Goal: Task Accomplishment & Management: Complete application form

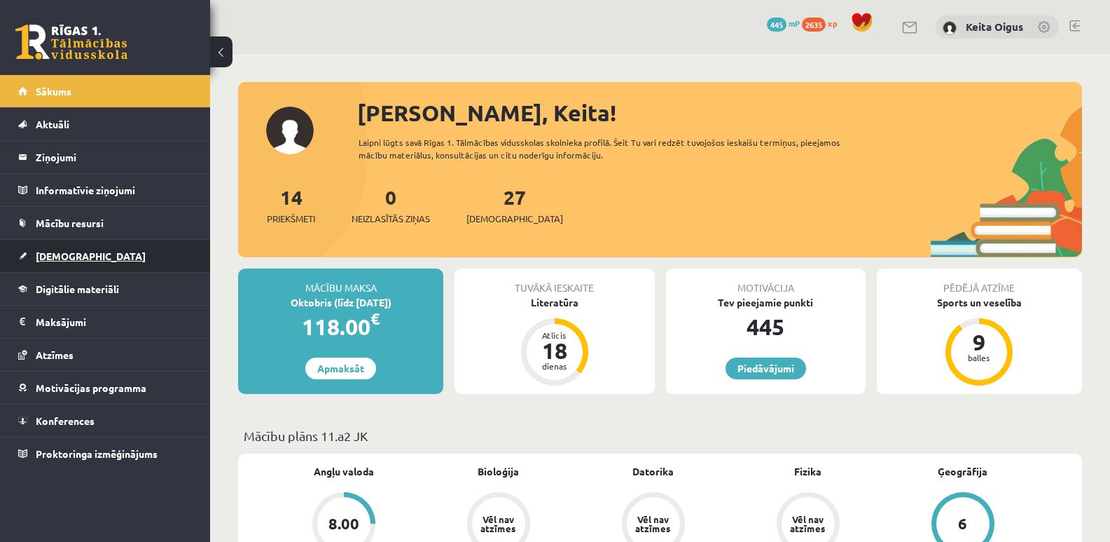
click at [67, 261] on span "[DEMOGRAPHIC_DATA]" at bounding box center [91, 255] width 110 height 13
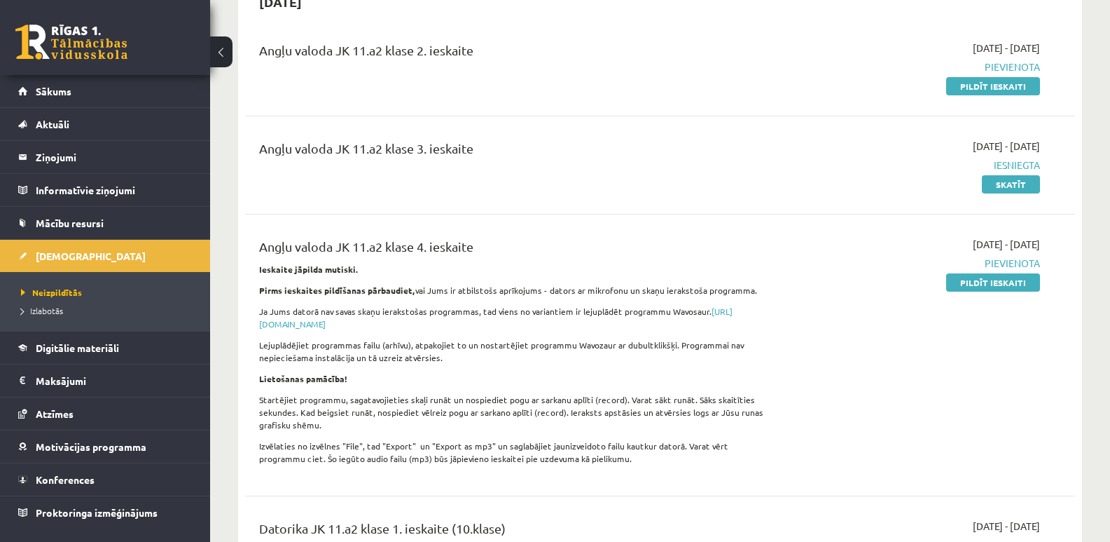
scroll to position [149, 0]
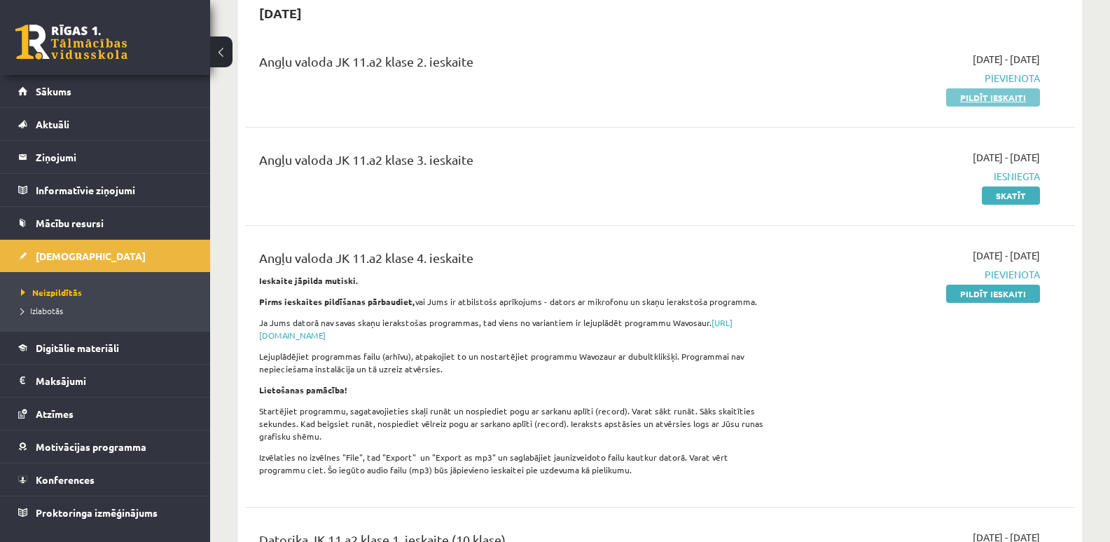
click at [979, 101] on link "Pildīt ieskaiti" at bounding box center [993, 97] width 94 height 18
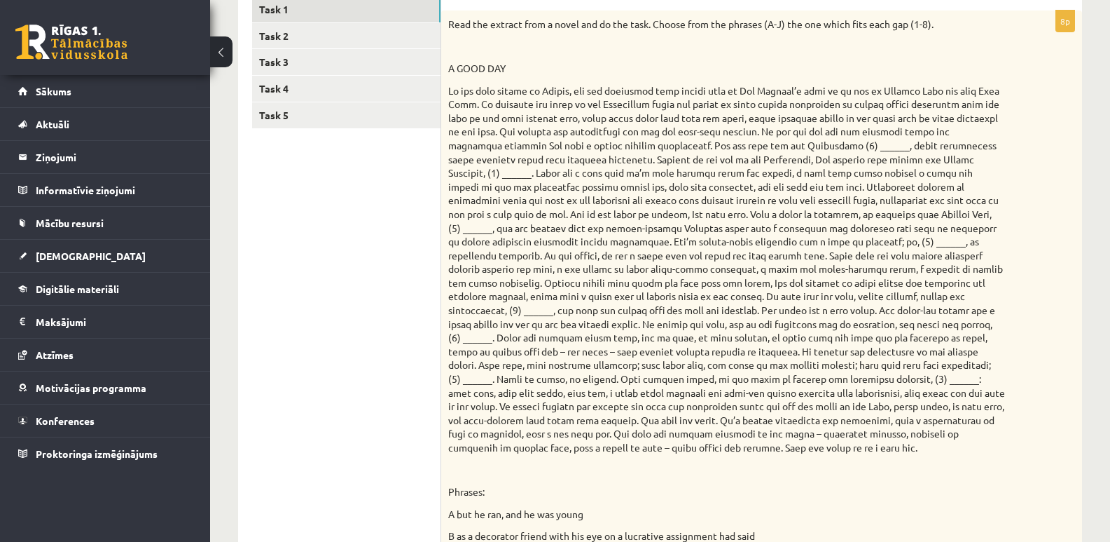
scroll to position [246, 0]
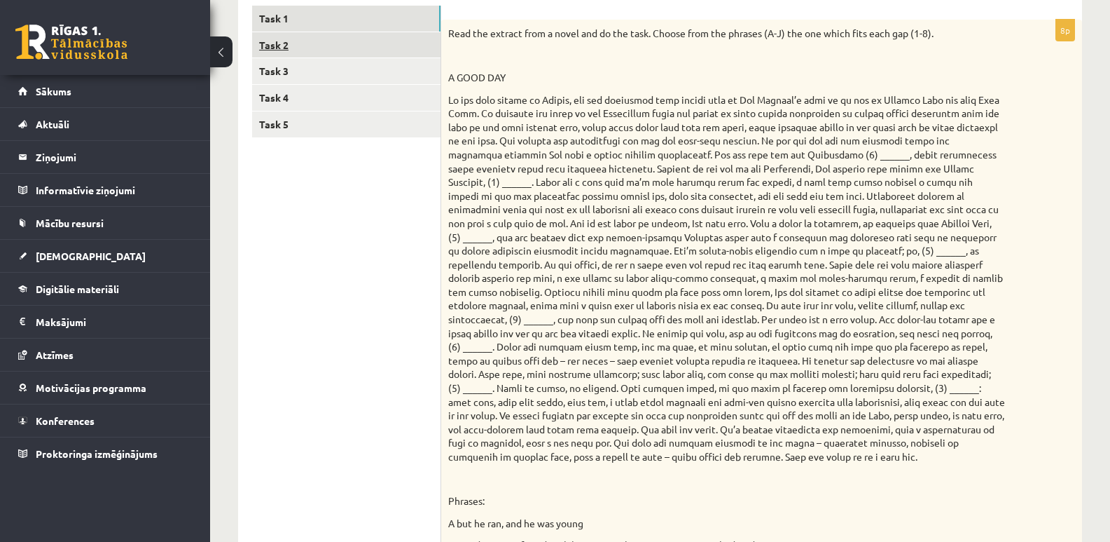
click at [317, 44] on link "Task 2" at bounding box center [346, 45] width 188 height 26
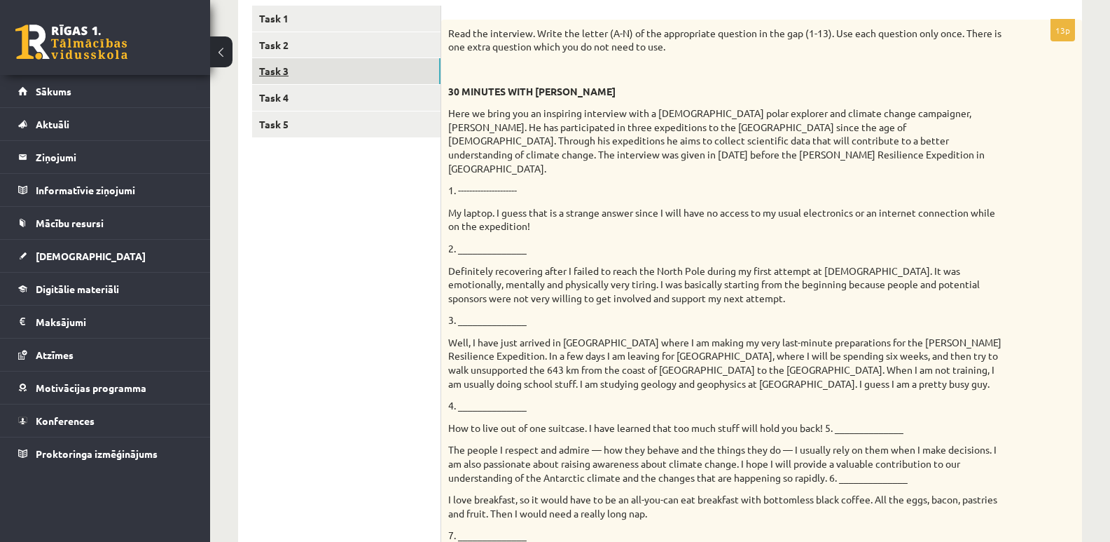
click at [325, 63] on link "Task 3" at bounding box center [346, 71] width 188 height 26
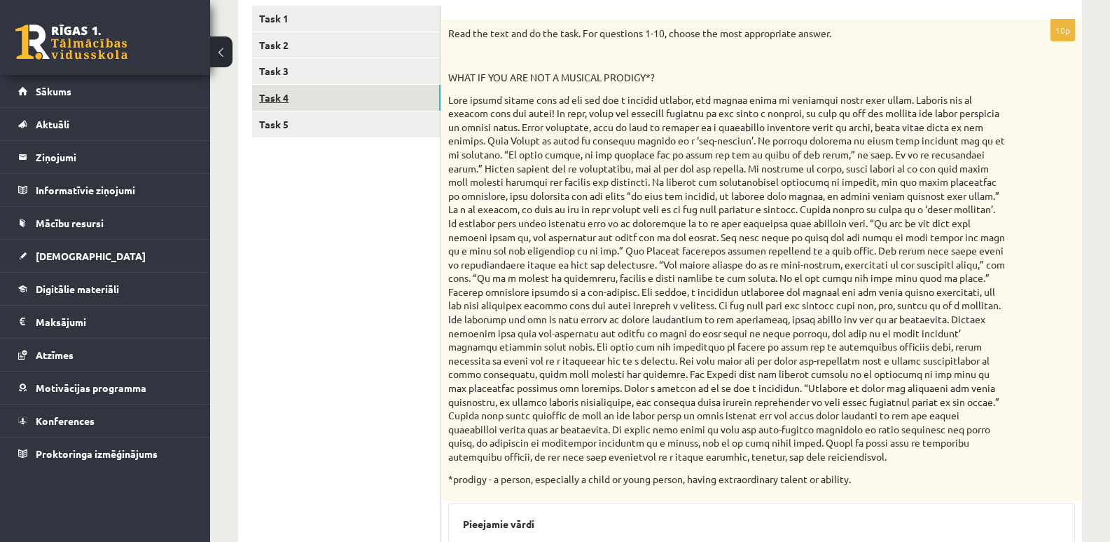
click at [329, 94] on link "Task 4" at bounding box center [346, 98] width 188 height 26
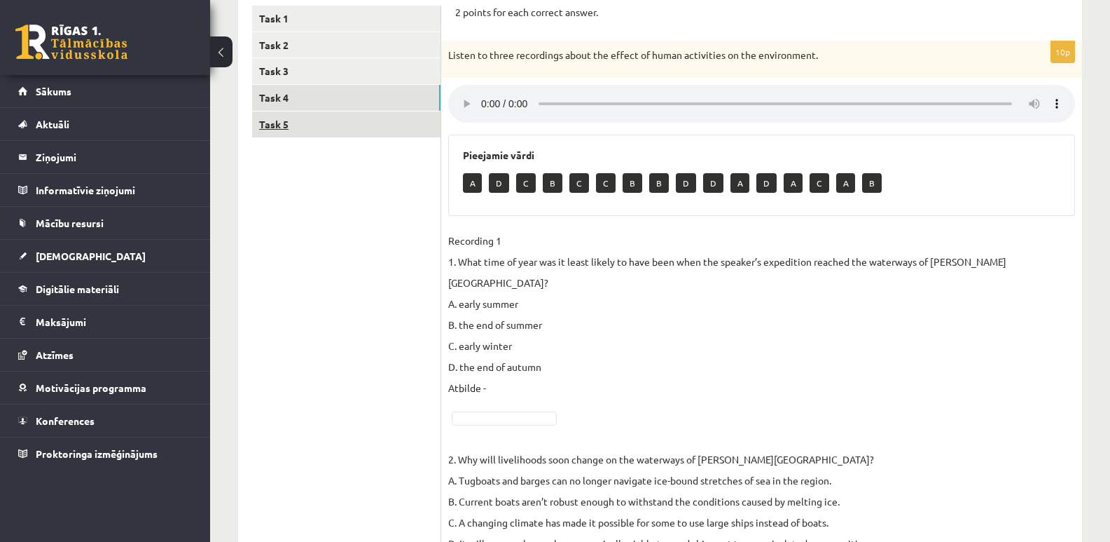
drag, startPoint x: 333, startPoint y: 122, endPoint x: 317, endPoint y: 125, distance: 16.4
click at [317, 125] on link "Task 5" at bounding box center [346, 124] width 188 height 26
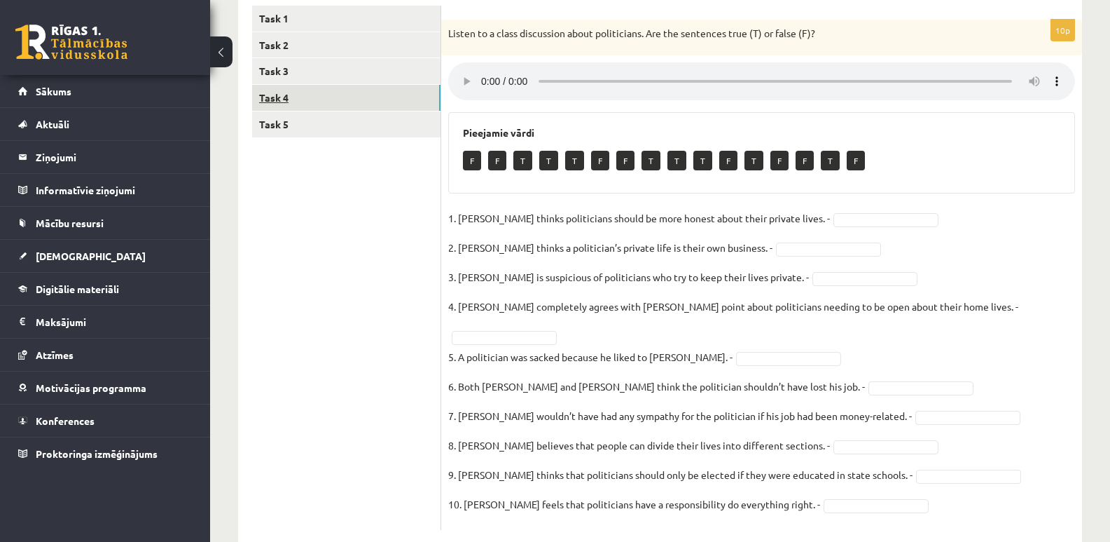
click at [338, 92] on link "Task 4" at bounding box center [346, 98] width 188 height 26
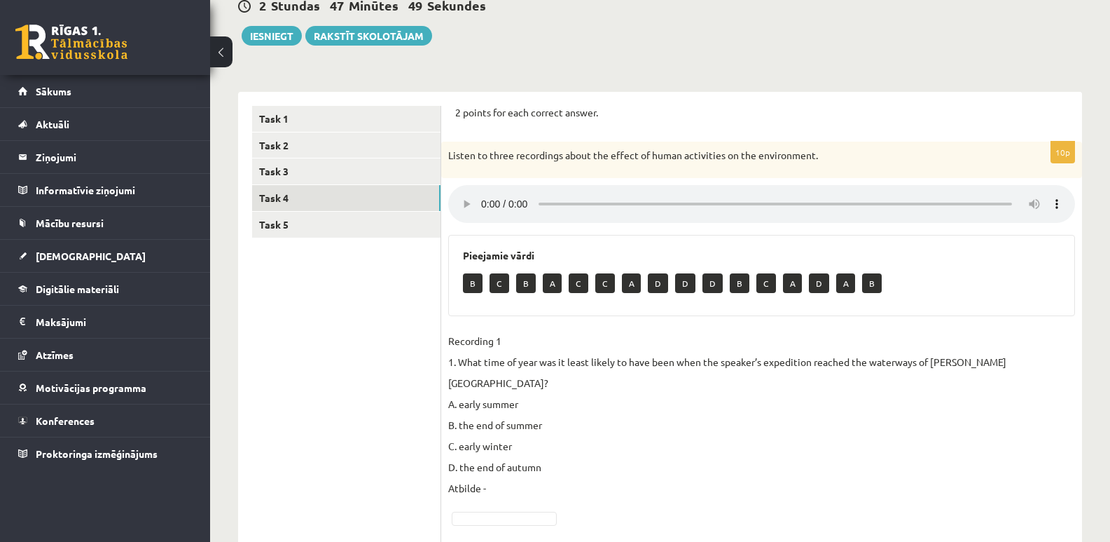
scroll to position [144, 0]
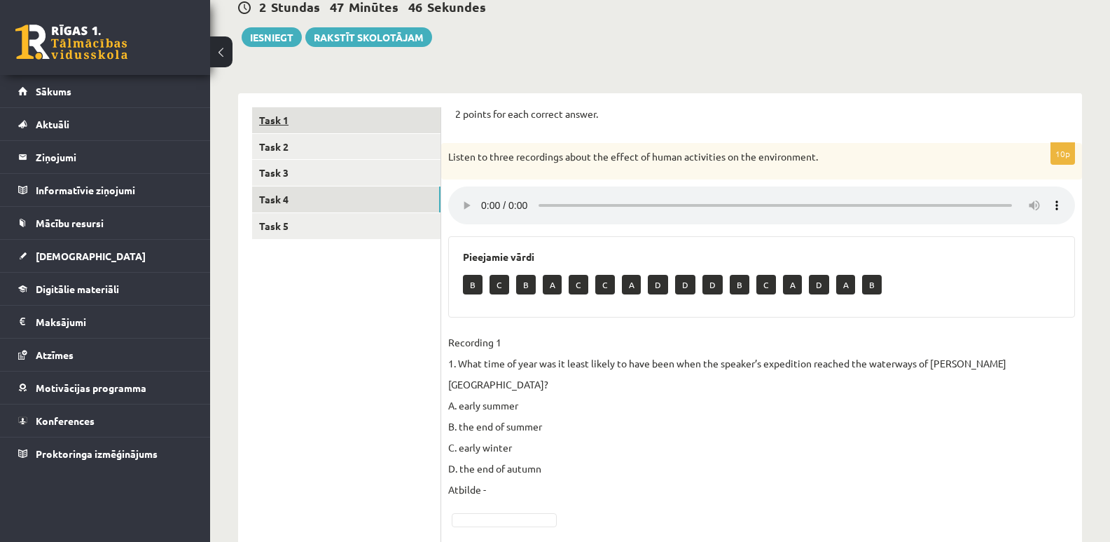
click at [395, 113] on link "Task 1" at bounding box center [346, 120] width 188 height 26
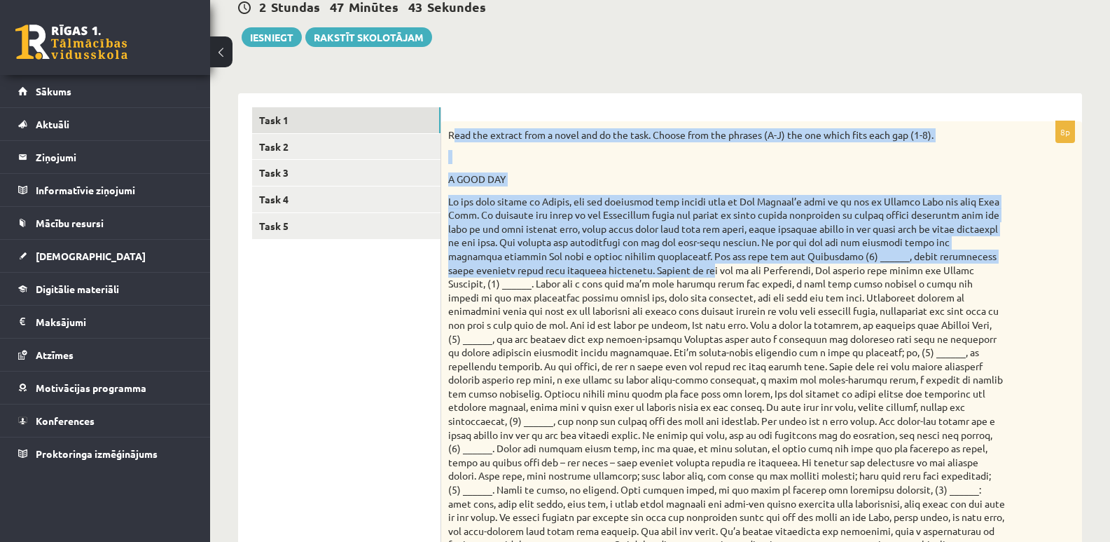
drag, startPoint x: 452, startPoint y: 127, endPoint x: 771, endPoint y: 256, distance: 344.5
click at [775, 268] on div "Read the extract from a novel and do the task. Choose from the phrases (A-J) th…" at bounding box center [761, 472] width 641 height 703
click at [571, 170] on div "Read the extract from a novel and do the task. Choose from the phrases (A-J) th…" at bounding box center [761, 472] width 641 height 703
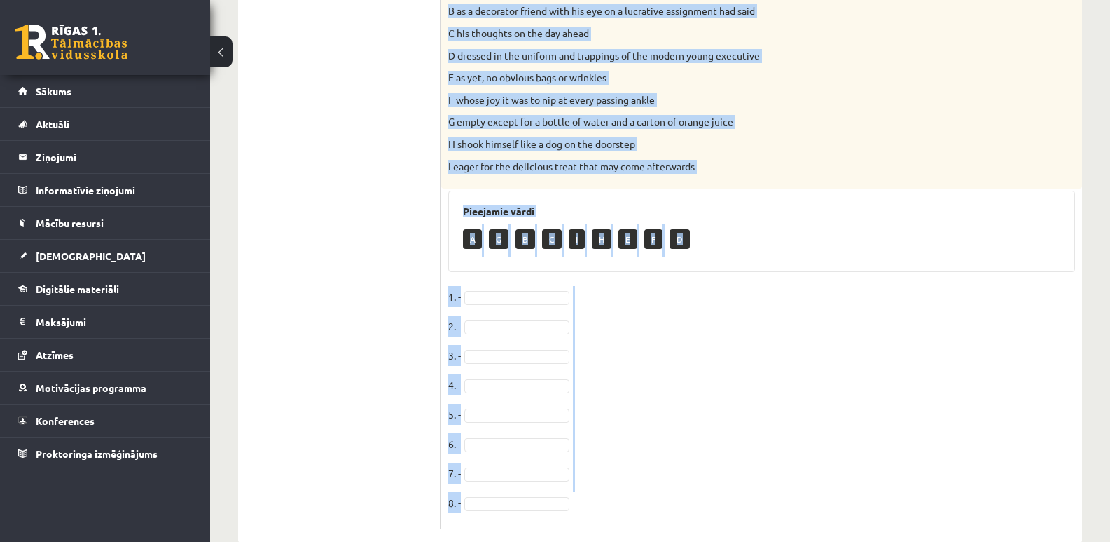
scroll to position [813, 0]
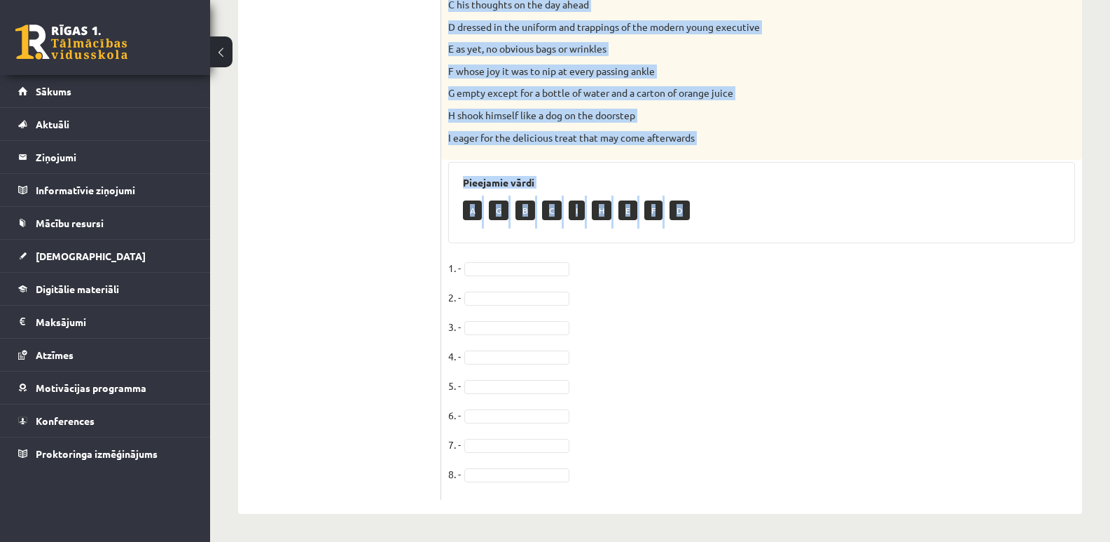
drag, startPoint x: 447, startPoint y: 126, endPoint x: 715, endPoint y: 220, distance: 284.3
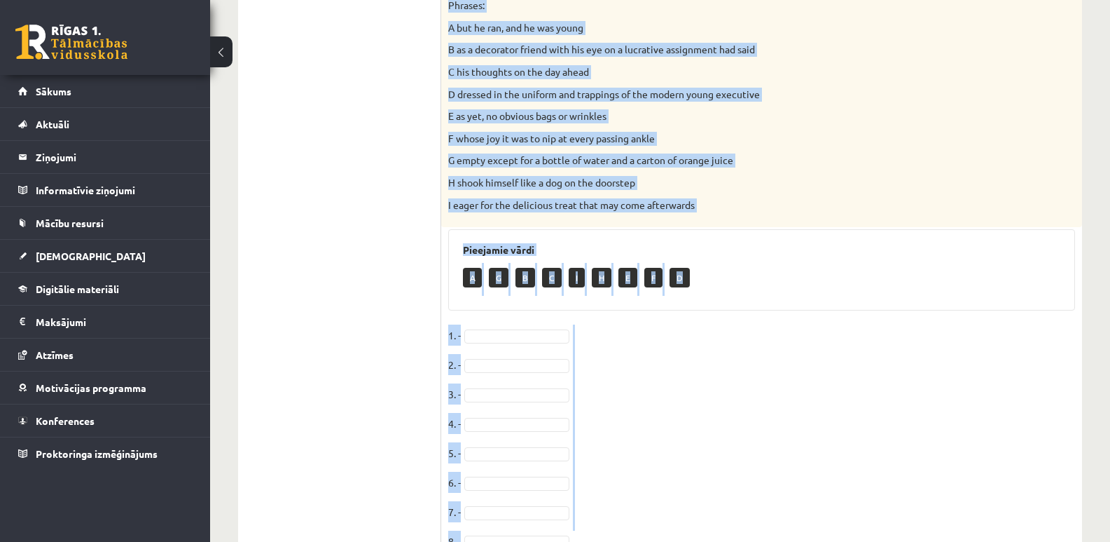
scroll to position [823, 0]
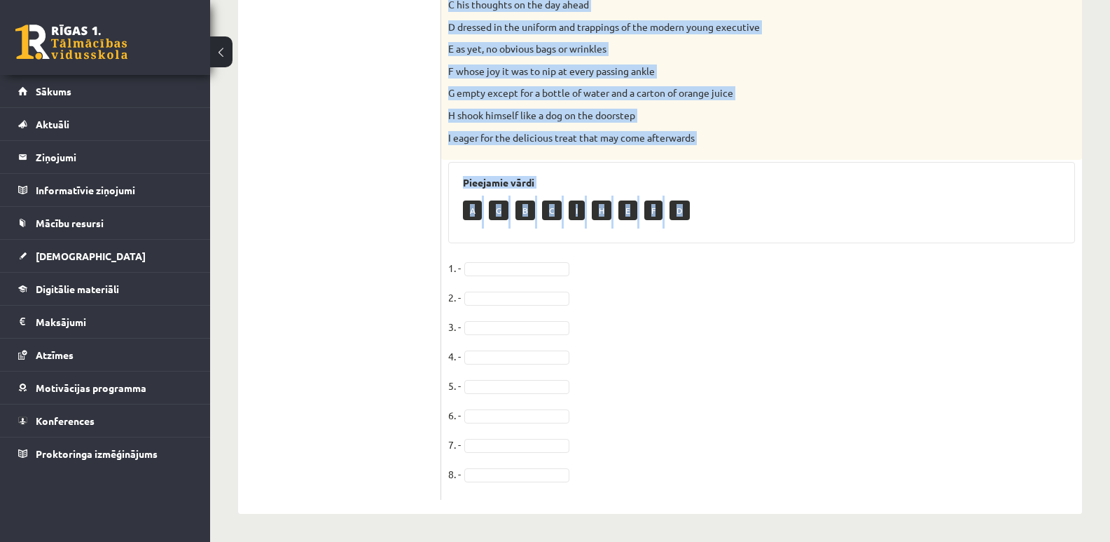
drag, startPoint x: 450, startPoint y: 35, endPoint x: 694, endPoint y: 211, distance: 300.0
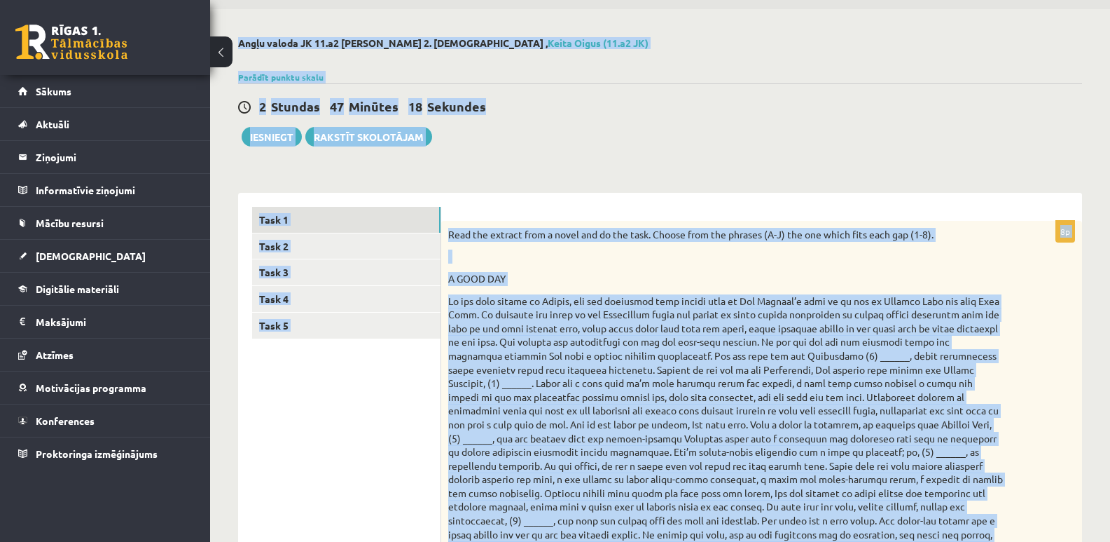
scroll to position [0, 0]
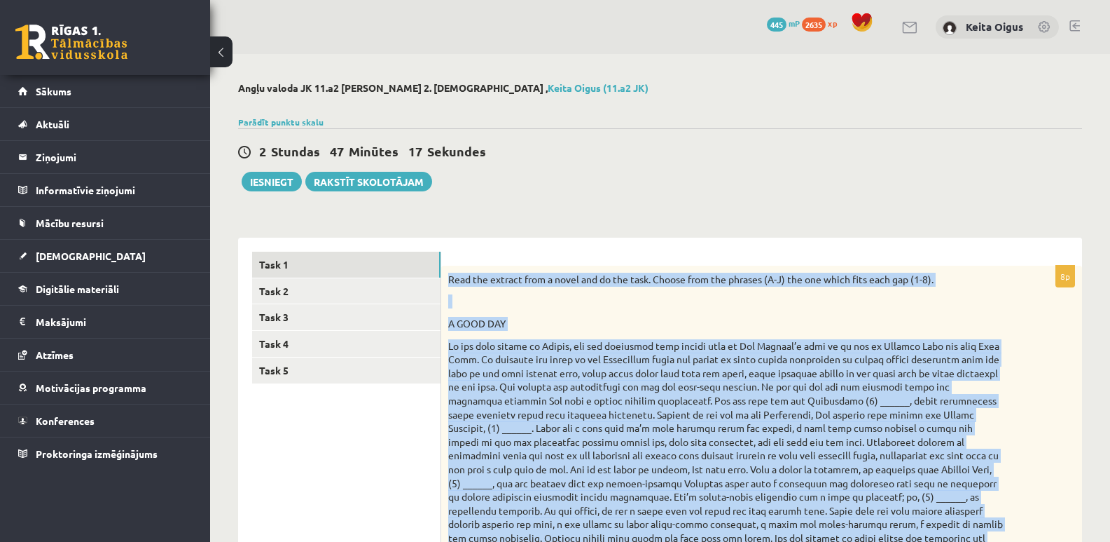
drag, startPoint x: 694, startPoint y: 211, endPoint x: 447, endPoint y: 277, distance: 255.2
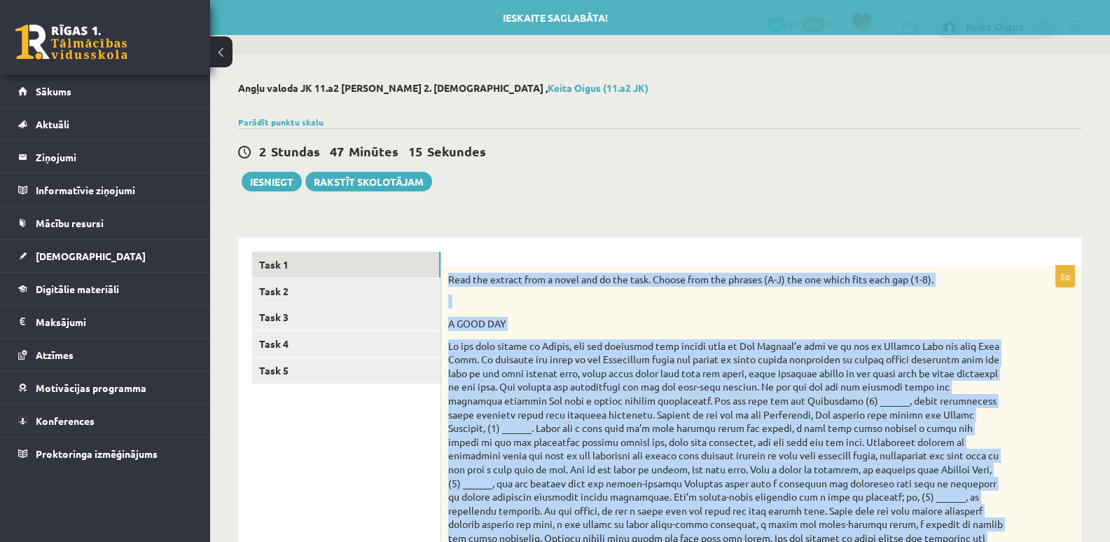
copy div "Read the extract from a novel and do the task. Choose from the phrases (A-J) th…"
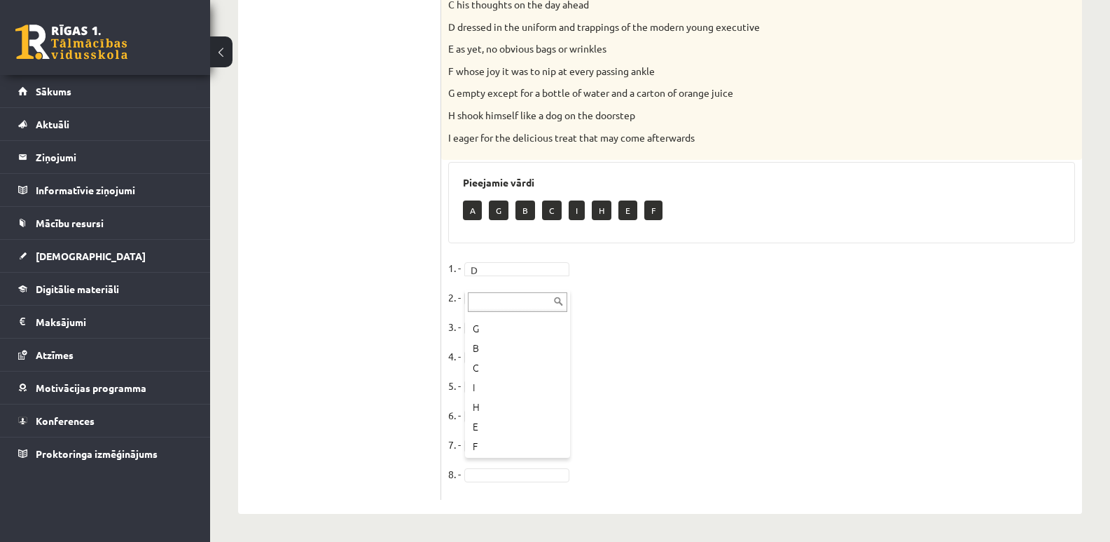
scroll to position [36, 0]
drag, startPoint x: 520, startPoint y: 482, endPoint x: 497, endPoint y: 330, distance: 153.9
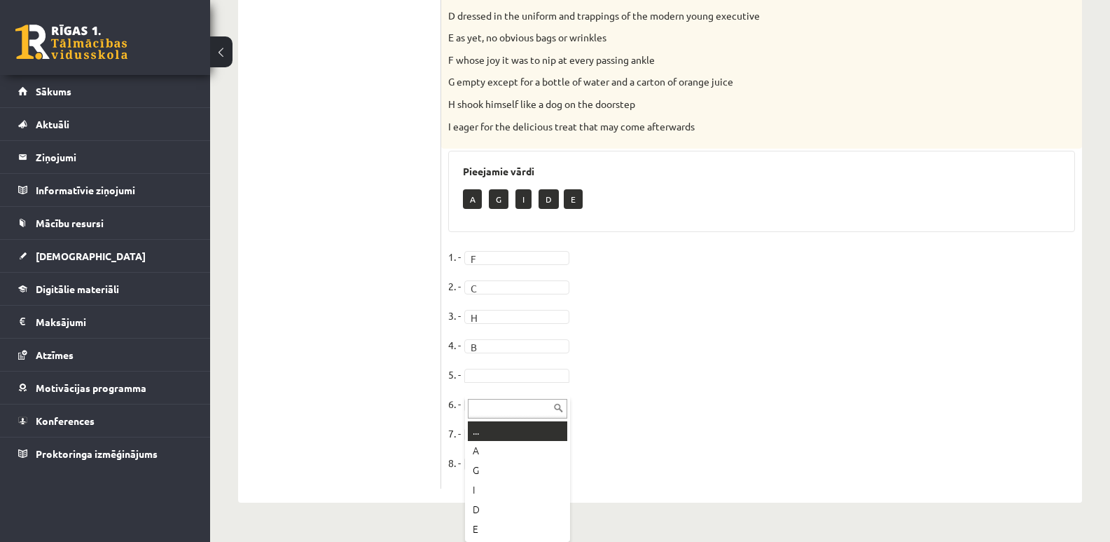
drag, startPoint x: 499, startPoint y: 457, endPoint x: 481, endPoint y: 392, distance: 67.5
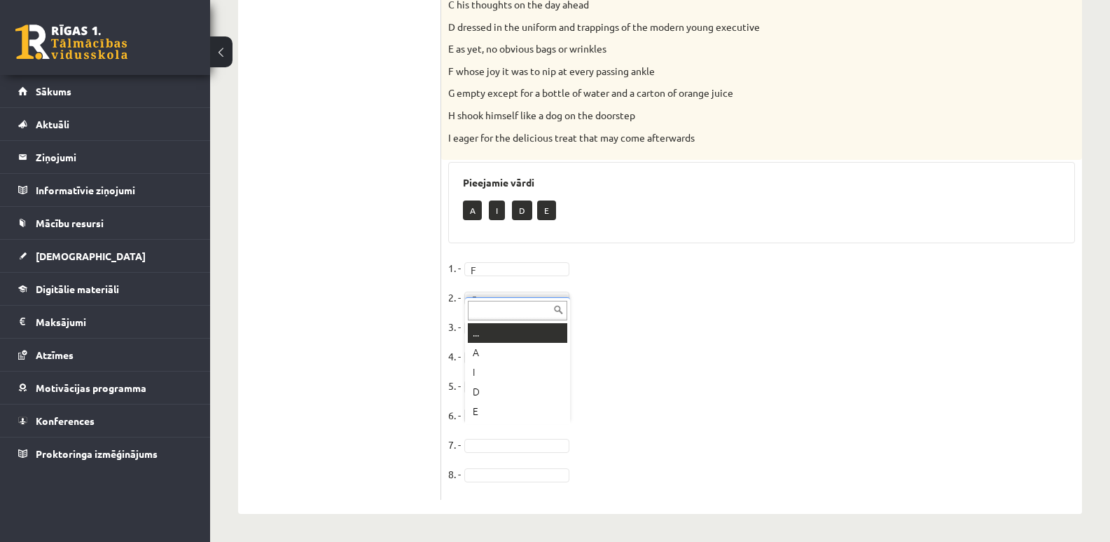
drag, startPoint x: 498, startPoint y: 469, endPoint x: 480, endPoint y: 418, distance: 53.6
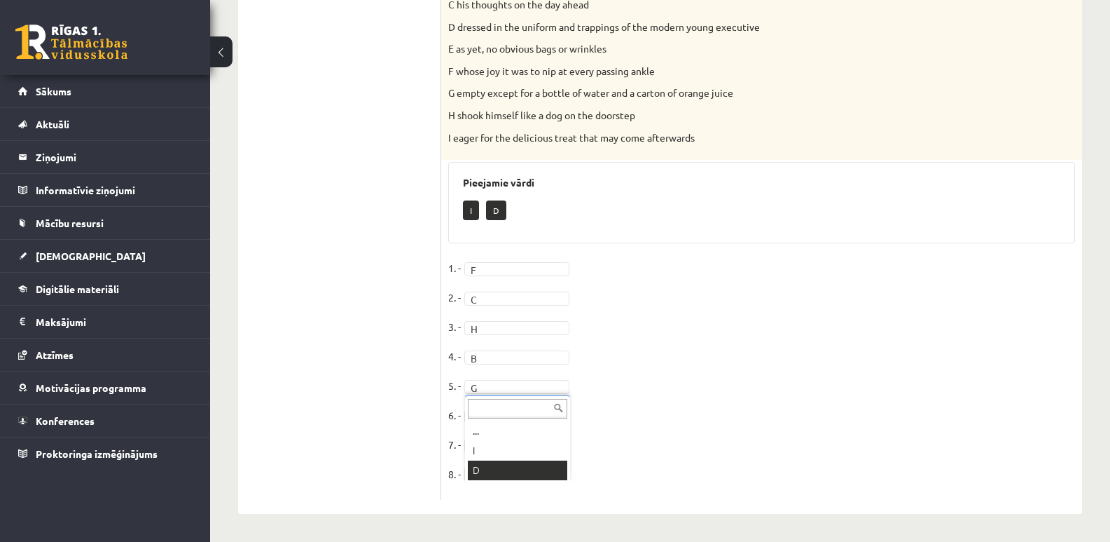
drag, startPoint x: 513, startPoint y: 481, endPoint x: 496, endPoint y: 457, distance: 29.2
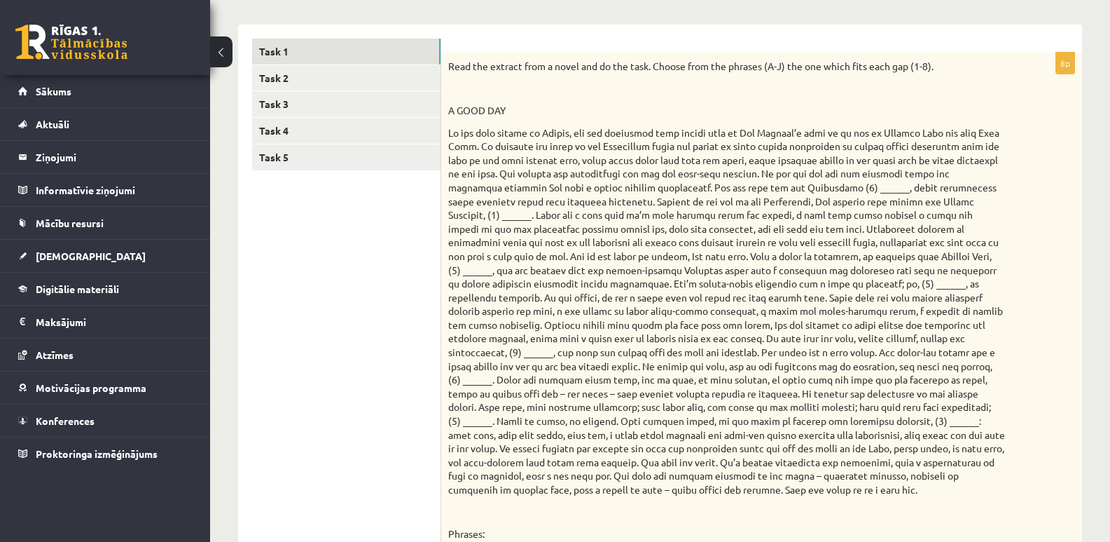
scroll to position [170, 0]
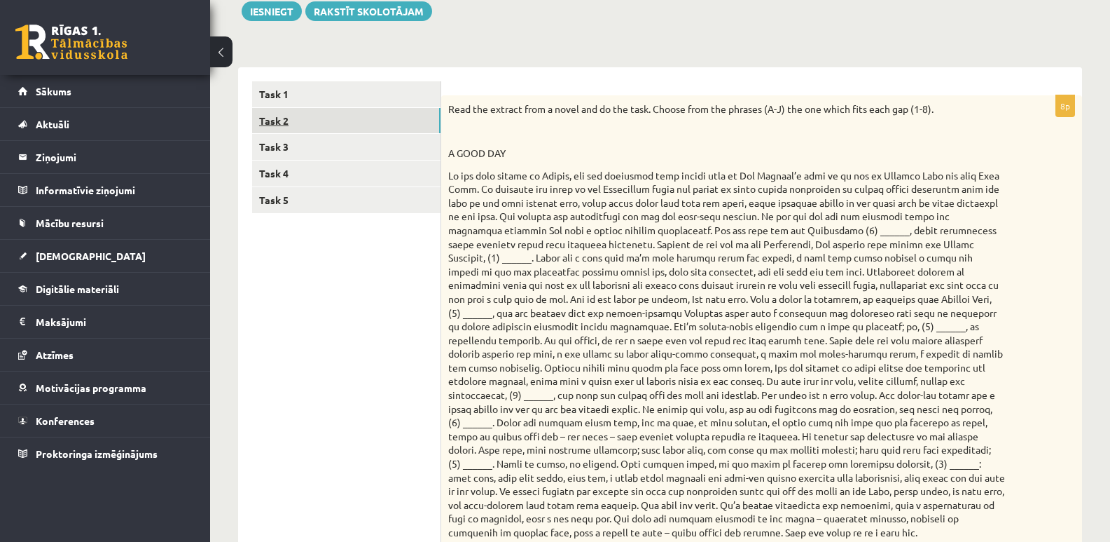
drag, startPoint x: 379, startPoint y: 115, endPoint x: 369, endPoint y: 117, distance: 10.0
click at [369, 117] on link "Task 2" at bounding box center [346, 121] width 188 height 26
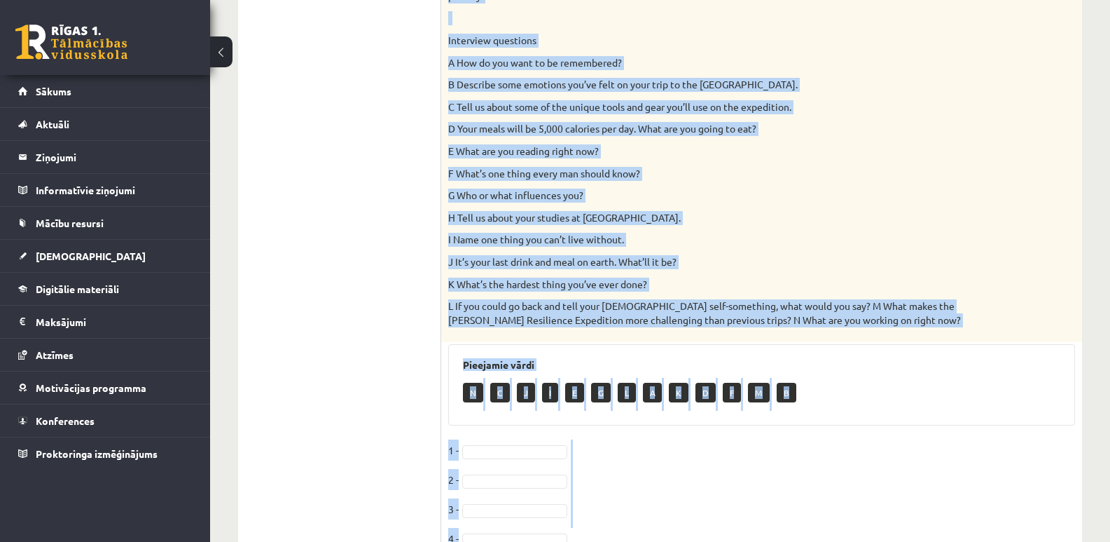
scroll to position [1253, 0]
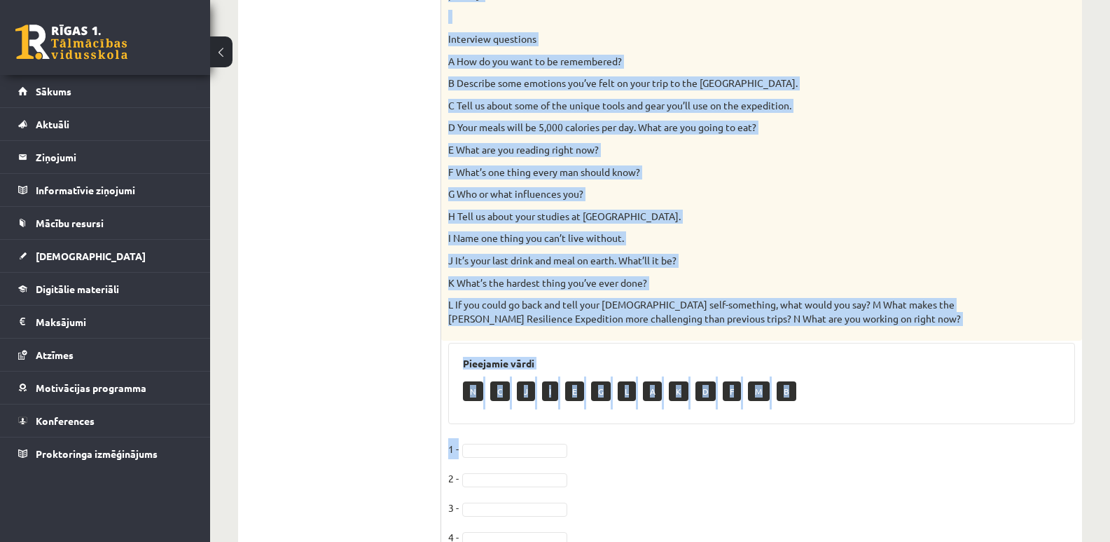
drag, startPoint x: 453, startPoint y: 104, endPoint x: 768, endPoint y: 389, distance: 425.5
copy div "ead the interview. Write the letter (A-N) of the appropriate question in the ga…"
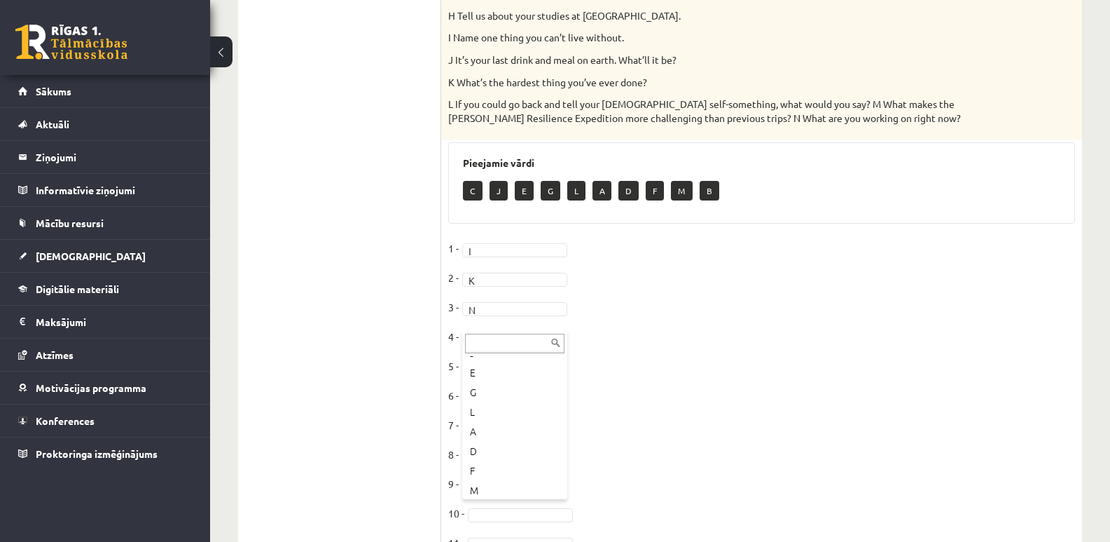
scroll to position [76, 0]
drag, startPoint x: 520, startPoint y: 475, endPoint x: 518, endPoint y: 468, distance: 7.1
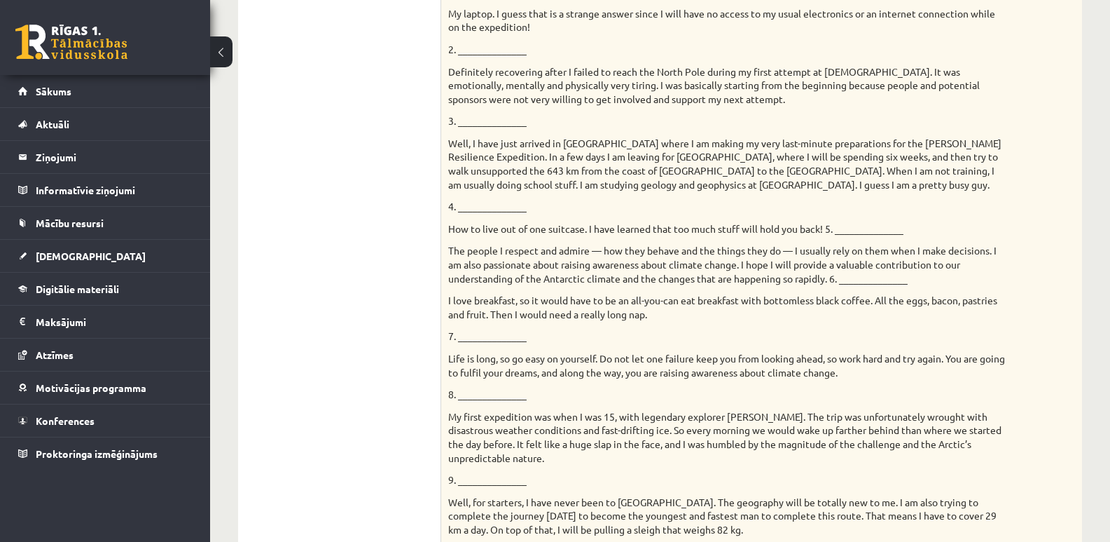
scroll to position [380, 0]
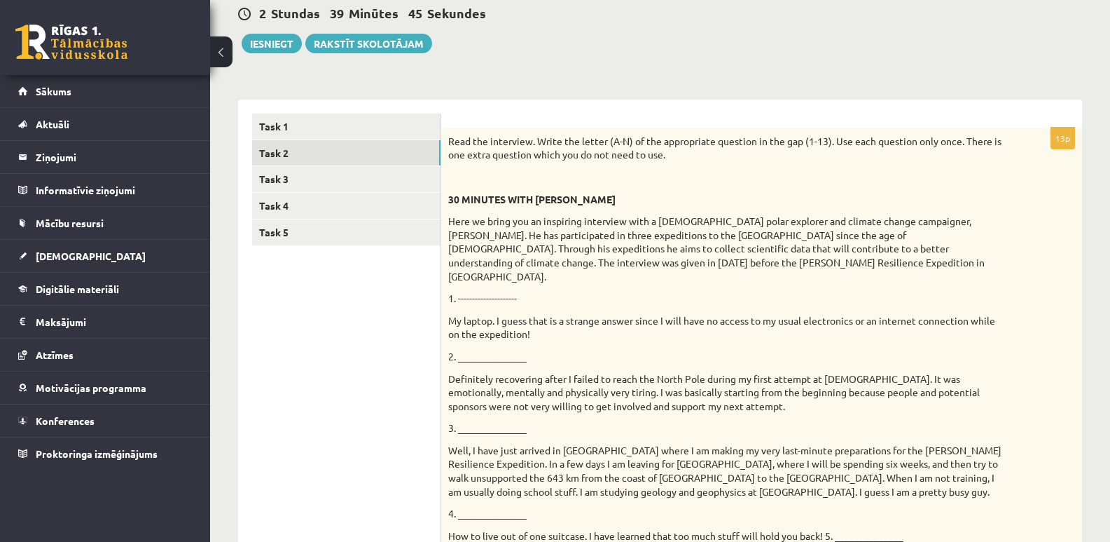
scroll to position [110, 0]
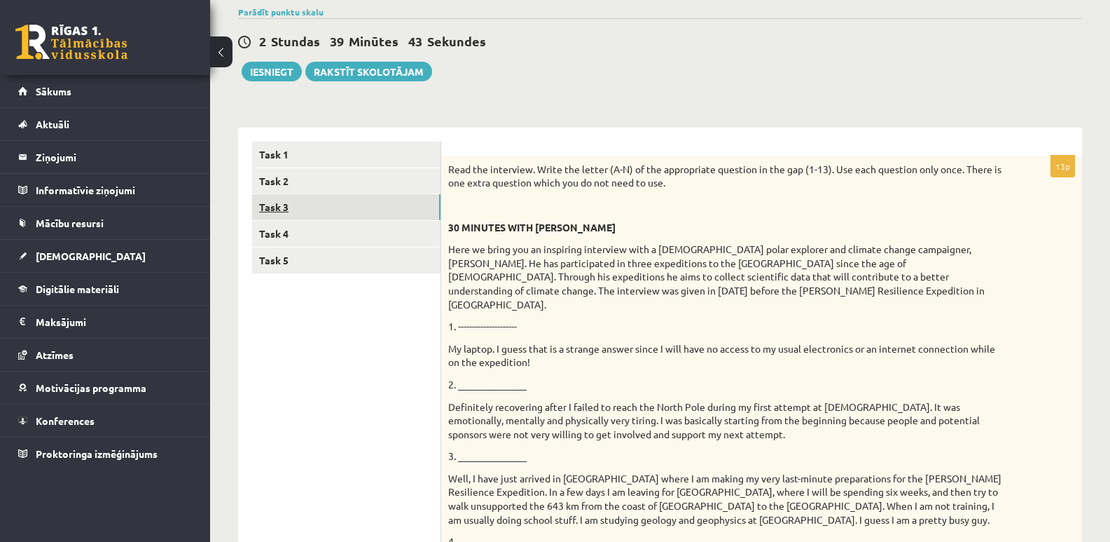
click at [356, 209] on link "Task 3" at bounding box center [346, 207] width 188 height 26
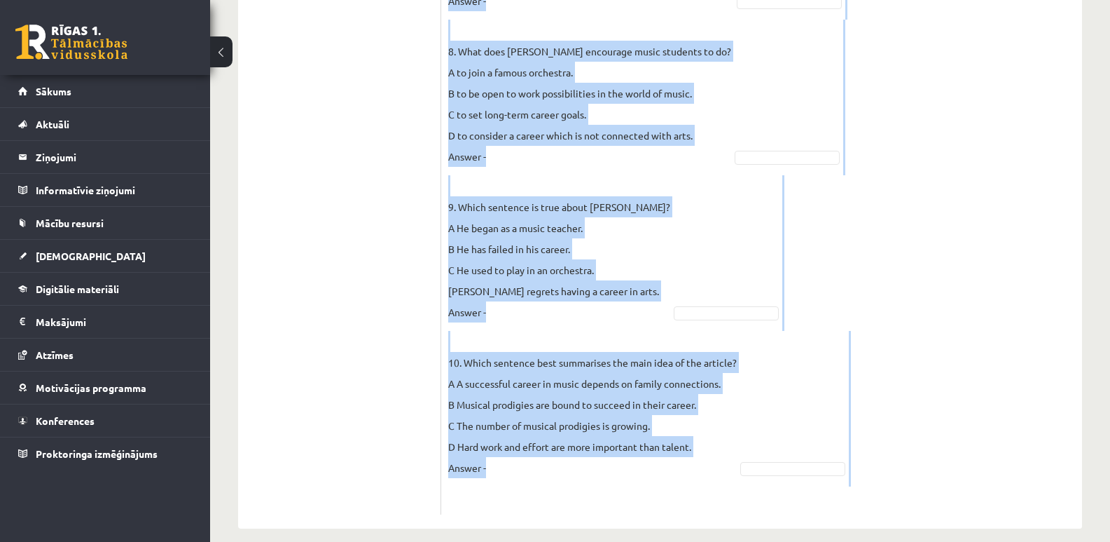
scroll to position [1908, 0]
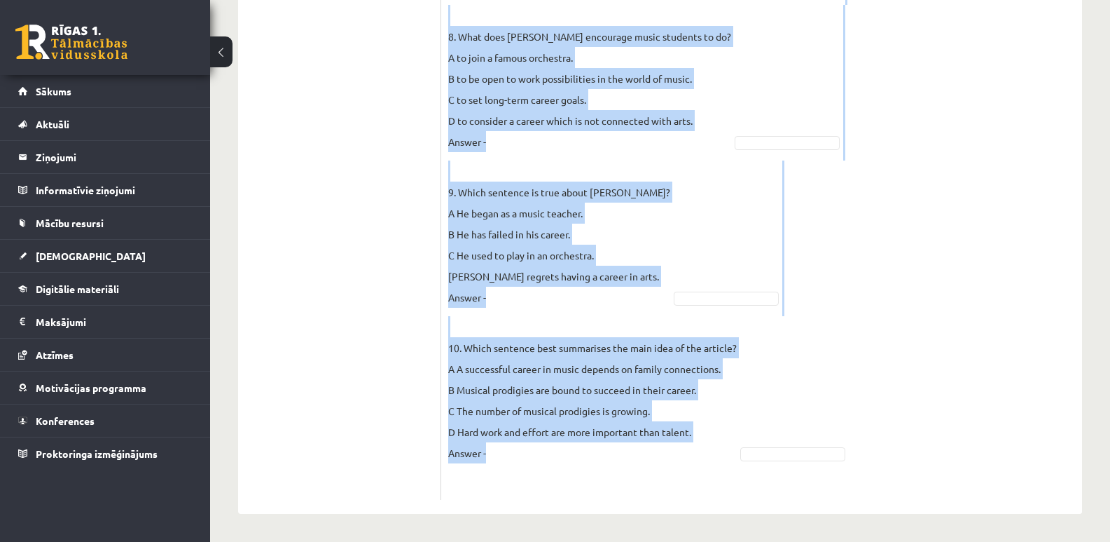
drag, startPoint x: 448, startPoint y: 167, endPoint x: 788, endPoint y: 453, distance: 444.5
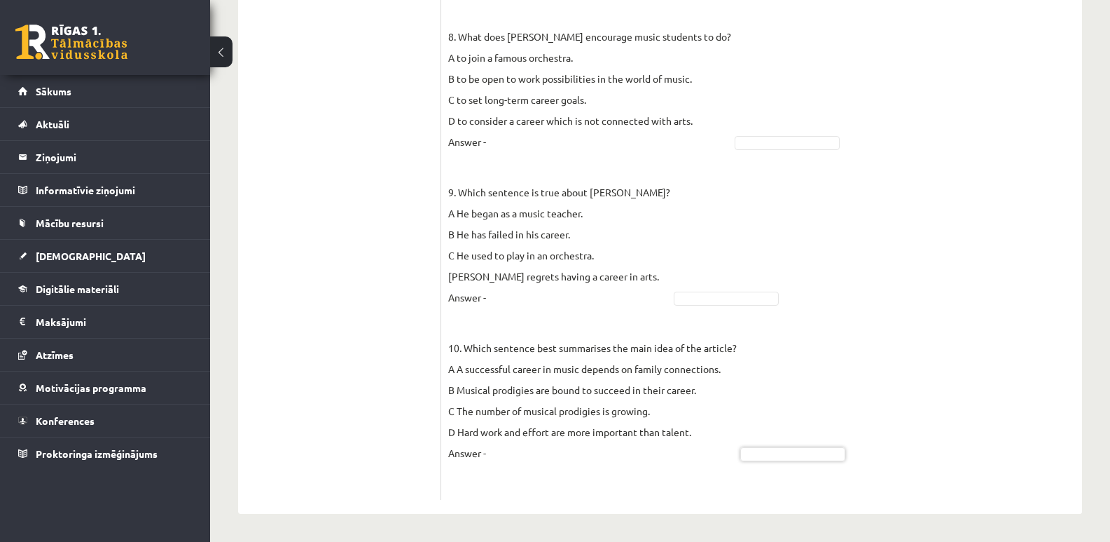
drag, startPoint x: 788, startPoint y: 453, endPoint x: 551, endPoint y: -1, distance: 512.6
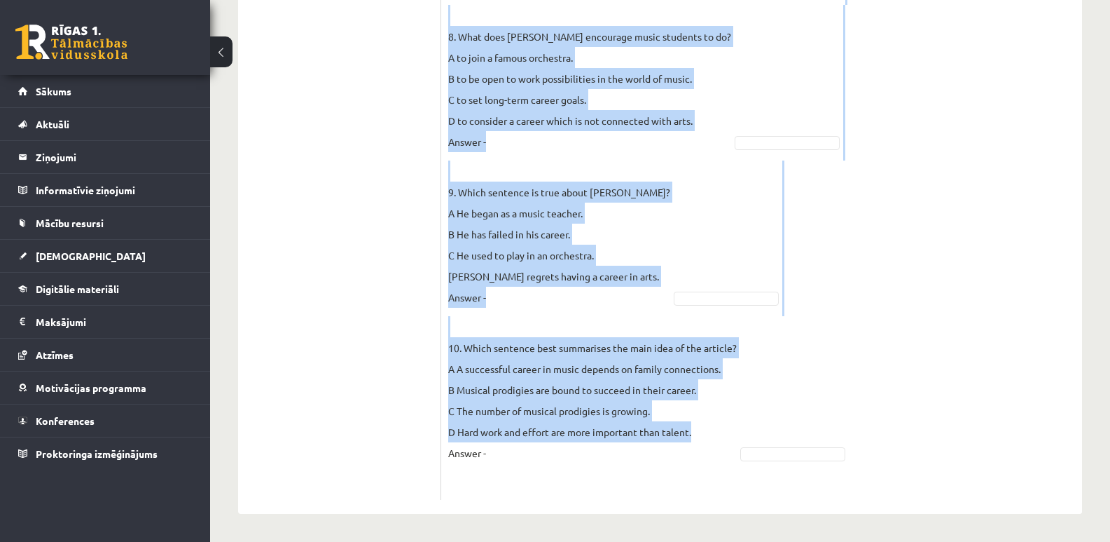
drag, startPoint x: 444, startPoint y: 277, endPoint x: 695, endPoint y: 430, distance: 293.6
copy div "Read the text and do the task. For questions 1-10, choose the most appropriate …"
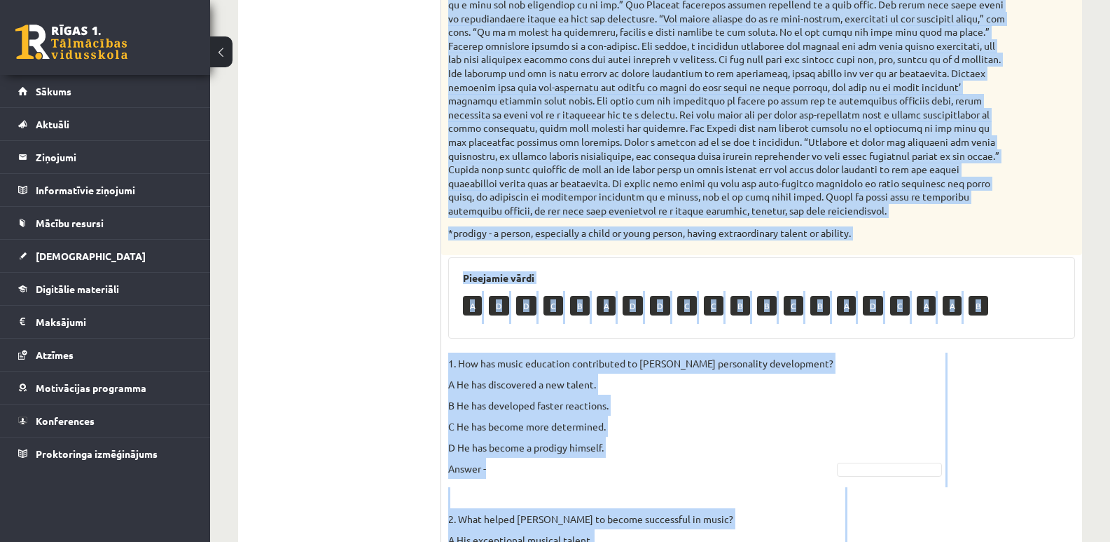
scroll to position [488, 0]
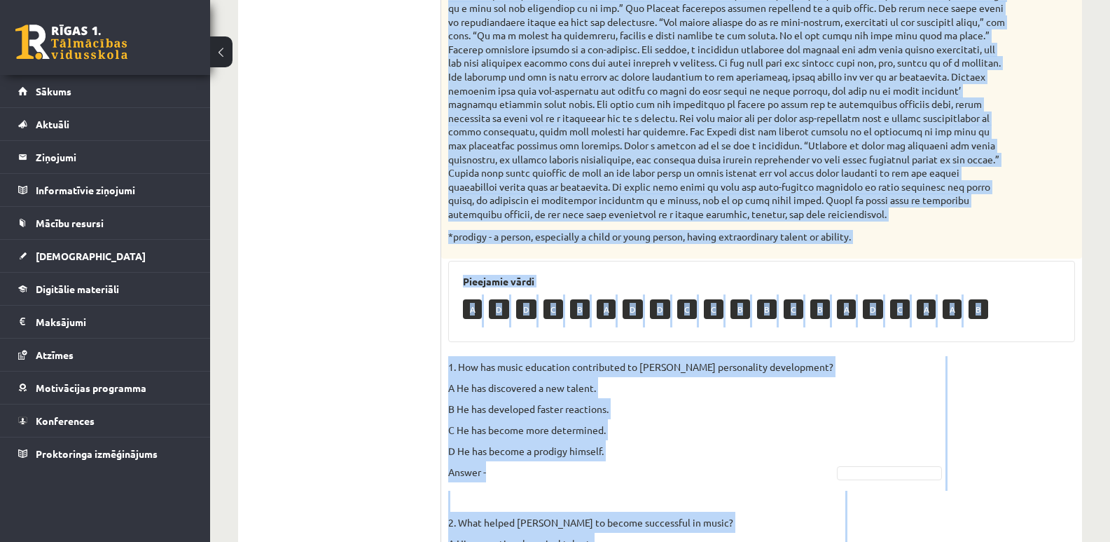
click at [1019, 216] on div "Read the text and do the task. For questions 1-10, choose the most appropriate …" at bounding box center [761, 17] width 641 height 481
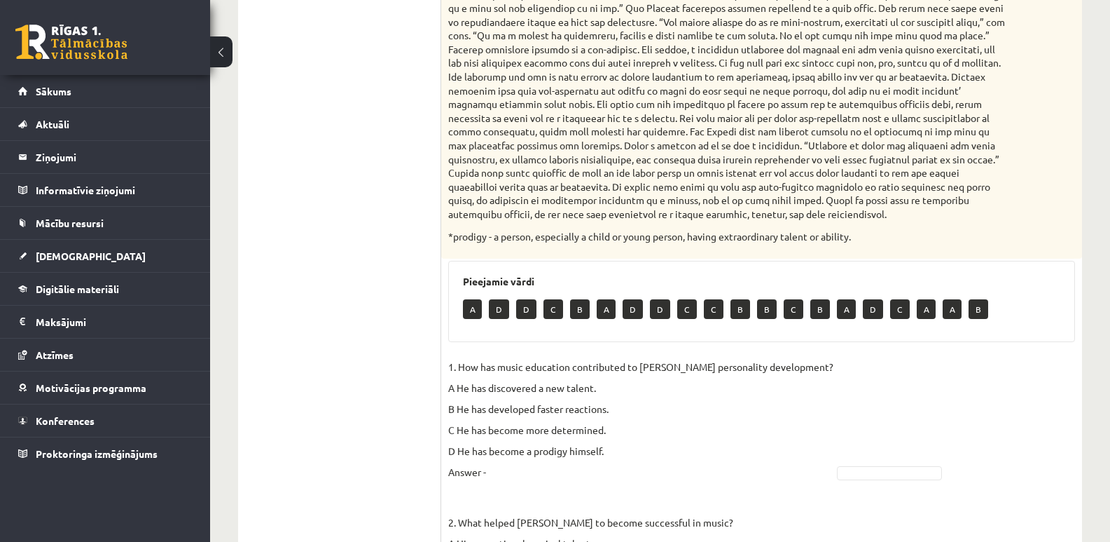
click at [498, 472] on p "1. How has music education contributed to Mike Miller’s personality development…" at bounding box center [640, 419] width 385 height 126
click at [513, 472] on p "1. How has music education contributed to Mike Miller’s personality development…" at bounding box center [640, 419] width 385 height 126
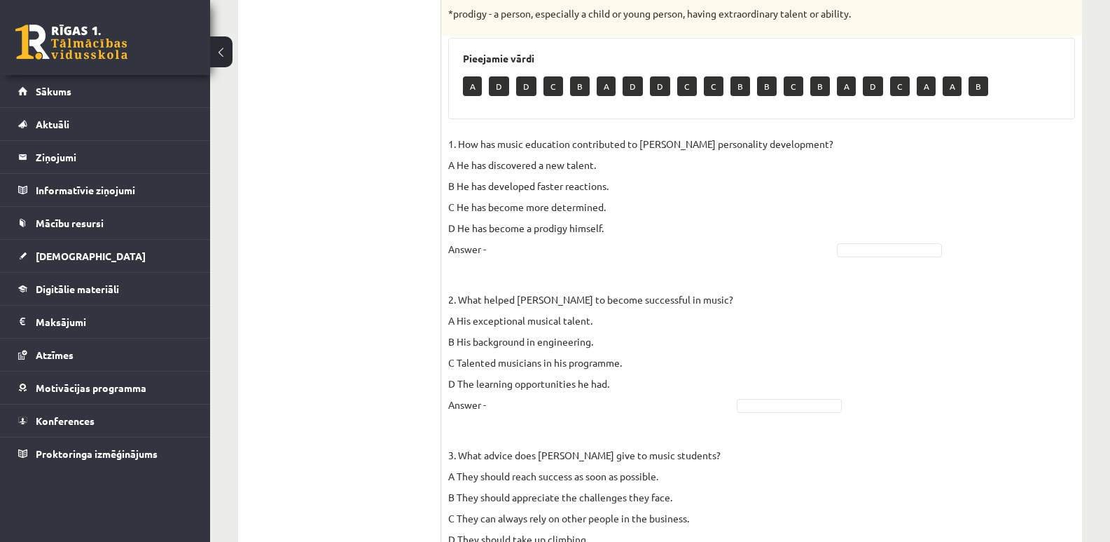
scroll to position [718, 0]
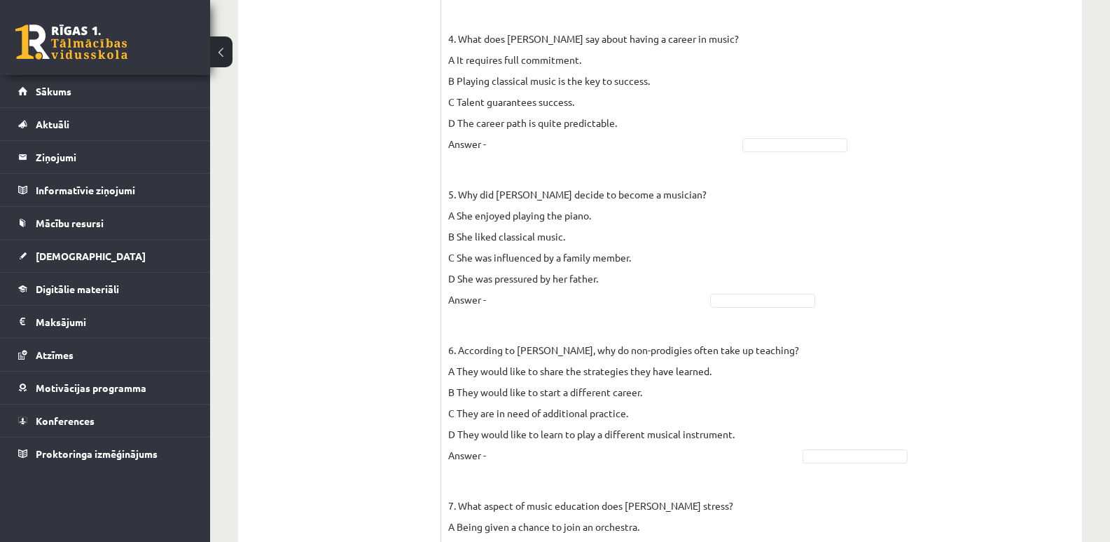
scroll to position [1286, 0]
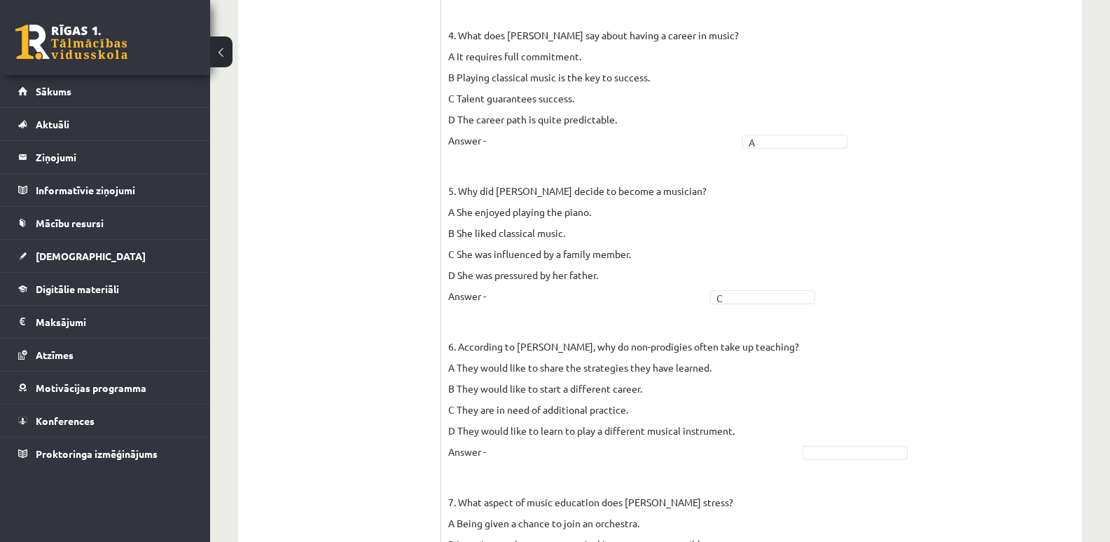
drag, startPoint x: 710, startPoint y: 436, endPoint x: 621, endPoint y: 401, distance: 95.6
click at [621, 401] on p "6. According to Hawkins, why do non-prodigies often take up teaching? A They wo…" at bounding box center [623, 388] width 351 height 147
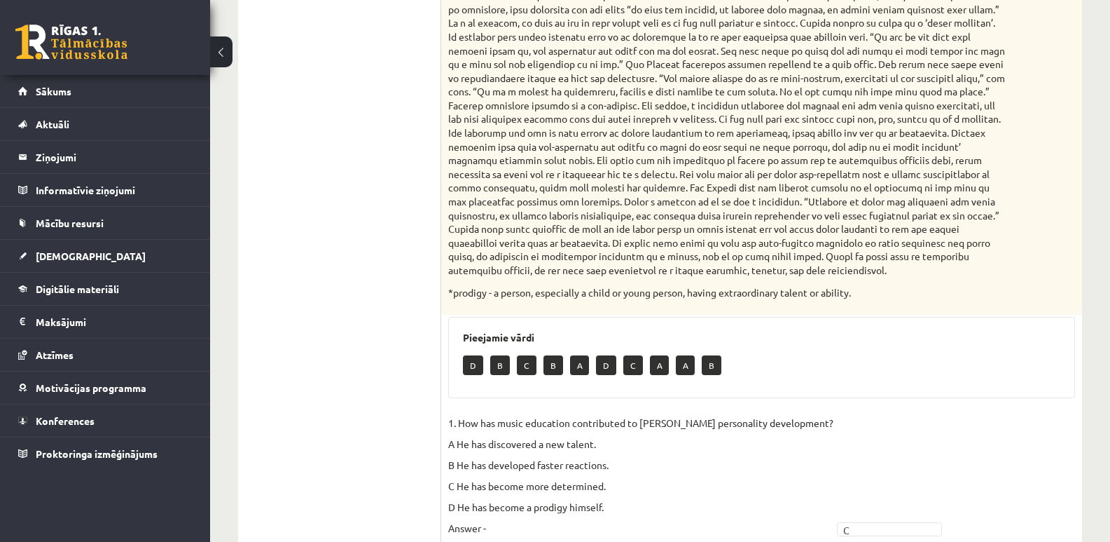
scroll to position [289, 0]
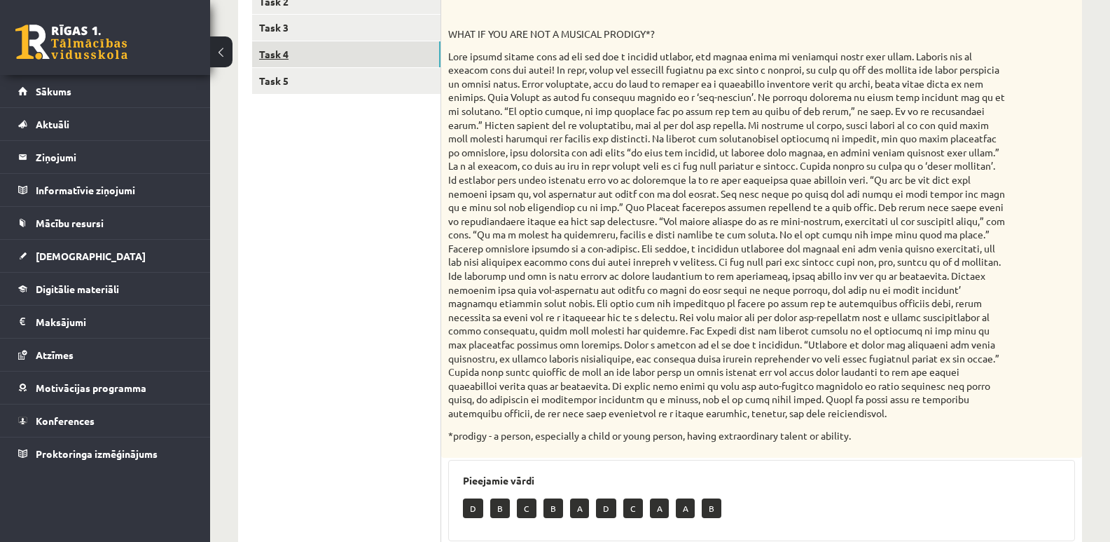
click at [351, 52] on link "Task 4" at bounding box center [346, 54] width 188 height 26
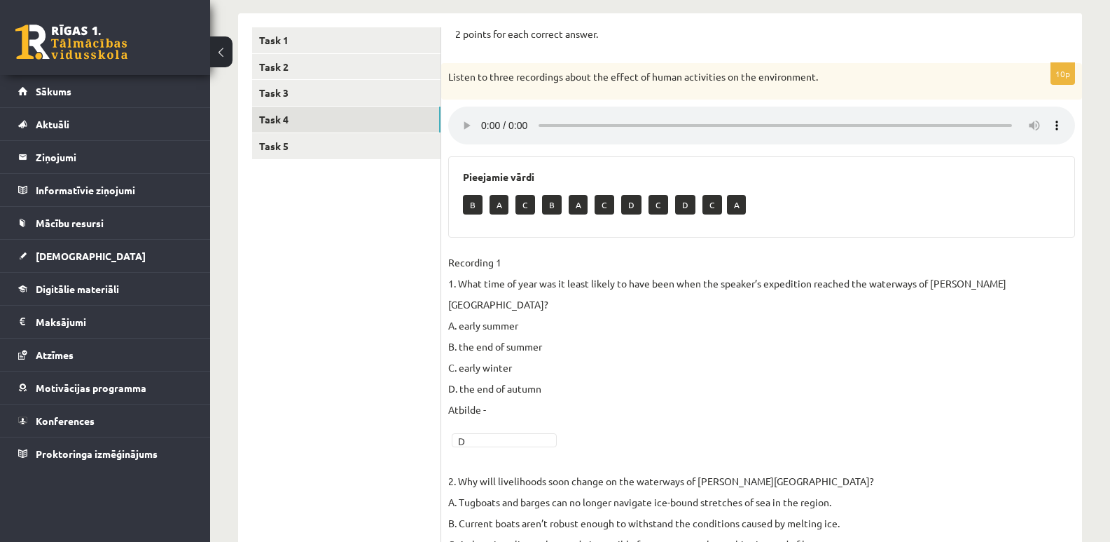
scroll to position [184, 0]
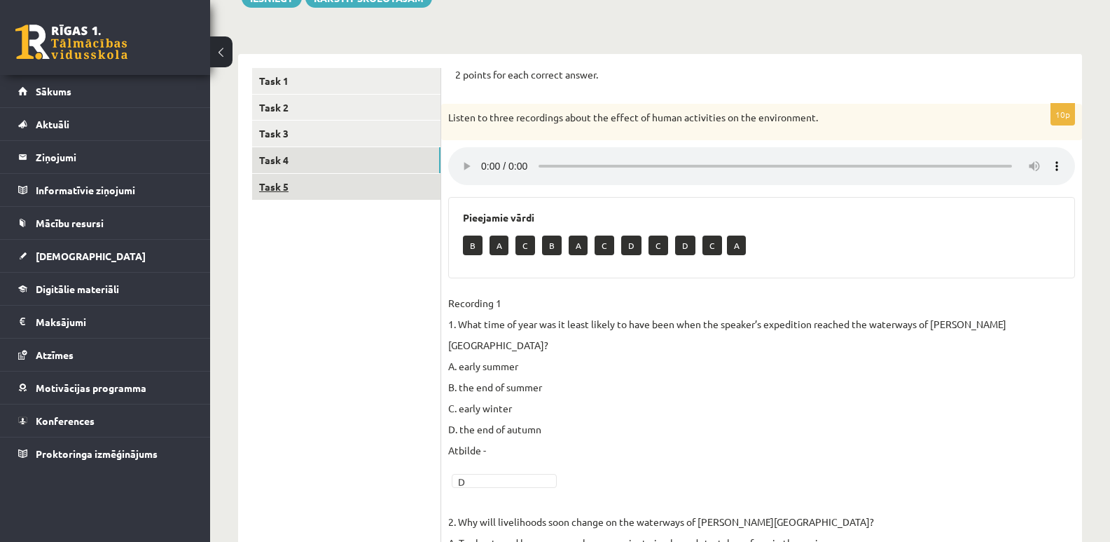
click at [369, 191] on link "Task 5" at bounding box center [346, 187] width 188 height 26
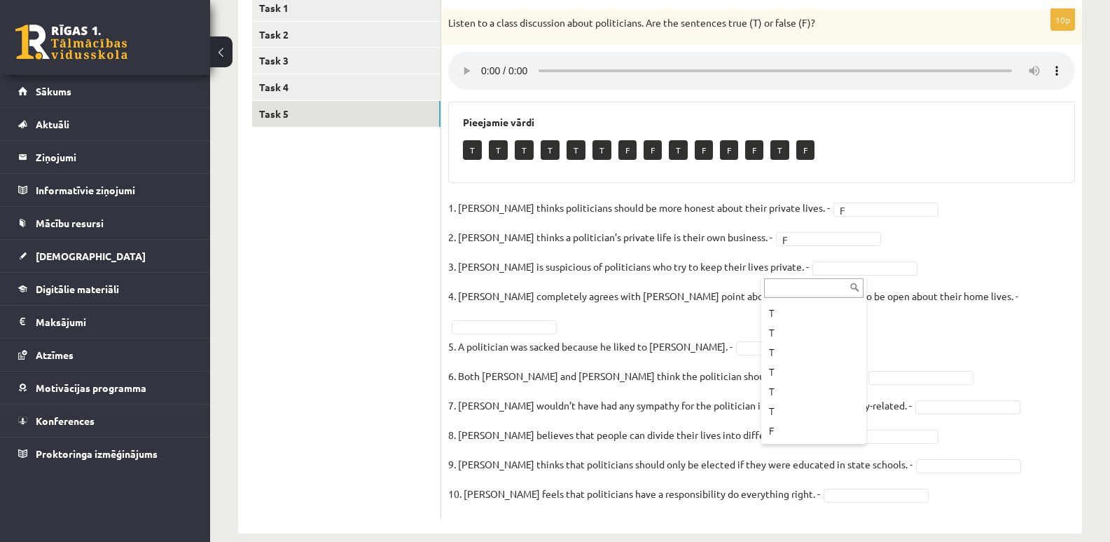
scroll to position [36, 0]
drag, startPoint x: 955, startPoint y: 357, endPoint x: 678, endPoint y: 309, distance: 280.8
click at [678, 309] on fieldset "1. Simon thinks politicians should be more honest about their private lives. - …" at bounding box center [761, 354] width 627 height 315
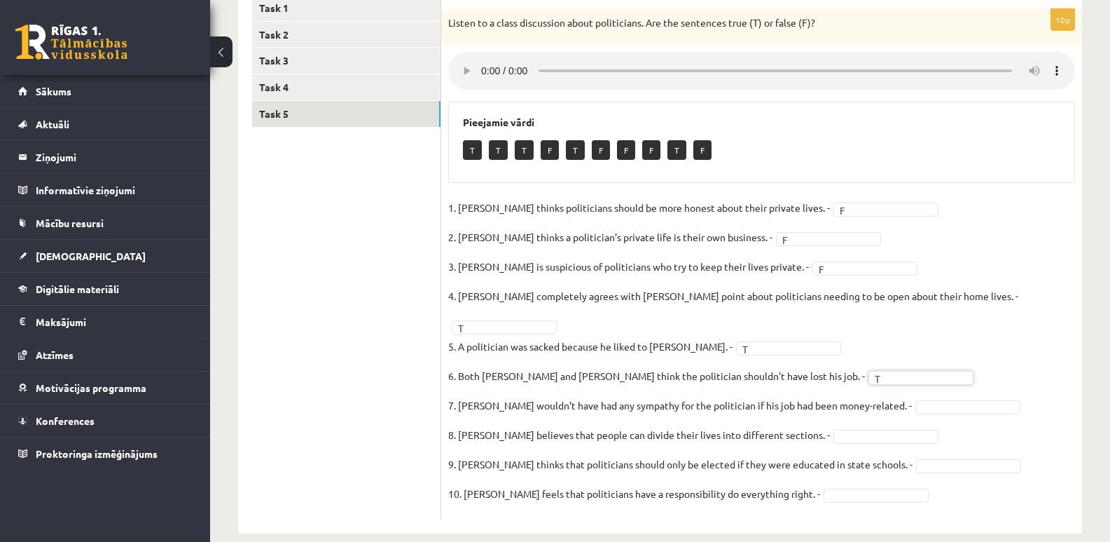
drag, startPoint x: 813, startPoint y: 415, endPoint x: 773, endPoint y: 407, distance: 40.7
drag, startPoint x: 773, startPoint y: 407, endPoint x: 694, endPoint y: 397, distance: 79.9
click at [694, 397] on fieldset "1. Simon thinks politicians should be more honest about their private lives. - …" at bounding box center [761, 354] width 627 height 315
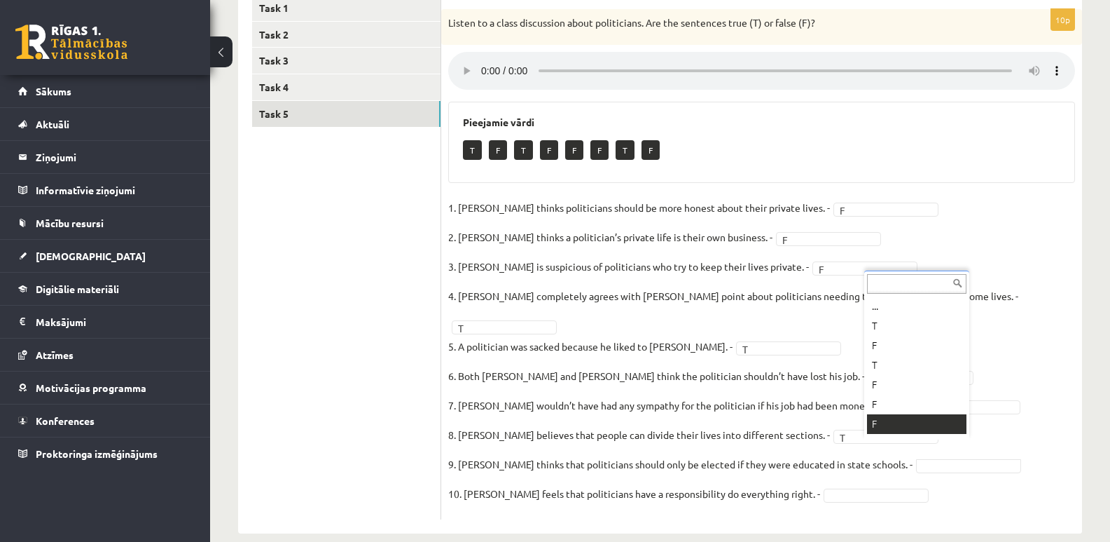
drag, startPoint x: 884, startPoint y: 443, endPoint x: 875, endPoint y: 420, distance: 24.8
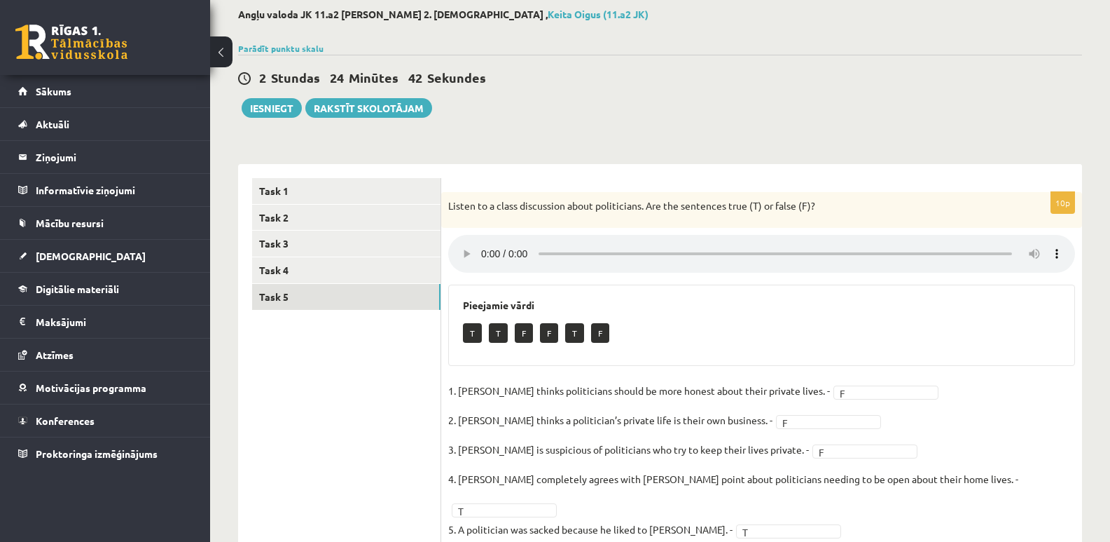
scroll to position [65, 0]
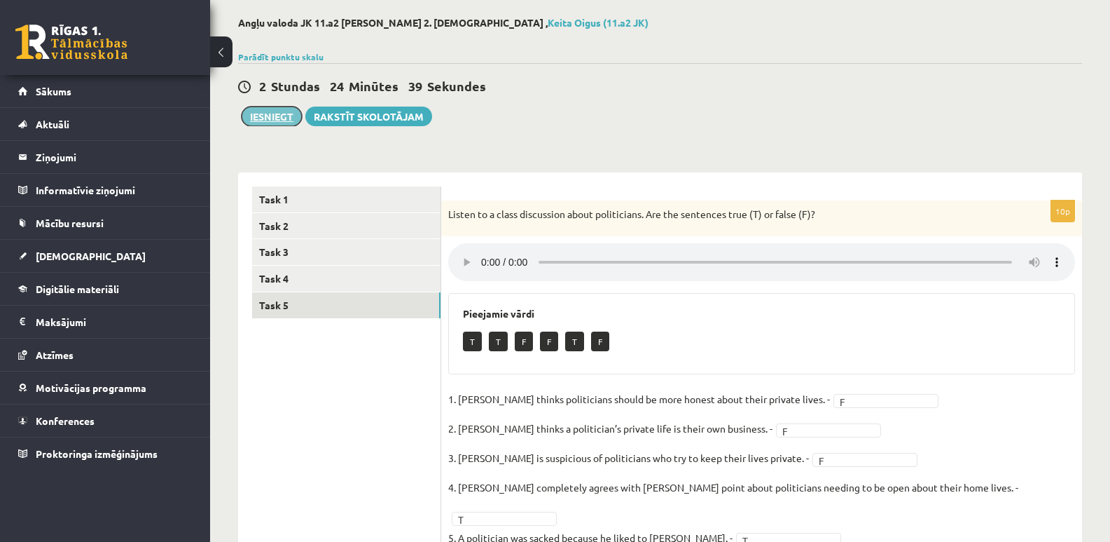
click at [283, 113] on button "Iesniegt" at bounding box center [272, 116] width 60 height 20
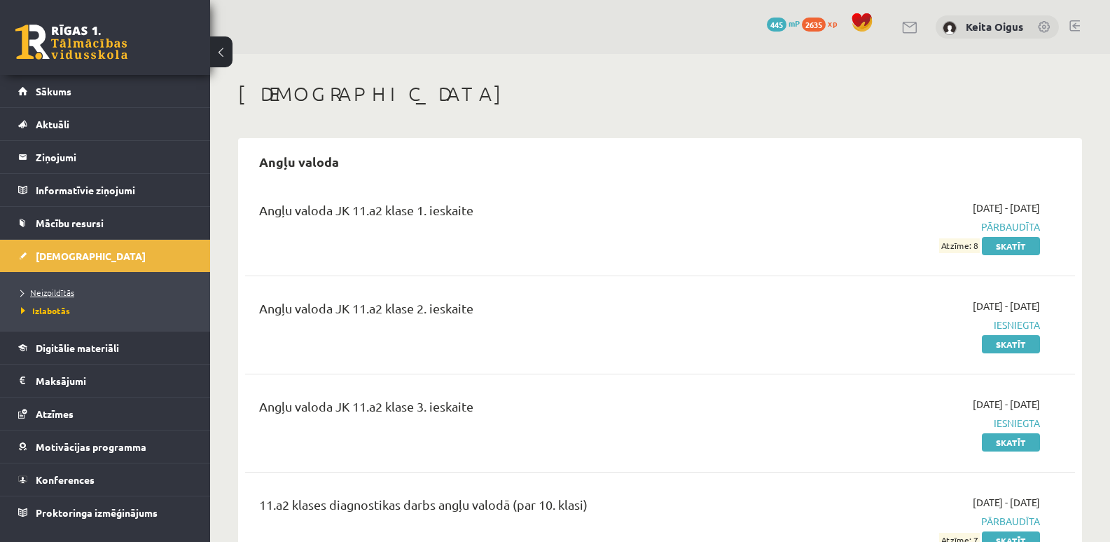
click at [53, 291] on span "Neizpildītās" at bounding box center [47, 292] width 53 height 11
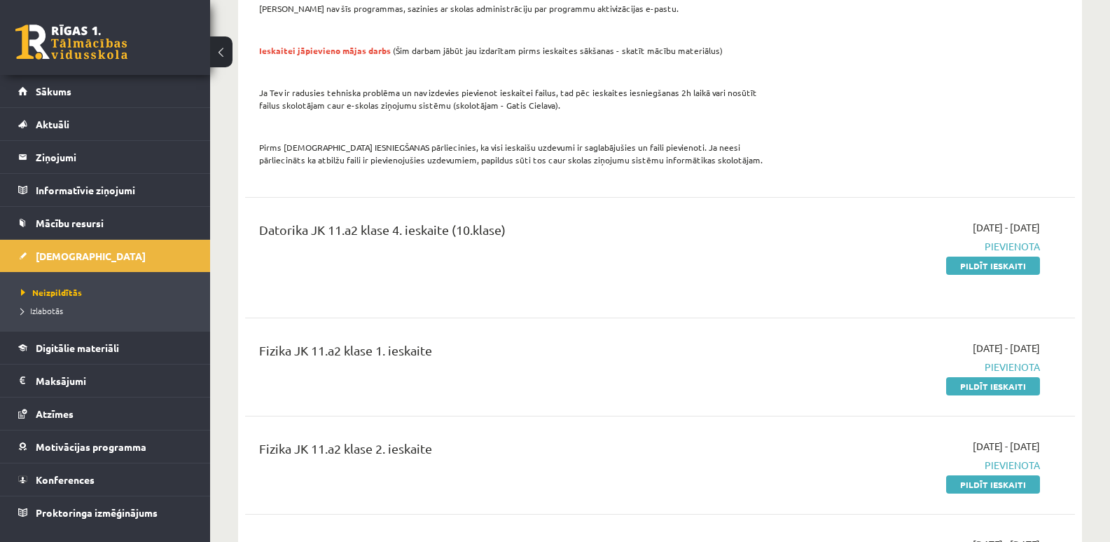
scroll to position [1360, 0]
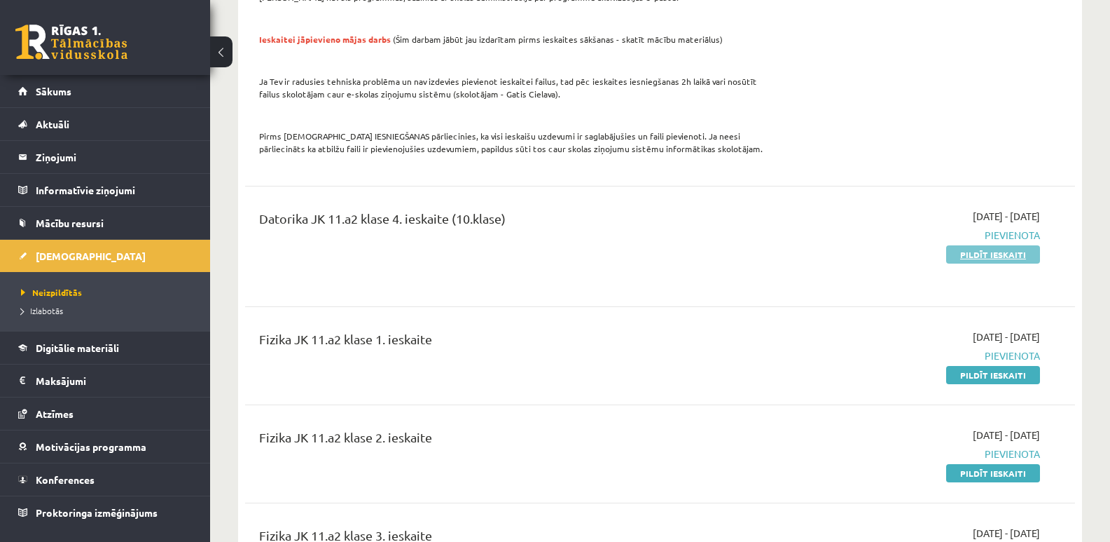
click at [1002, 245] on link "Pildīt ieskaiti" at bounding box center [993, 254] width 94 height 18
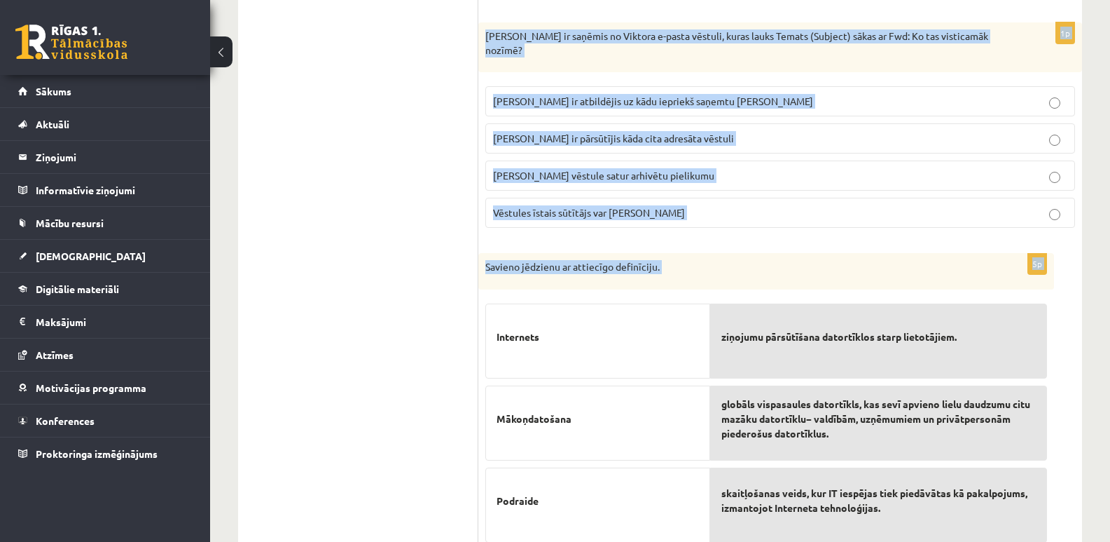
scroll to position [4685, 0]
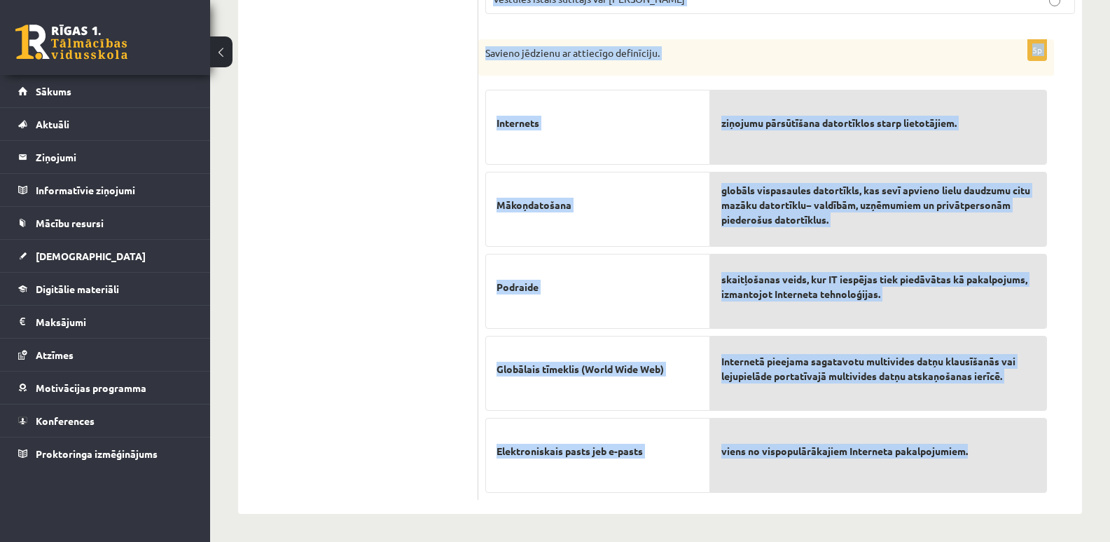
drag, startPoint x: 488, startPoint y: 324, endPoint x: 1039, endPoint y: 478, distance: 572.5
copy form "Kas ir aizsargāta tīmekļa vietne? Ar ugunsmūri aizsargāts organizācijas lokālai…"
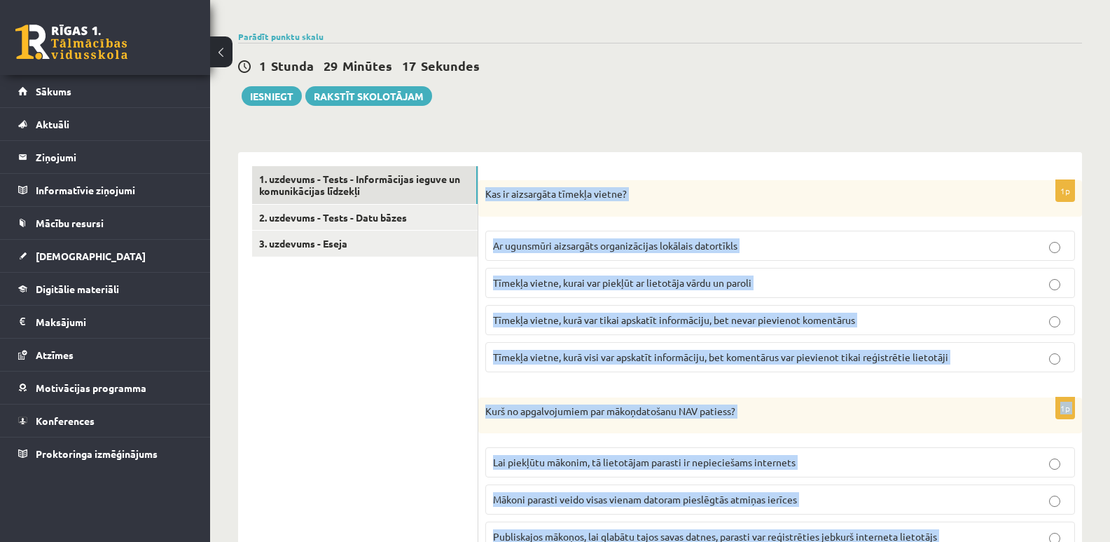
scroll to position [0, 0]
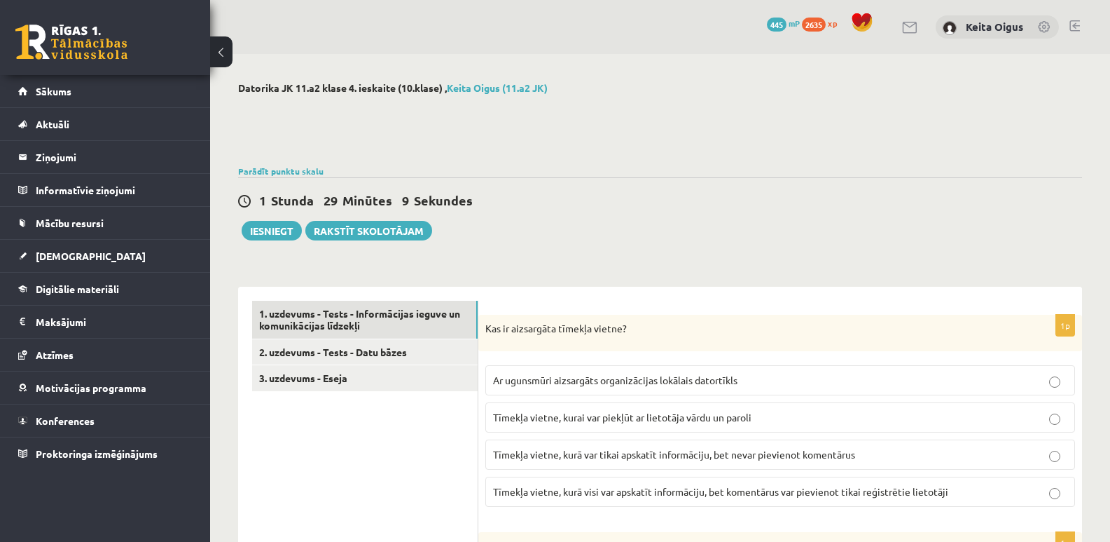
click at [551, 432] on label "Tīmekļa vietne, kurai var piekļūt ar lietotāja vārdu un paroli" at bounding box center [780, 417] width 590 height 30
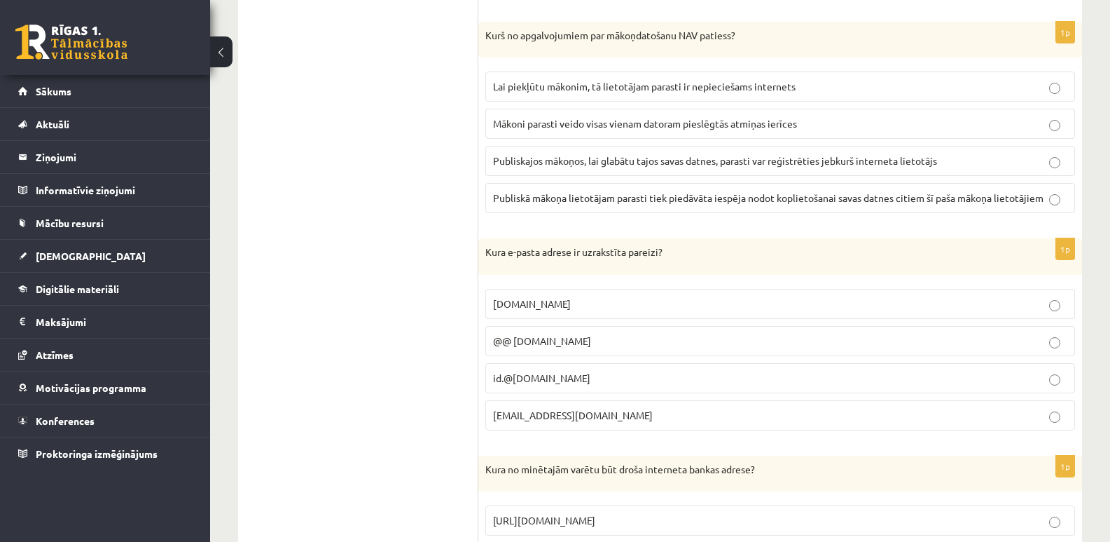
scroll to position [518, 0]
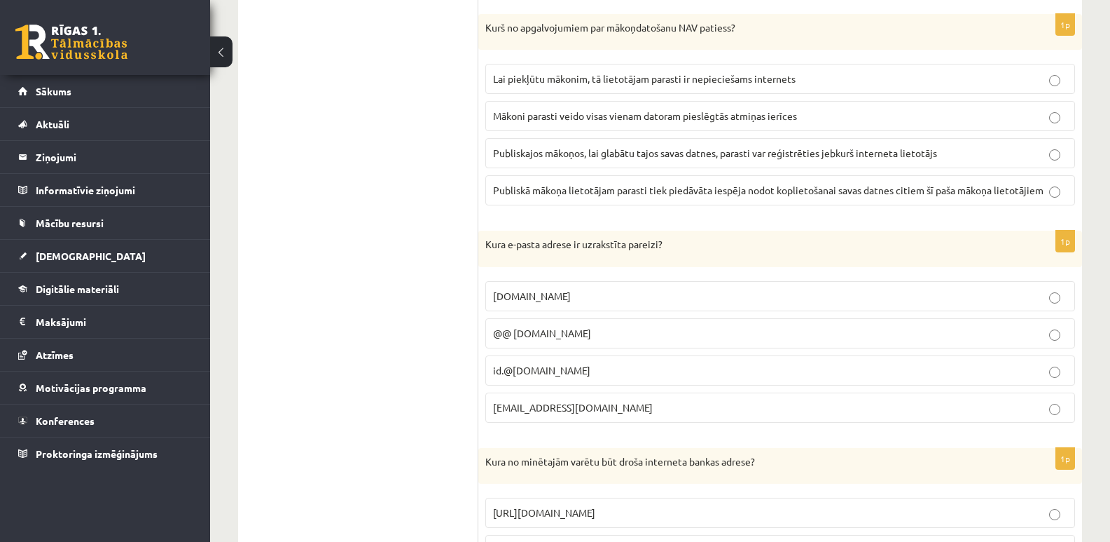
click at [578, 120] on span "Mākoni parasti veido visas vienam datoram pieslēgtās atmiņas ierīces" at bounding box center [645, 115] width 304 height 13
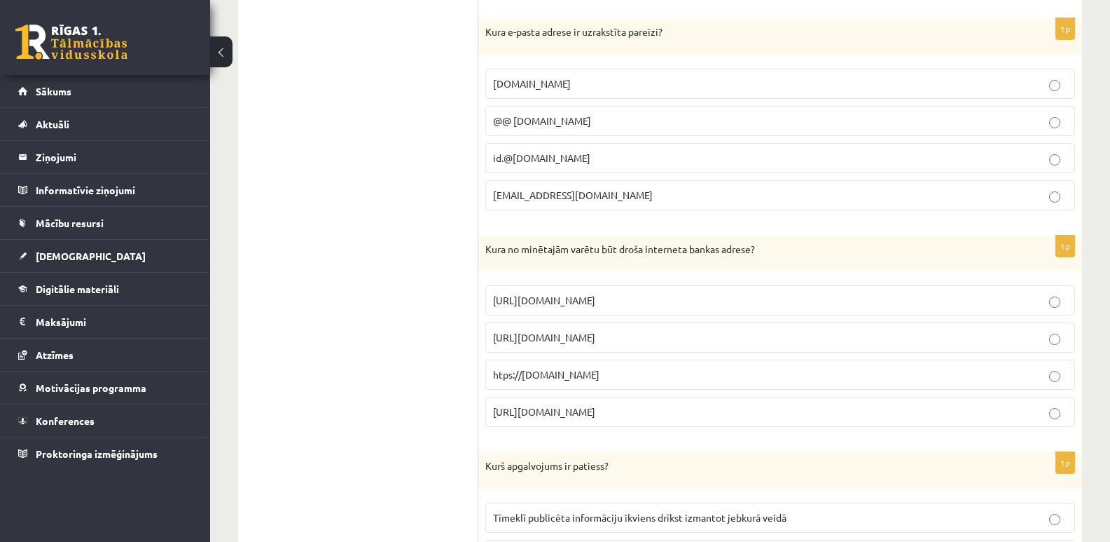
scroll to position [737, 0]
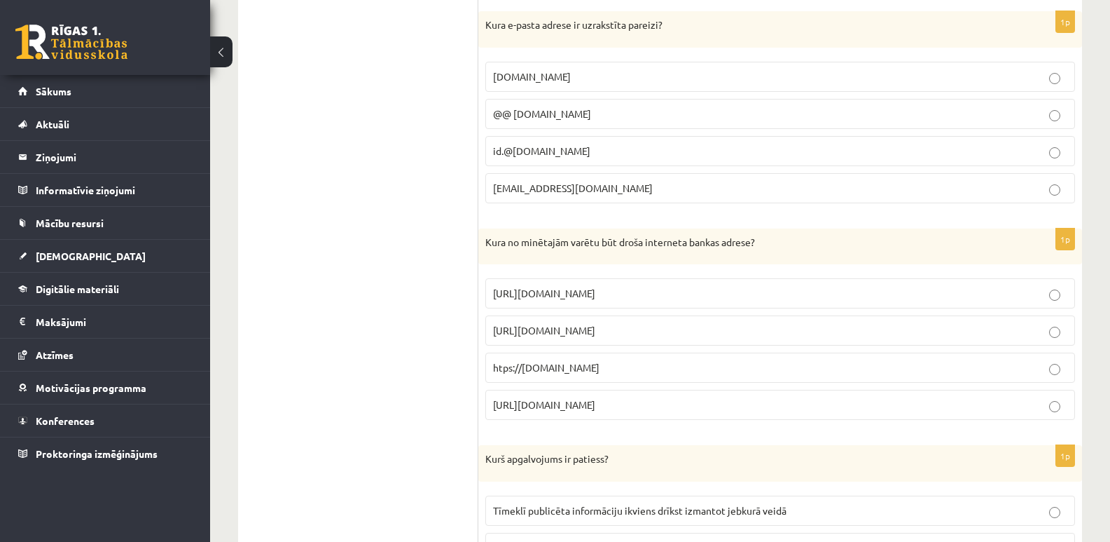
drag, startPoint x: 671, startPoint y: 83, endPoint x: 643, endPoint y: 183, distance: 103.3
click at [643, 183] on fieldset "id.4102.daba.lv @@ id.4102.daba.lv id.@4102.daba.lv id.4102@daba.lv" at bounding box center [780, 131] width 590 height 153
click at [614, 187] on p "id.4102@daba.lv" at bounding box center [780, 188] width 574 height 15
click at [644, 406] on p "https://manabanka.lv" at bounding box center [780, 404] width 574 height 15
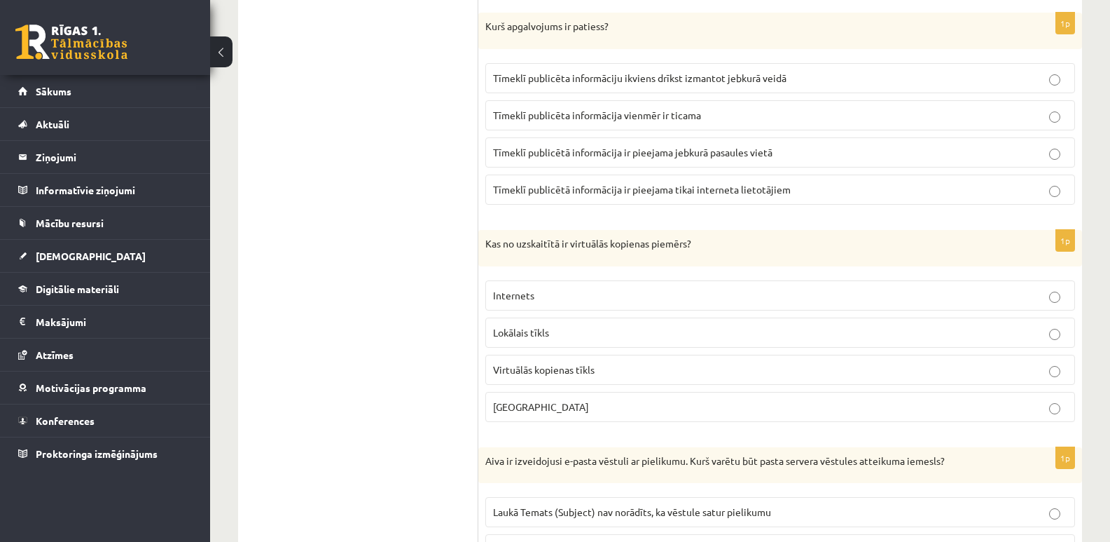
scroll to position [1177, 0]
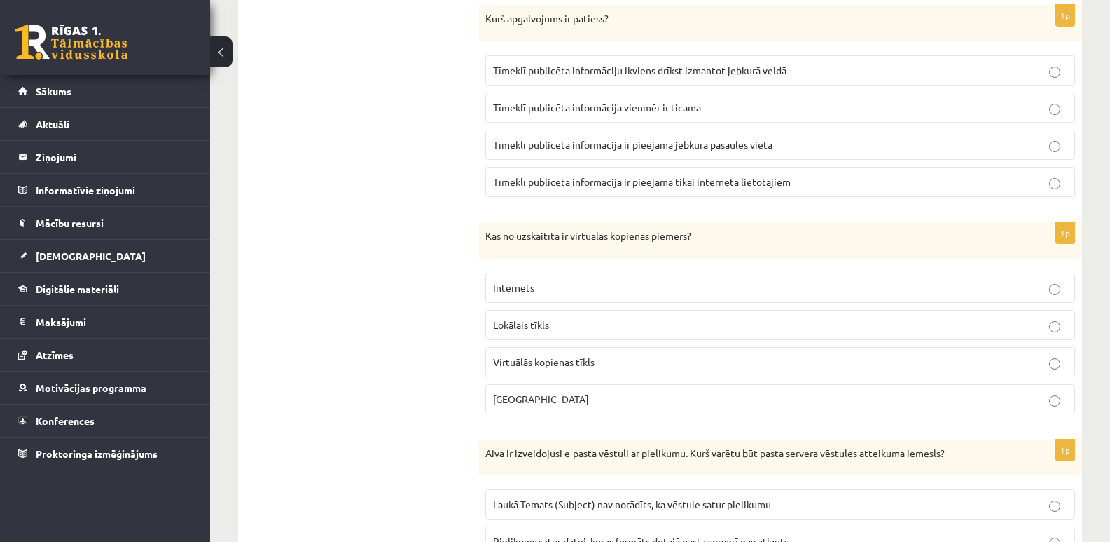
click at [574, 401] on p "Tērzētava" at bounding box center [780, 399] width 574 height 15
click at [616, 193] on label "Tīmeklī publicētā informācija ir pieejama tikai interneta lietotājiem" at bounding box center [780, 182] width 590 height 30
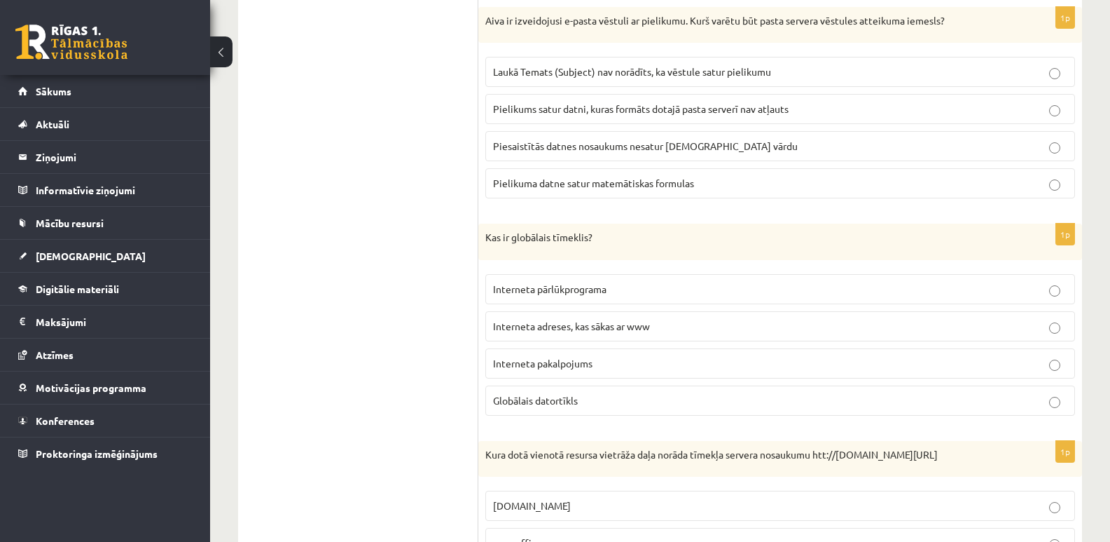
scroll to position [1602, 0]
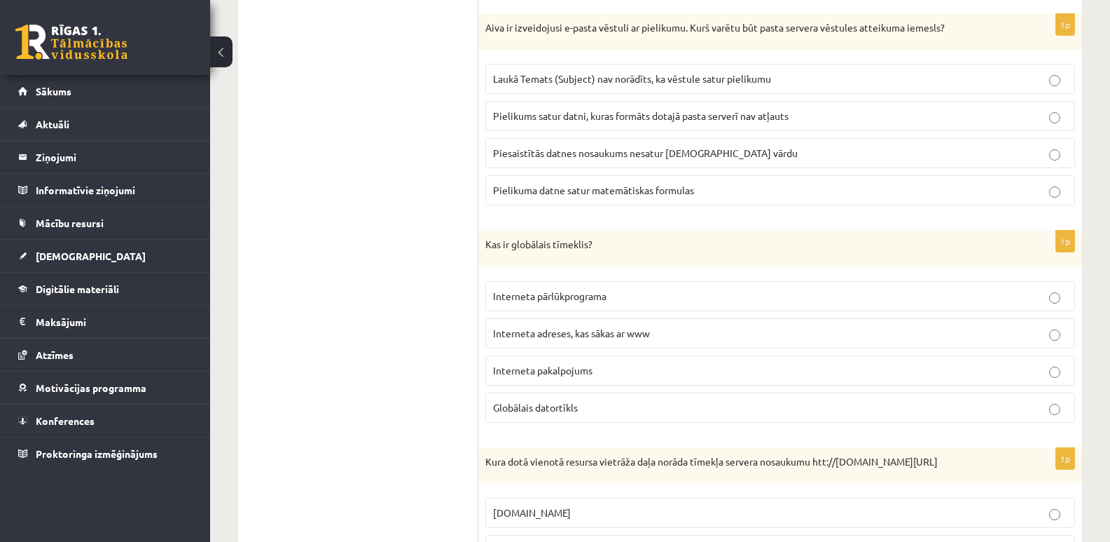
click at [546, 367] on span "Interneta pakalpojums" at bounding box center [542, 370] width 99 height 13
click at [566, 117] on span "Pielikums satur datni, kuras formāts dotajā pasta serverī nav atļauts" at bounding box center [641, 115] width 296 height 13
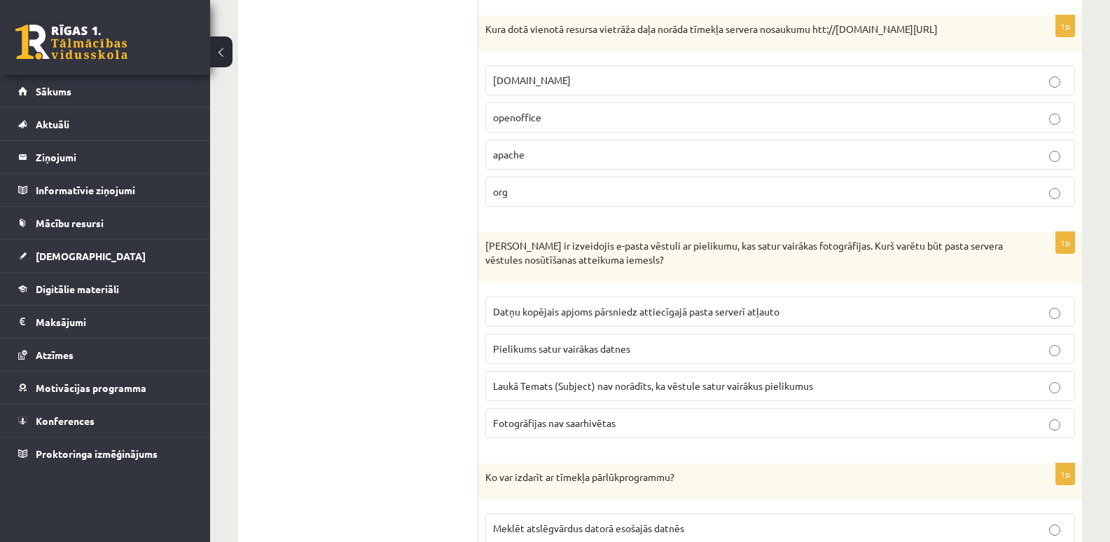
scroll to position [2027, 0]
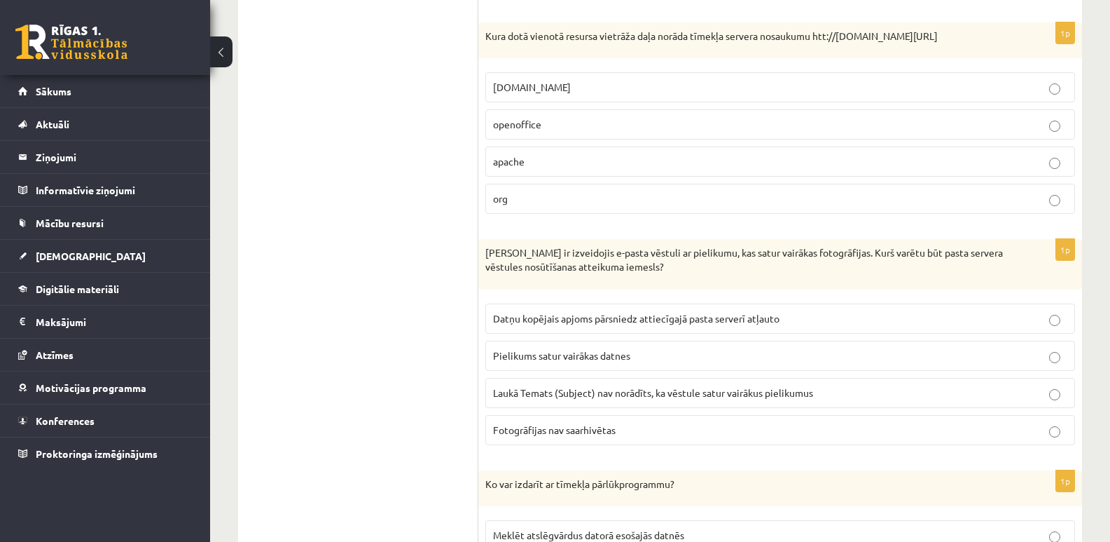
click at [558, 93] on span "openoffice.apache.org" at bounding box center [532, 87] width 78 height 13
click at [677, 324] on span "Datņu kopējais apjoms pārsniedz attiecīgajā pasta serverī atļauto" at bounding box center [636, 318] width 287 height 13
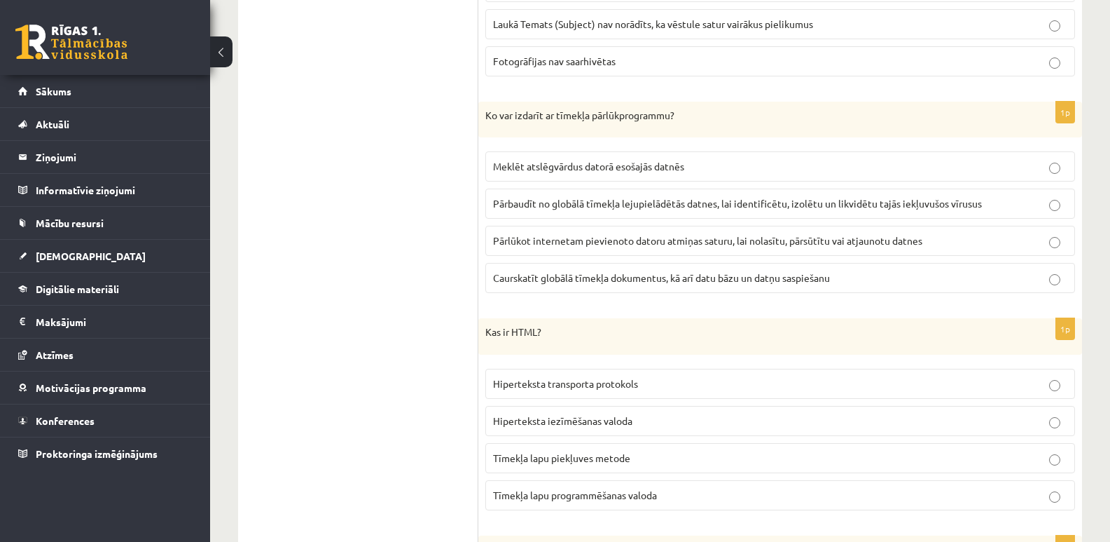
scroll to position [2403, 0]
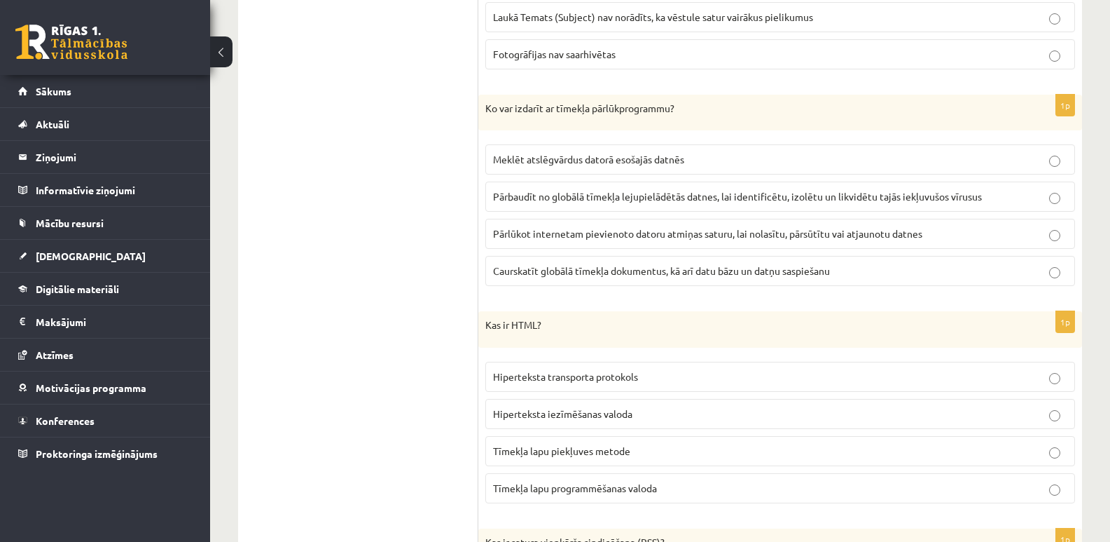
click at [857, 240] on span "Pārlūkot internetam pievienoto datoru atmiņas saturu, lai nolasītu, pārsūtītu v…" at bounding box center [707, 233] width 429 height 13
drag, startPoint x: 625, startPoint y: 295, endPoint x: 1041, endPoint y: 287, distance: 416.2
click at [1041, 278] on p "Caurskatīt globālā tīmekļa dokumentus, kā arī datu bāzu un datņu saspiešanu" at bounding box center [780, 270] width 574 height 15
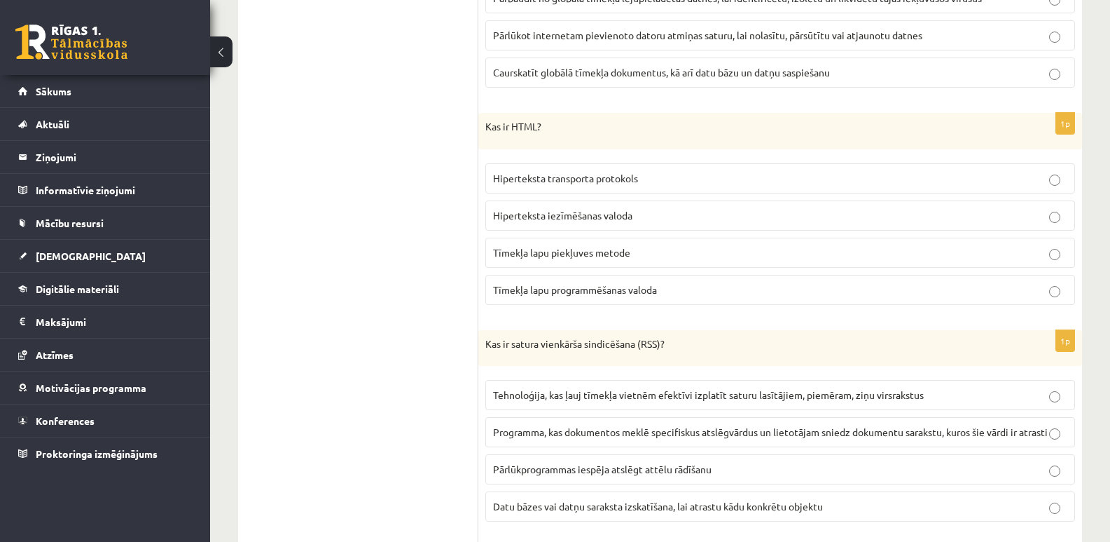
scroll to position [2608, 0]
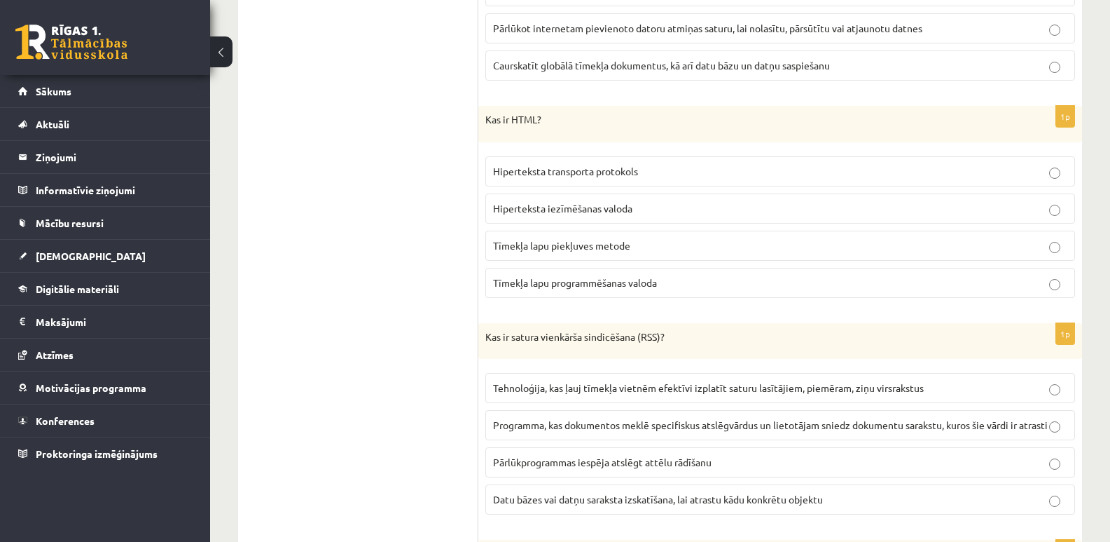
click at [816, 205] on fieldset "Hiperteksta transporta protokols Hiperteksta iezīmēšanas valoda Tīmekļa lapu pi…" at bounding box center [780, 225] width 590 height 153
click at [825, 216] on p "Hiperteksta iezīmēšanas valoda" at bounding box center [780, 208] width 574 height 15
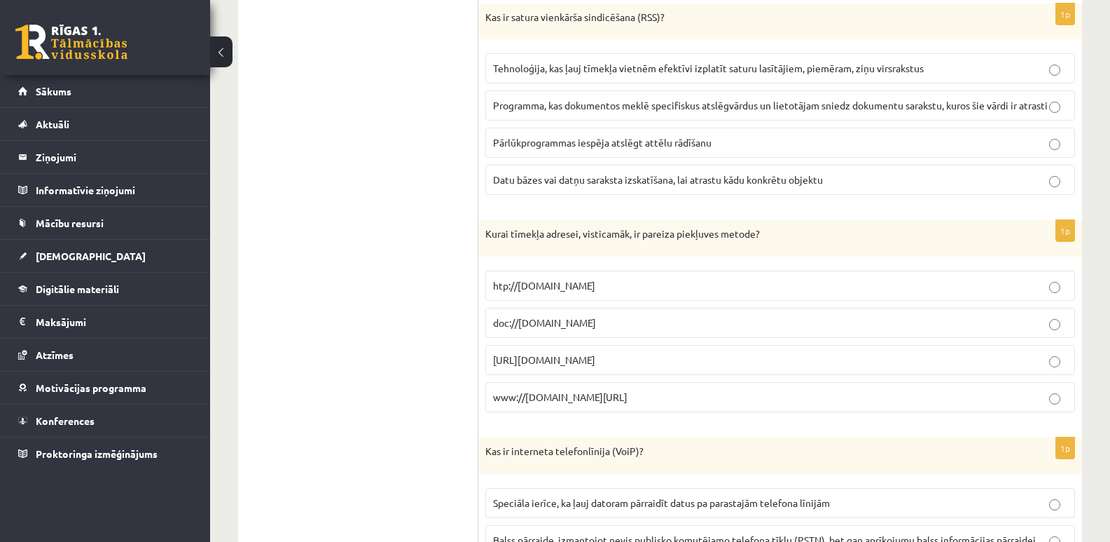
scroll to position [2935, 0]
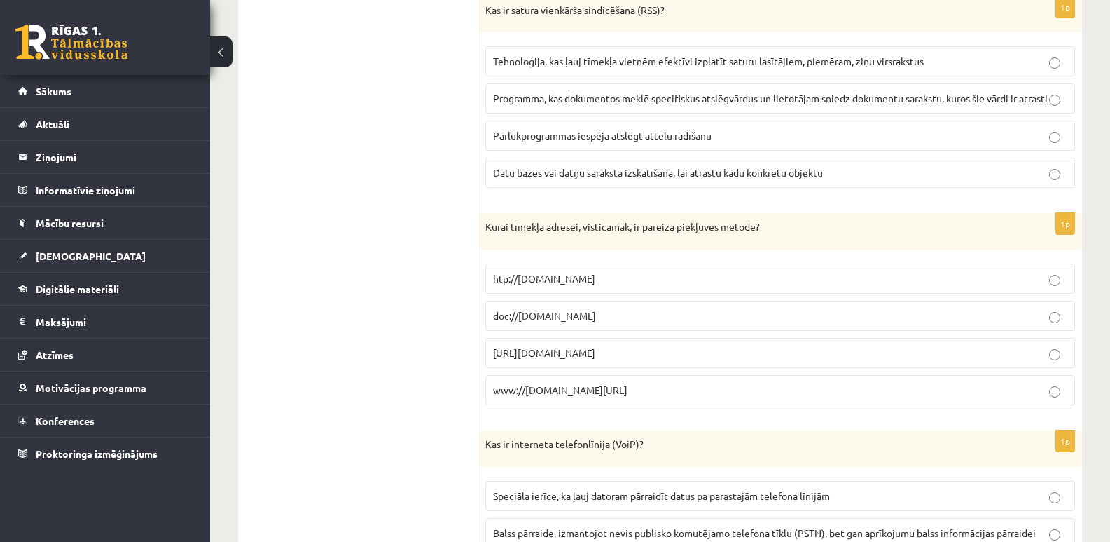
click at [540, 67] on span "Tehnoloģija, kas ļauj tīmekļa vietnēm efektīvi izplatīt saturu lasītājiem, piem…" at bounding box center [708, 61] width 431 height 13
click at [546, 359] on span "ftp://ftp.cs.uct.ac.za/" at bounding box center [544, 352] width 102 height 13
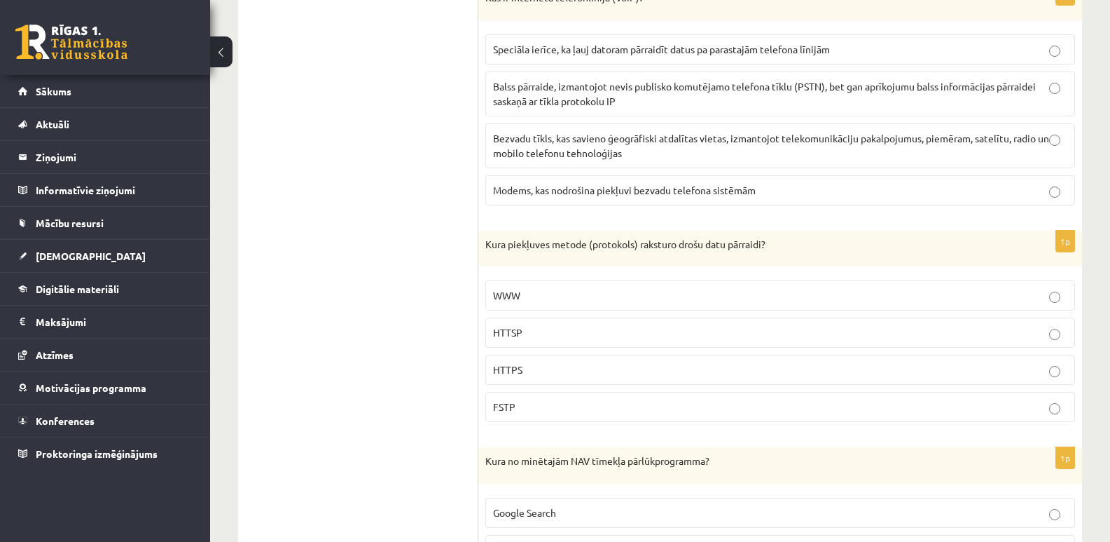
scroll to position [3367, 0]
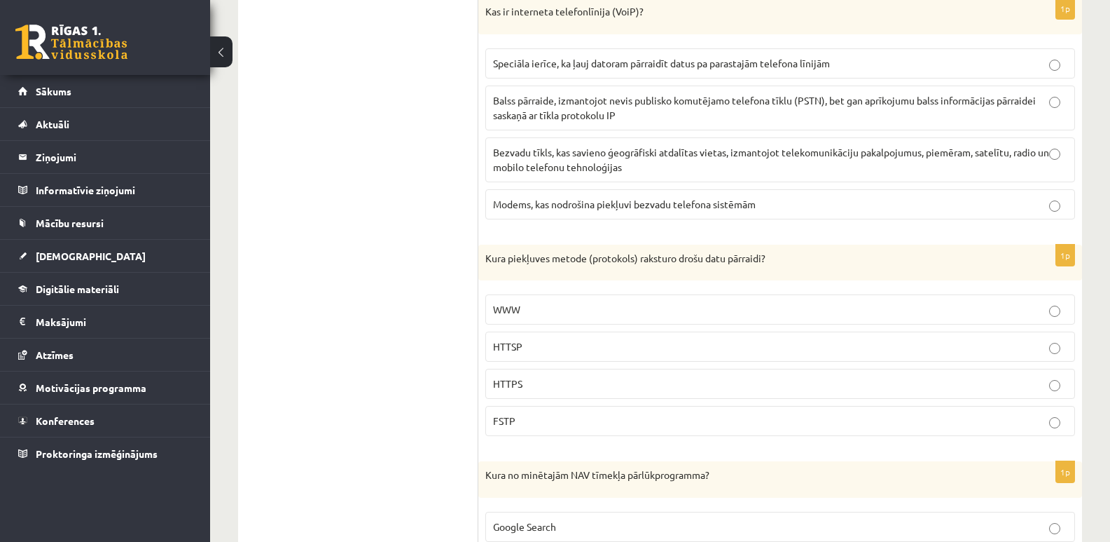
click at [544, 391] on p "HTTPS" at bounding box center [780, 383] width 574 height 15
click at [542, 121] on span "Balss pārraide, izmantojot nevis publisko komutējamo telefona tīklu (PSTN), bet…" at bounding box center [764, 107] width 543 height 27
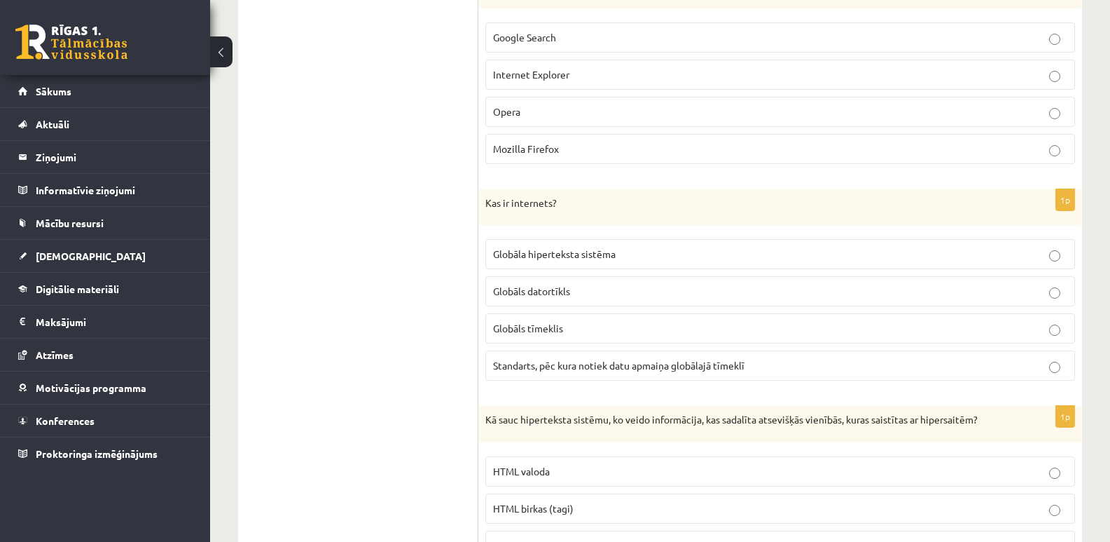
scroll to position [3863, 0]
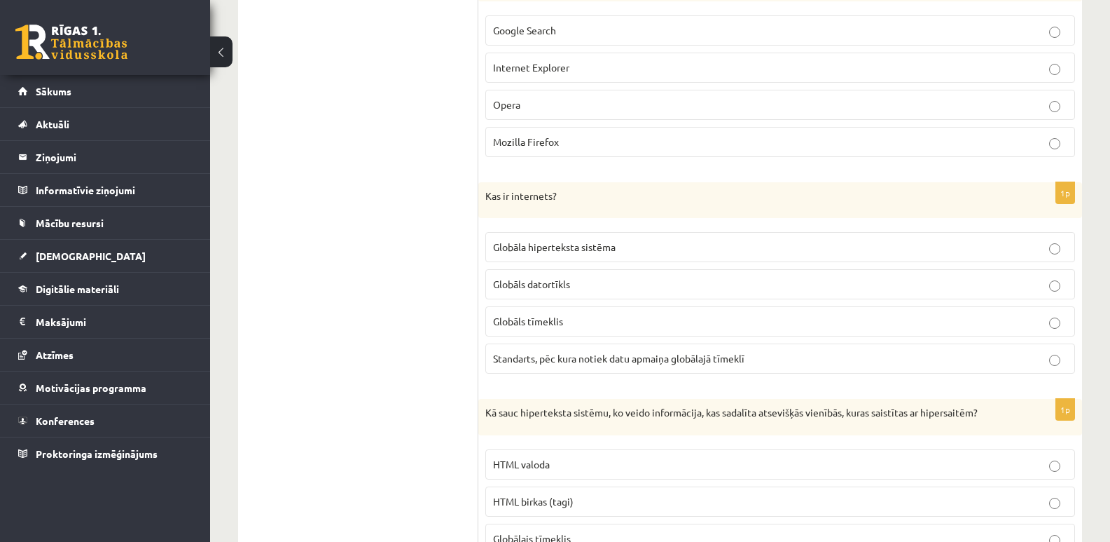
click at [708, 38] on p "Google Search" at bounding box center [780, 30] width 574 height 15
click at [614, 291] on p "Globāls datortīkls" at bounding box center [780, 284] width 574 height 15
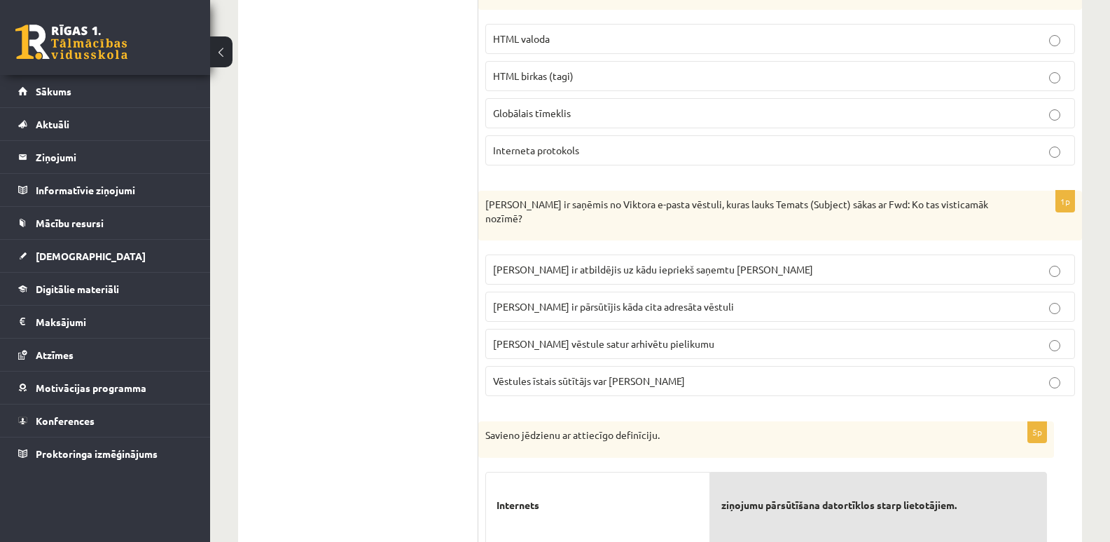
scroll to position [4281, 0]
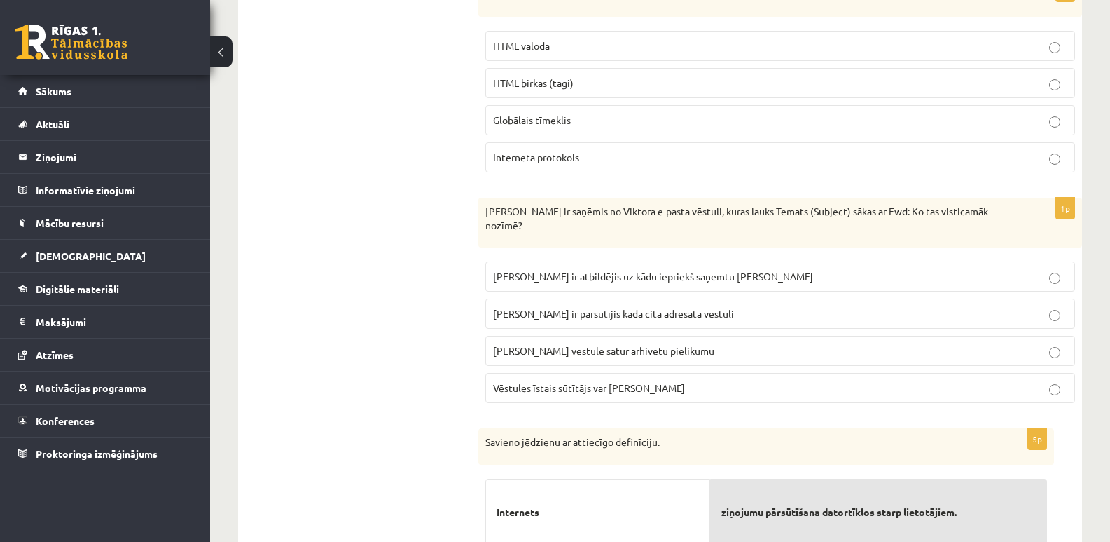
click at [607, 319] on span "Viktors Jānim ir pārsūtījis kāda cita adresāta vēstuli" at bounding box center [613, 313] width 241 height 13
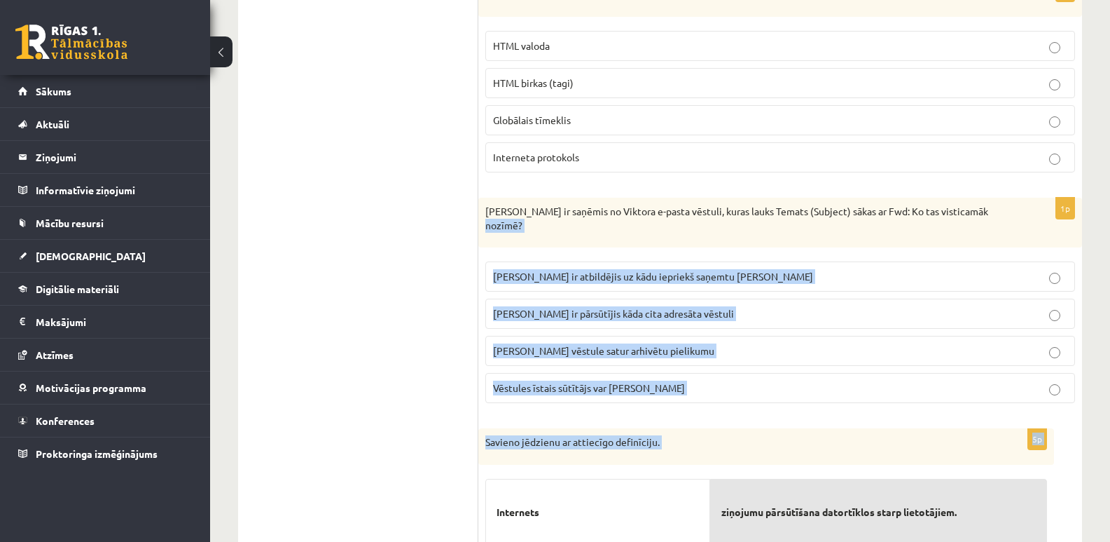
drag, startPoint x: 1103, startPoint y: 237, endPoint x: 1108, endPoint y: 478, distance: 240.3
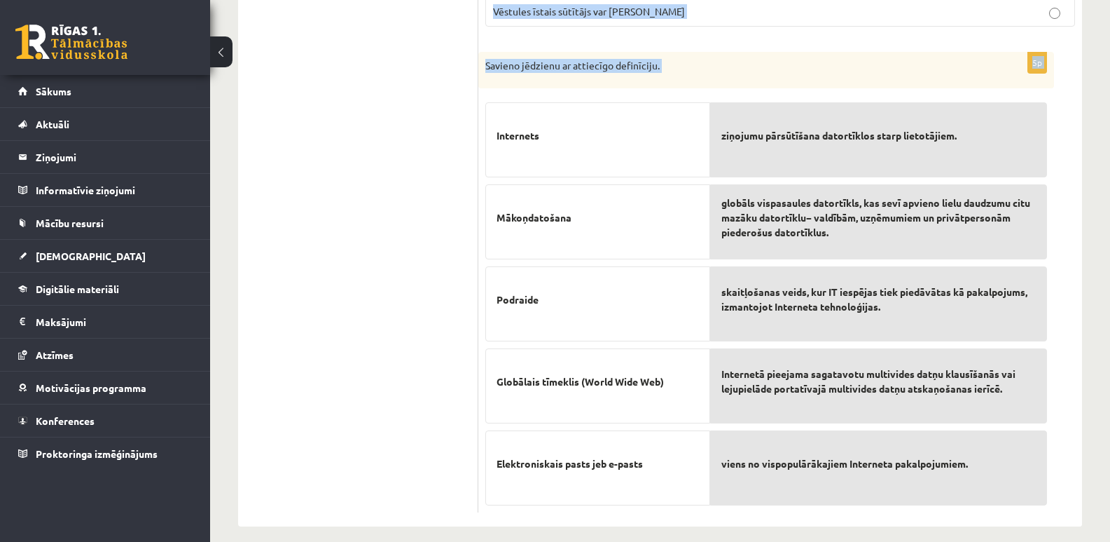
scroll to position [4685, 0]
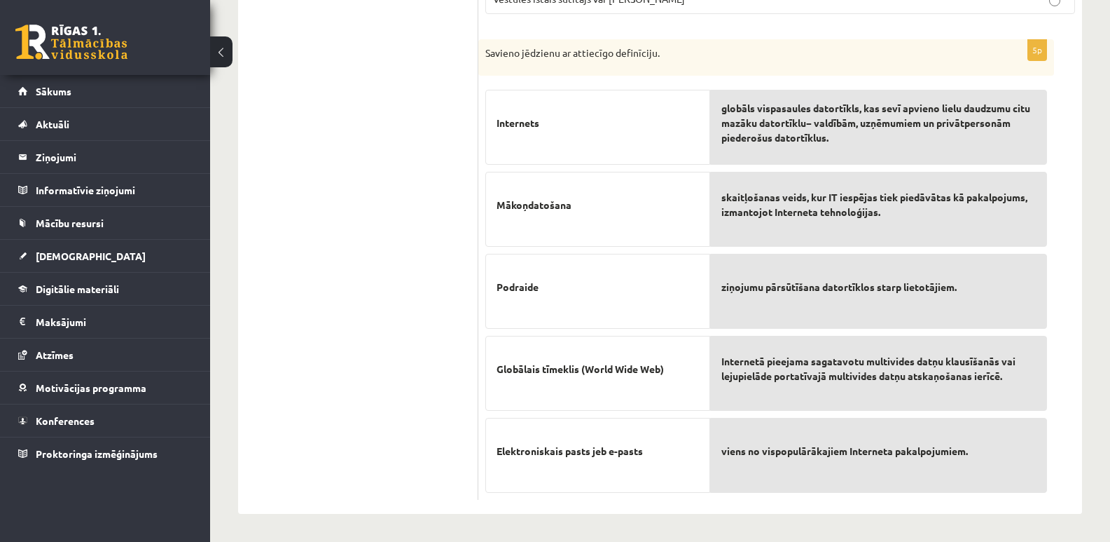
drag, startPoint x: 779, startPoint y: 370, endPoint x: 778, endPoint y: 293, distance: 77.1
drag, startPoint x: 778, startPoint y: 293, endPoint x: 784, endPoint y: 357, distance: 64.7
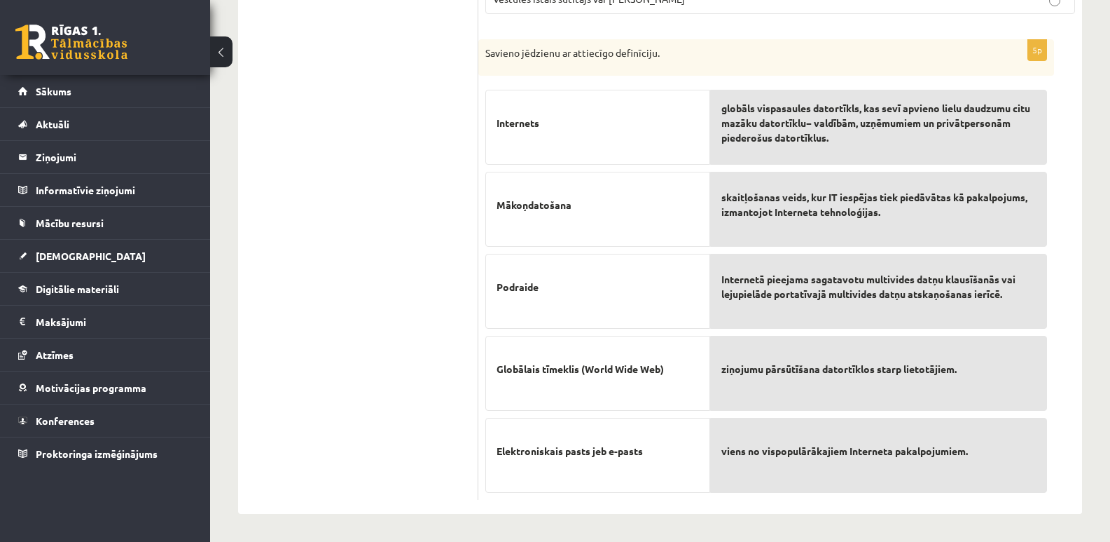
click at [785, 282] on span "Internetā pieejama sagatavotu multivides datņu klausīšanās vai lejupielāde port…" at bounding box center [879, 286] width 315 height 29
click at [823, 364] on span "ziņojumu pārsūtīšana datortīklos starp lietotājiem." at bounding box center [839, 368] width 235 height 15
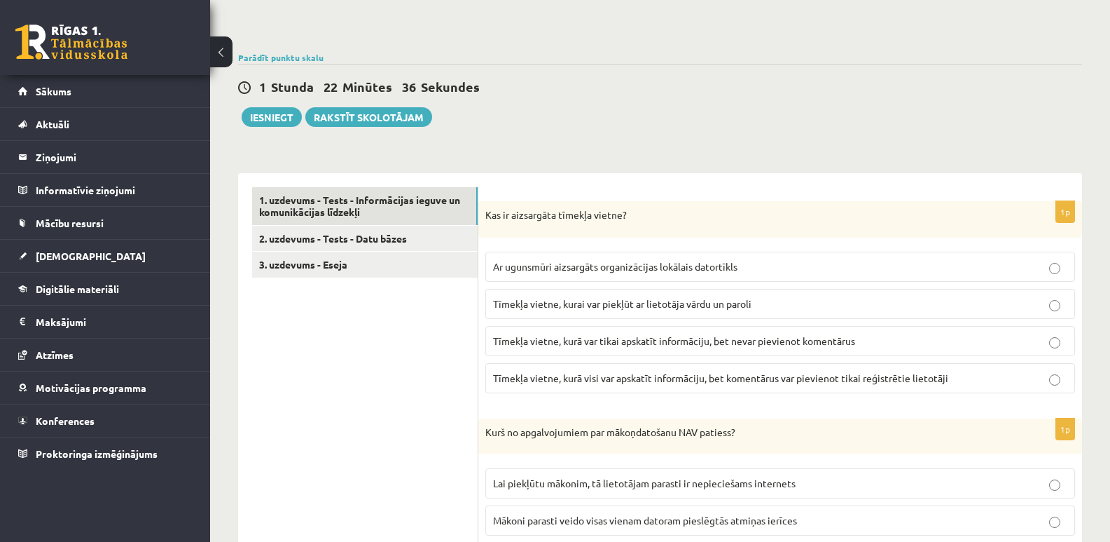
scroll to position [106, 0]
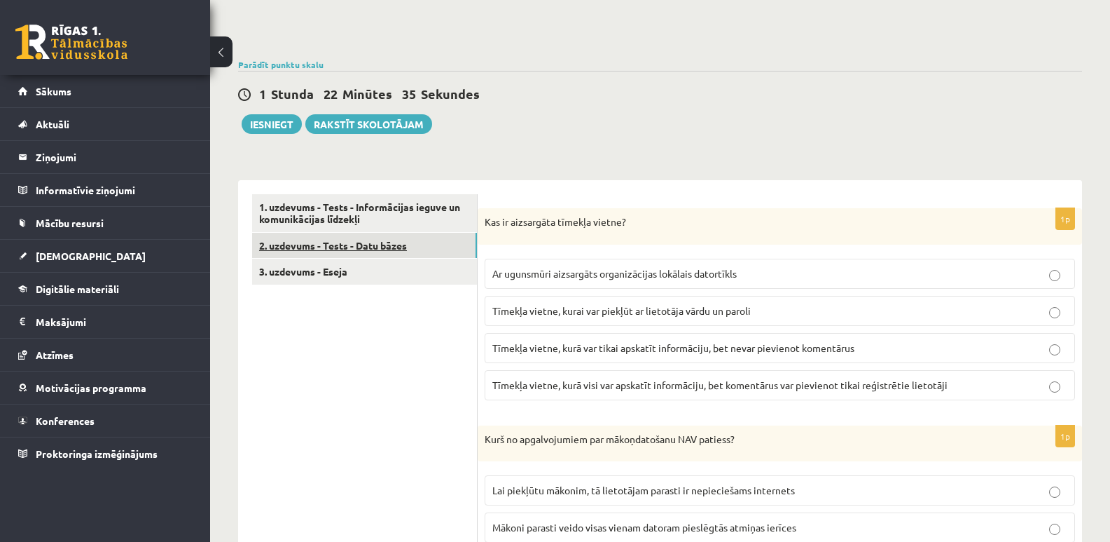
click at [364, 244] on link "2. uzdevums - Tests - Datu bāzes" at bounding box center [364, 246] width 225 height 26
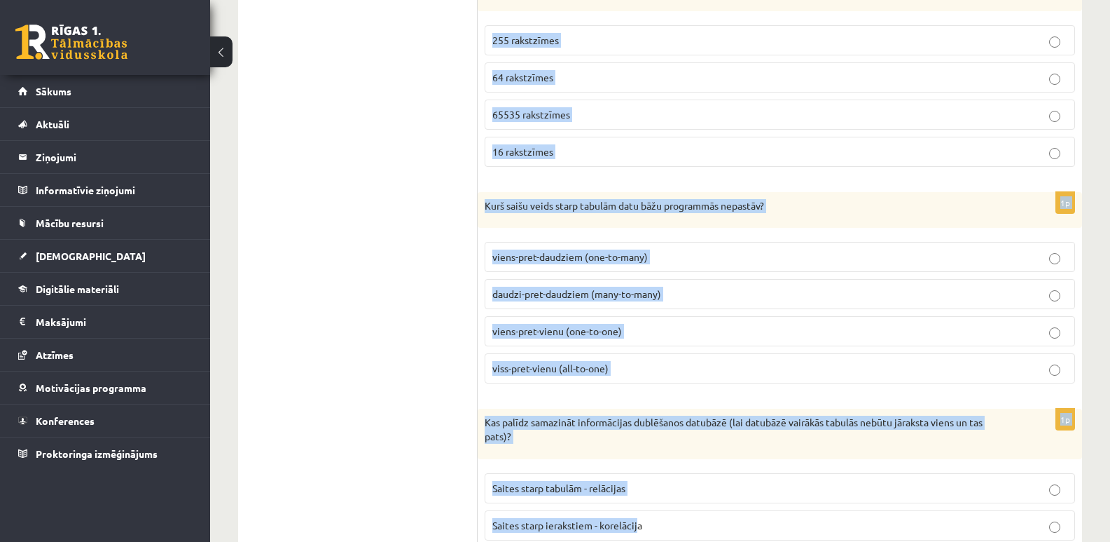
scroll to position [1985, 0]
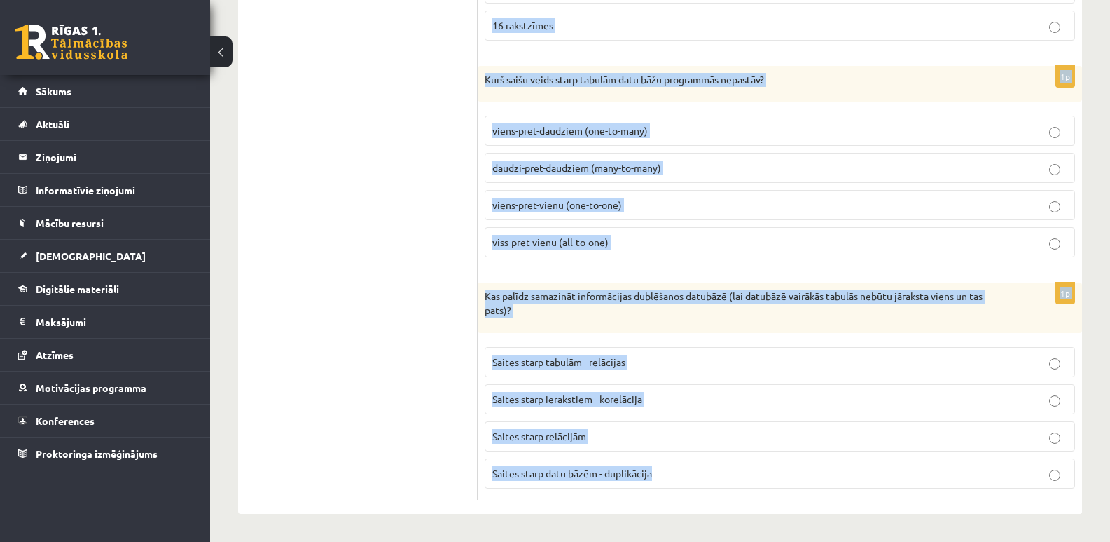
drag, startPoint x: 489, startPoint y: 220, endPoint x: 714, endPoint y: 512, distance: 368.7
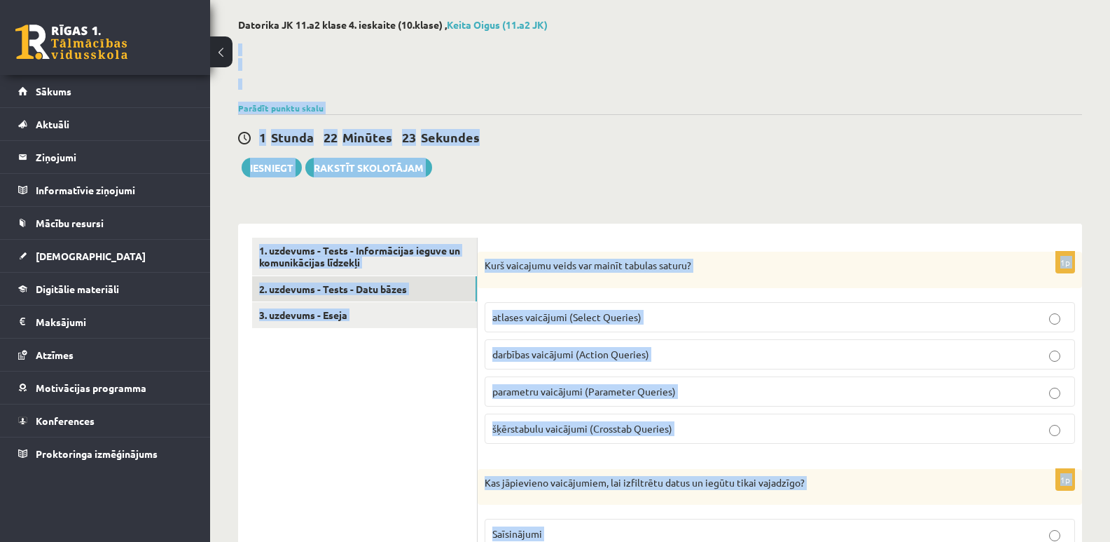
scroll to position [0, 0]
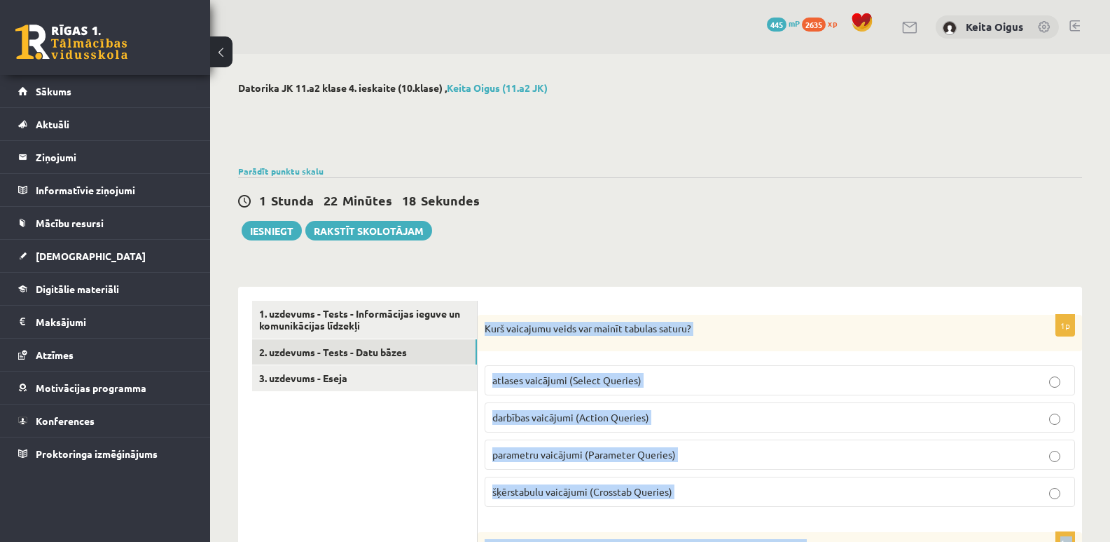
drag, startPoint x: 701, startPoint y: 502, endPoint x: 485, endPoint y: 285, distance: 306.1
copy form "Kurš vaicajumu veids var mainīt tabulas saturu? atlases vaicājumi (Select Queri…"
click at [682, 410] on p "darbības vaicājumi (Action Queries)" at bounding box center [779, 417] width 575 height 15
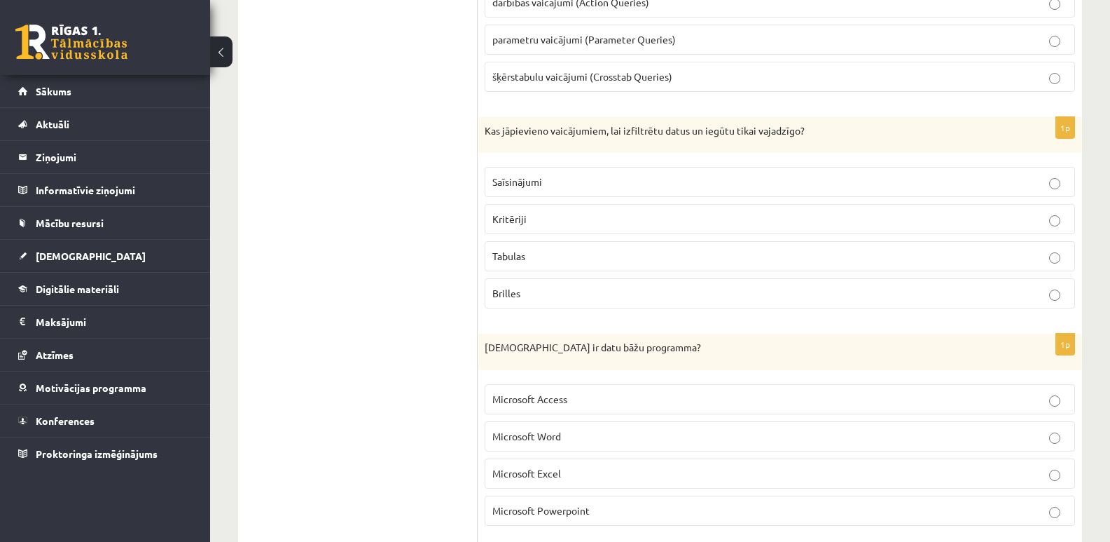
scroll to position [418, 0]
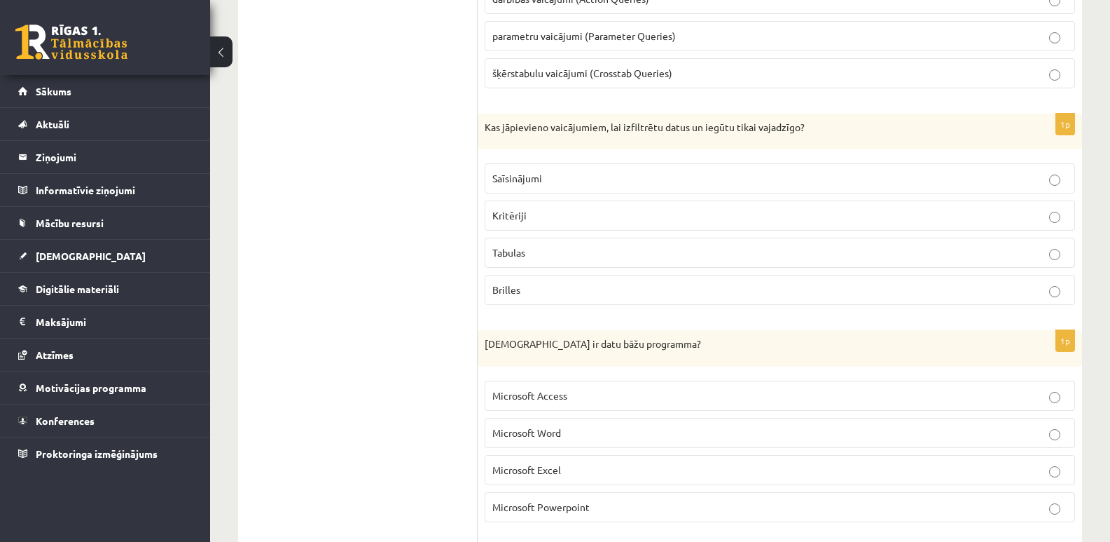
drag, startPoint x: 846, startPoint y: 223, endPoint x: 641, endPoint y: 212, distance: 204.9
drag, startPoint x: 641, startPoint y: 212, endPoint x: 645, endPoint y: 218, distance: 7.6
click at [645, 219] on p "Kritēriji" at bounding box center [779, 215] width 575 height 15
click at [573, 397] on p "Microsoft Access" at bounding box center [779, 395] width 575 height 15
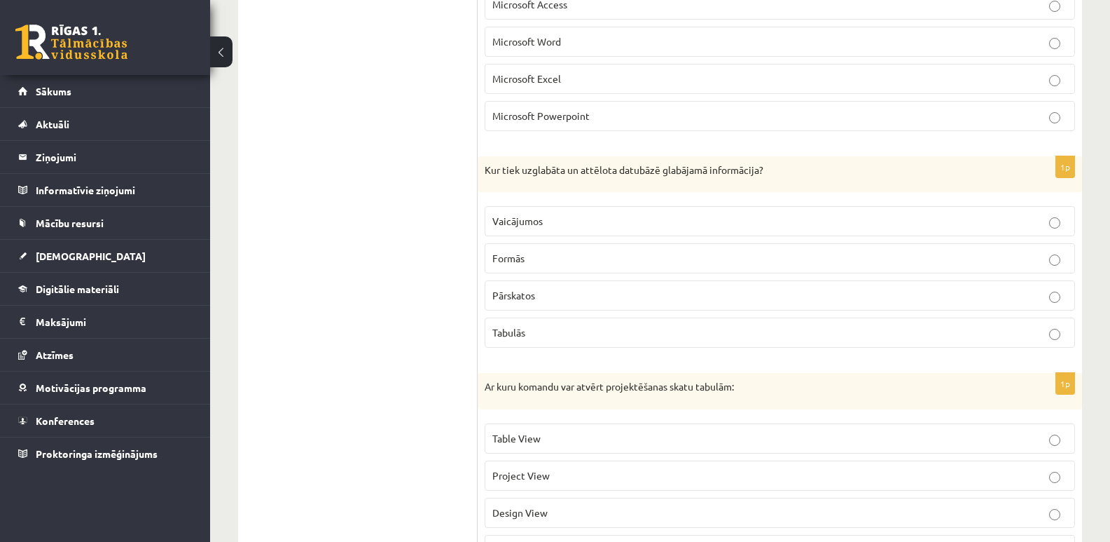
scroll to position [819, 0]
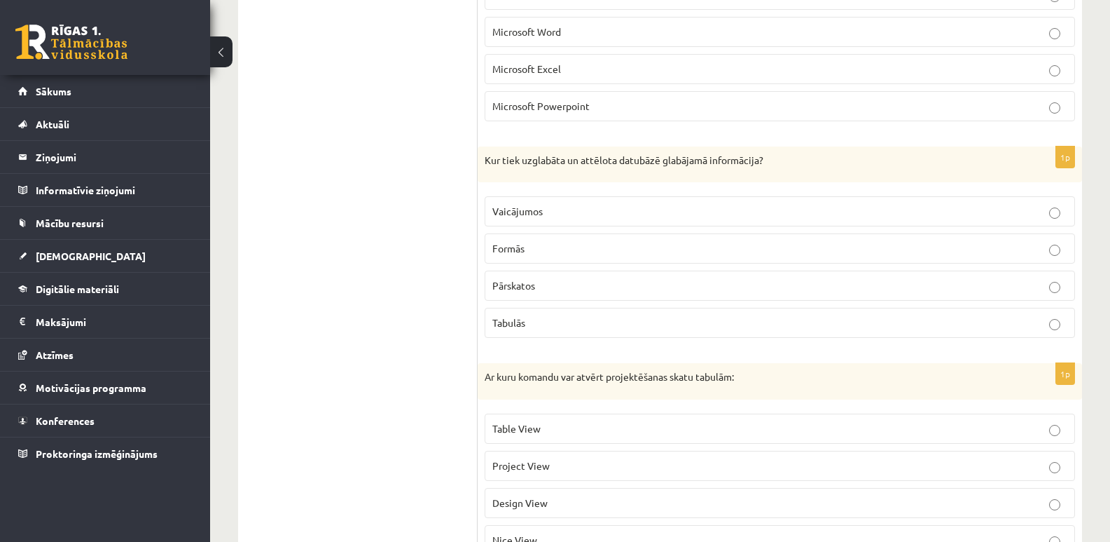
click at [918, 322] on p "Tabulās" at bounding box center [779, 322] width 575 height 15
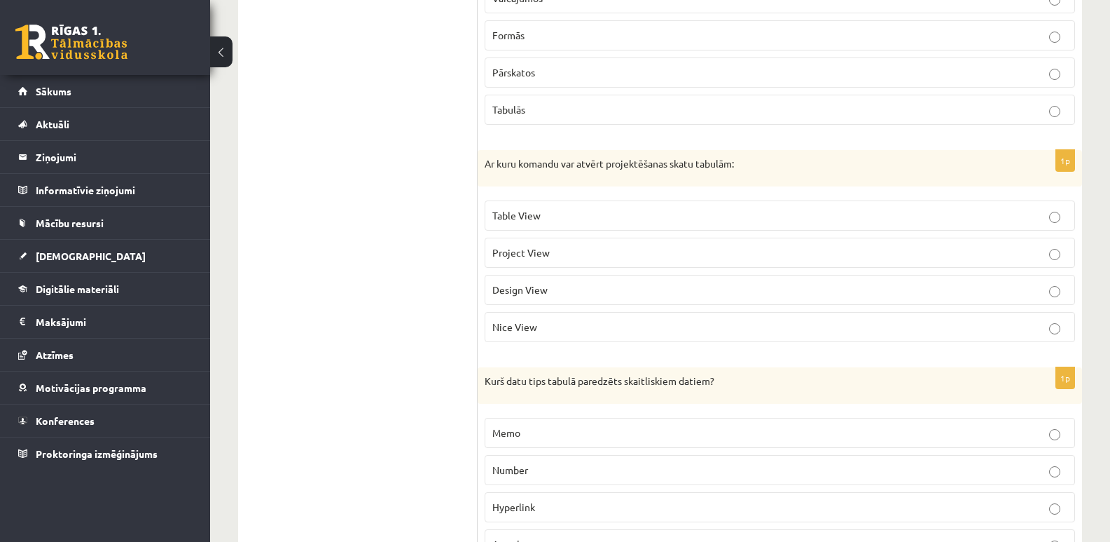
scroll to position [1035, 0]
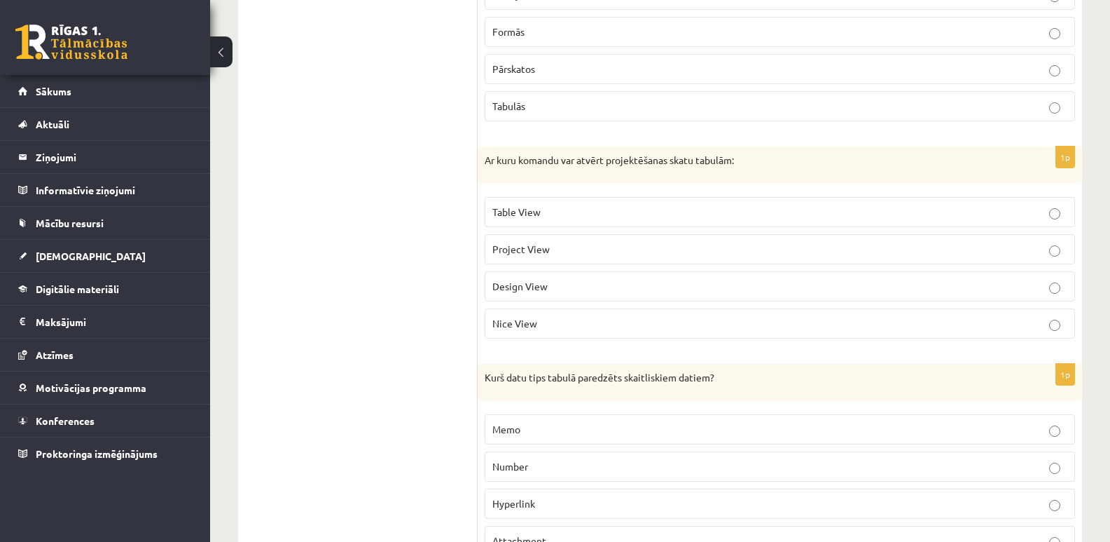
click at [578, 278] on label "Design View" at bounding box center [780, 286] width 591 height 30
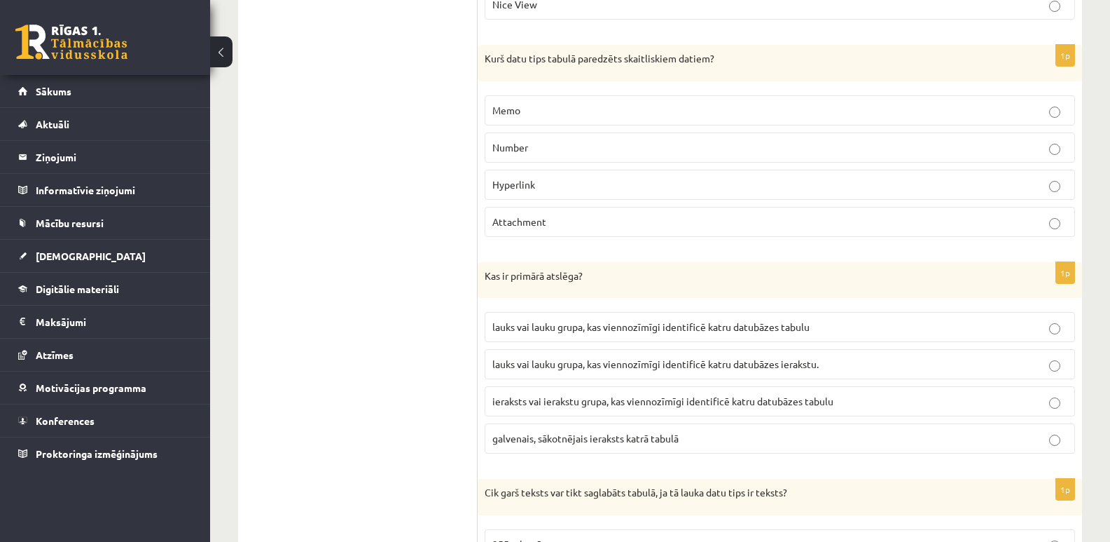
scroll to position [1358, 0]
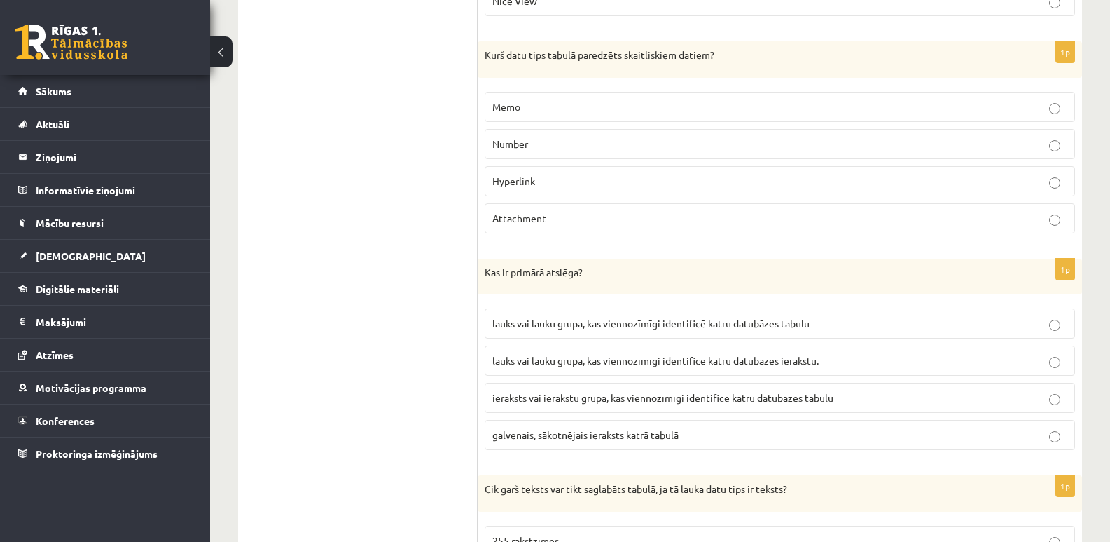
click at [572, 131] on label "Number" at bounding box center [780, 144] width 591 height 30
click at [813, 363] on span "lauks vai lauku grupa, kas viennozīmīgi identificē katru datubāzes ierakstu." at bounding box center [655, 360] width 326 height 13
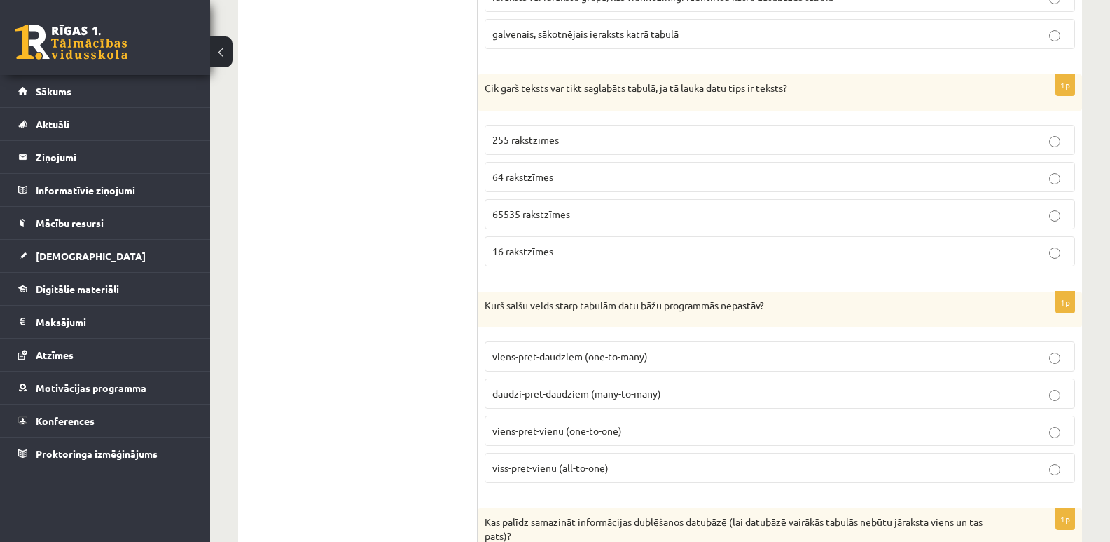
scroll to position [1762, 0]
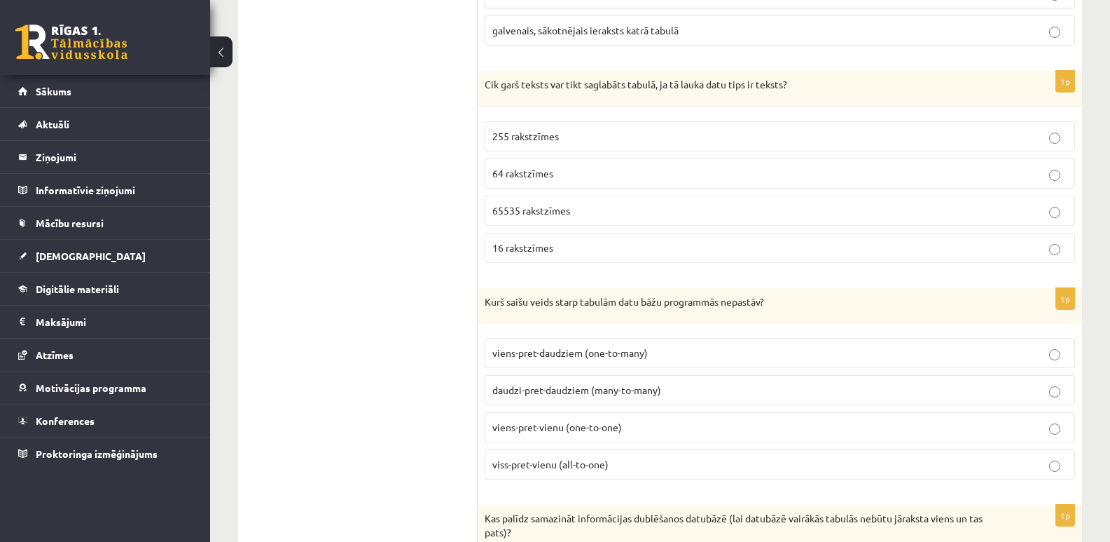
click at [546, 130] on p "255 rakstzīmes" at bounding box center [779, 136] width 575 height 15
drag, startPoint x: 701, startPoint y: 423, endPoint x: 686, endPoint y: 464, distance: 43.9
drag, startPoint x: 686, startPoint y: 464, endPoint x: 644, endPoint y: 471, distance: 42.5
click at [644, 471] on p "viss-pret-vienu (all-to-one)" at bounding box center [779, 464] width 575 height 15
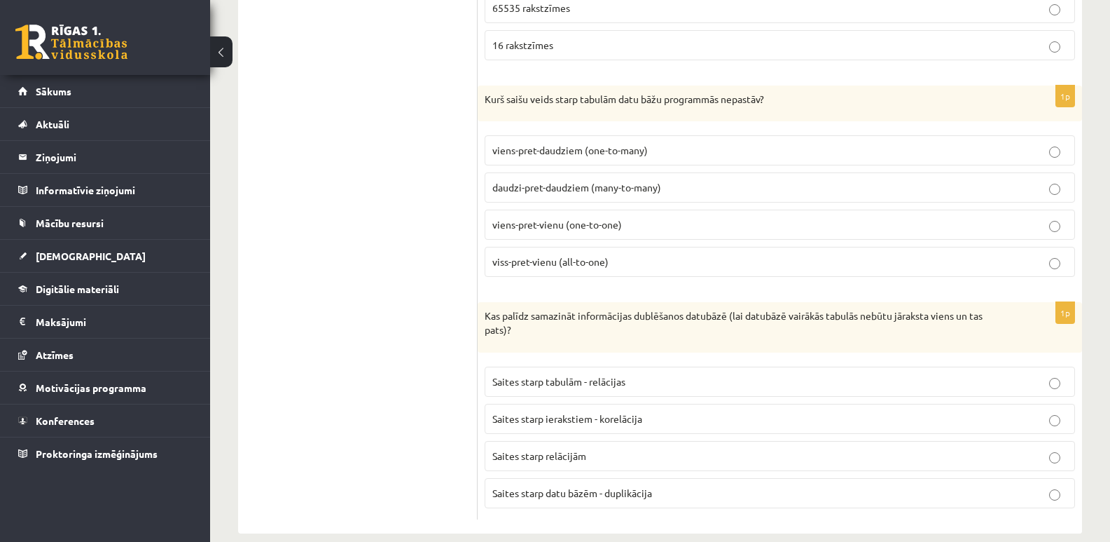
scroll to position [1985, 0]
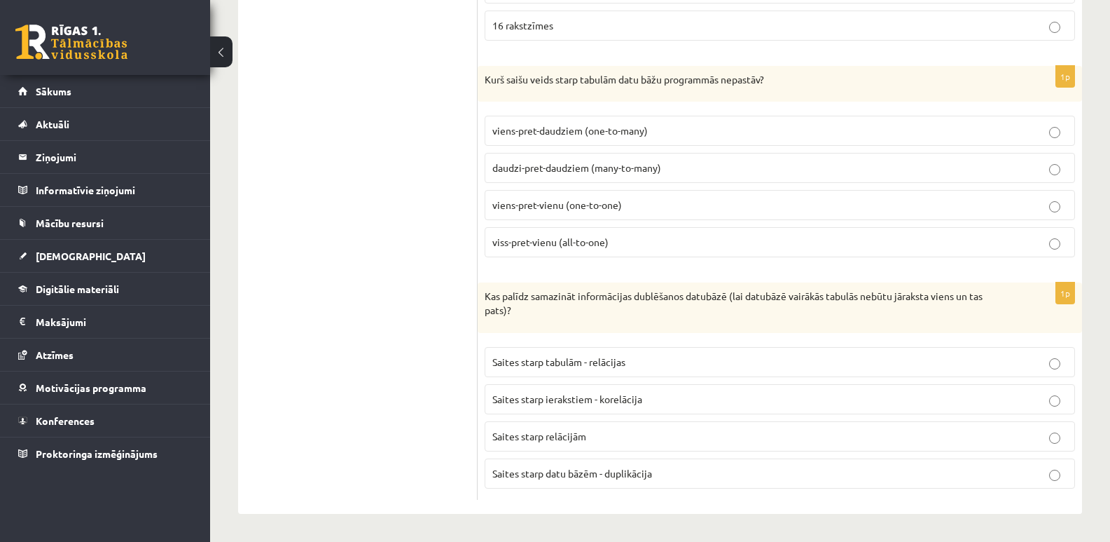
click at [647, 347] on label "Saites starp tabulām - relācijas" at bounding box center [780, 362] width 591 height 30
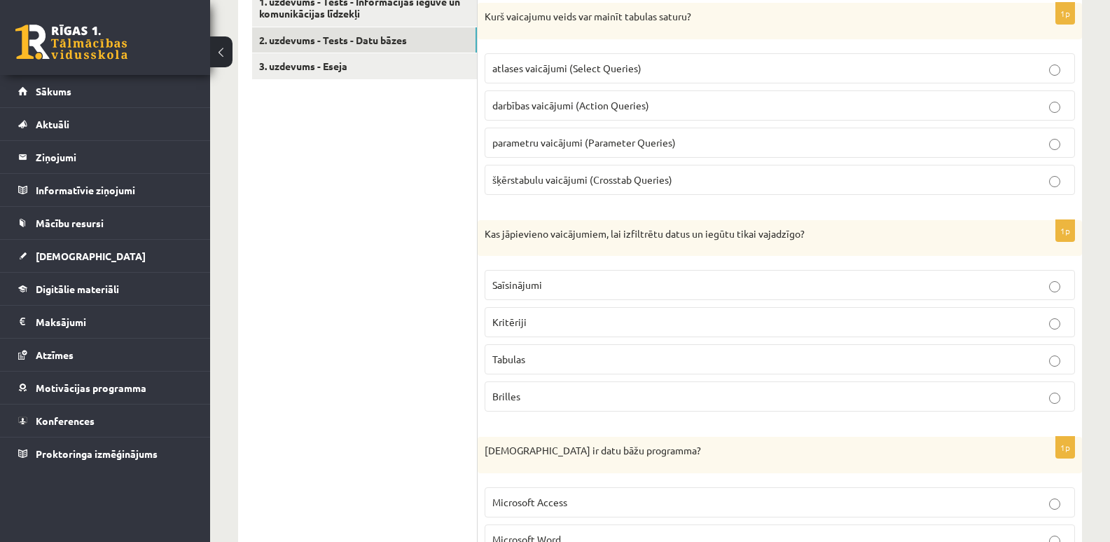
scroll to position [288, 0]
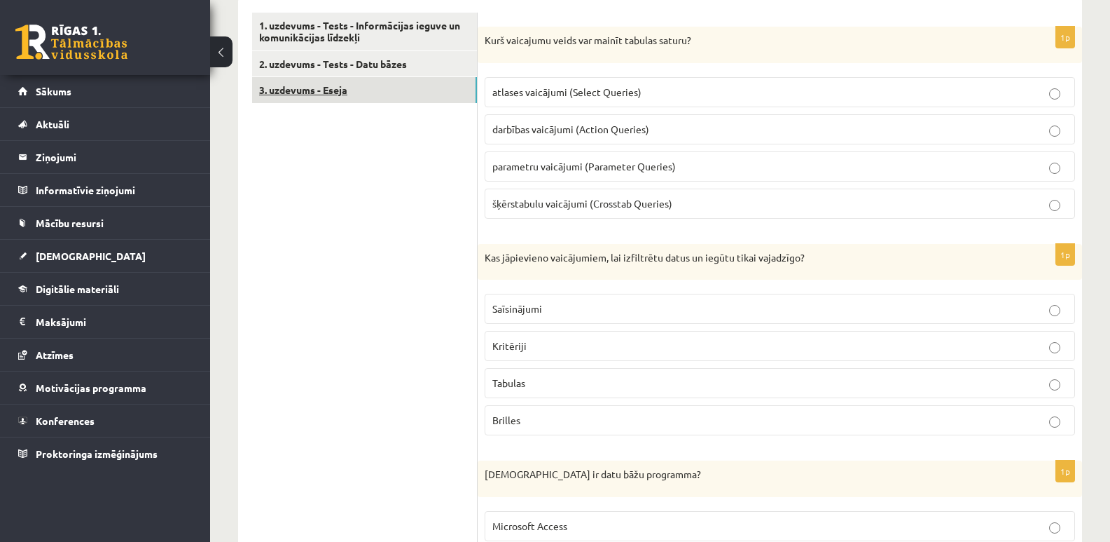
click at [426, 95] on link "3. uzdevums - Eseja" at bounding box center [364, 90] width 225 height 26
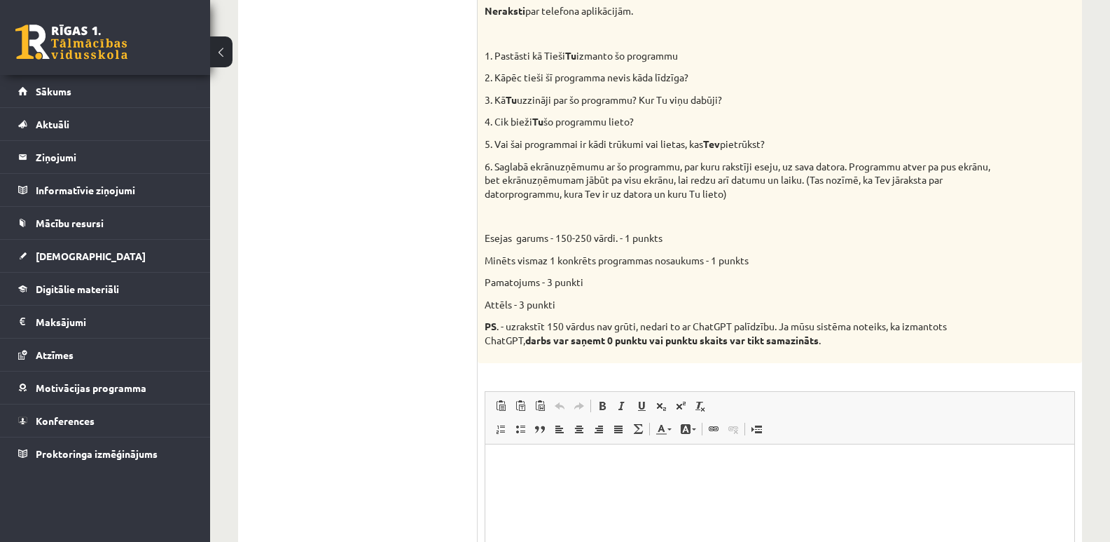
scroll to position [402, 0]
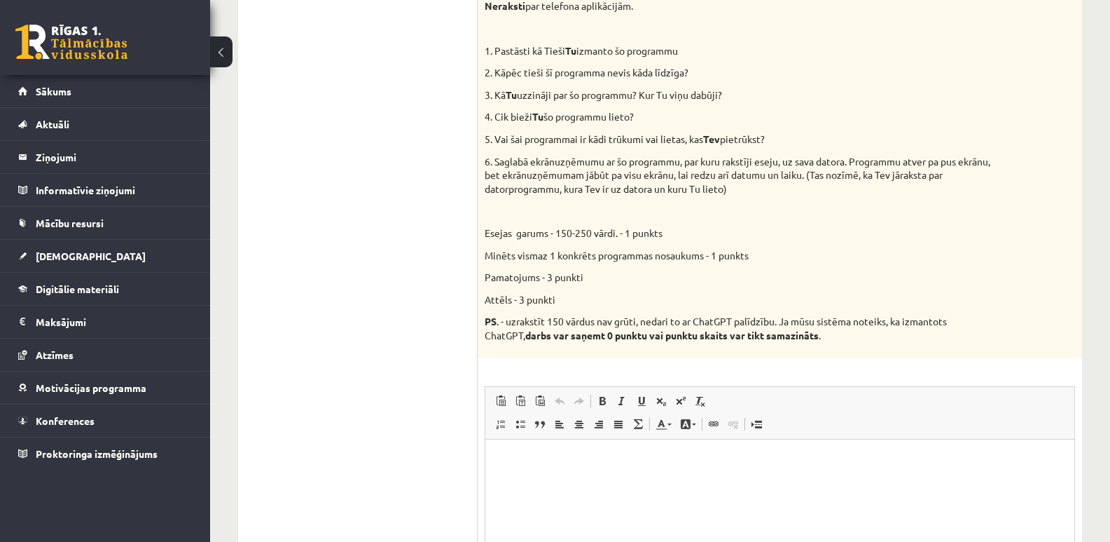
click at [629, 475] on html at bounding box center [779, 460] width 589 height 43
click at [626, 459] on p "**********" at bounding box center [779, 460] width 560 height 15
click at [621, 460] on p "**********" at bounding box center [779, 460] width 560 height 15
click at [623, 461] on p "**********" at bounding box center [779, 460] width 560 height 15
click at [786, 455] on p "**********" at bounding box center [779, 460] width 560 height 15
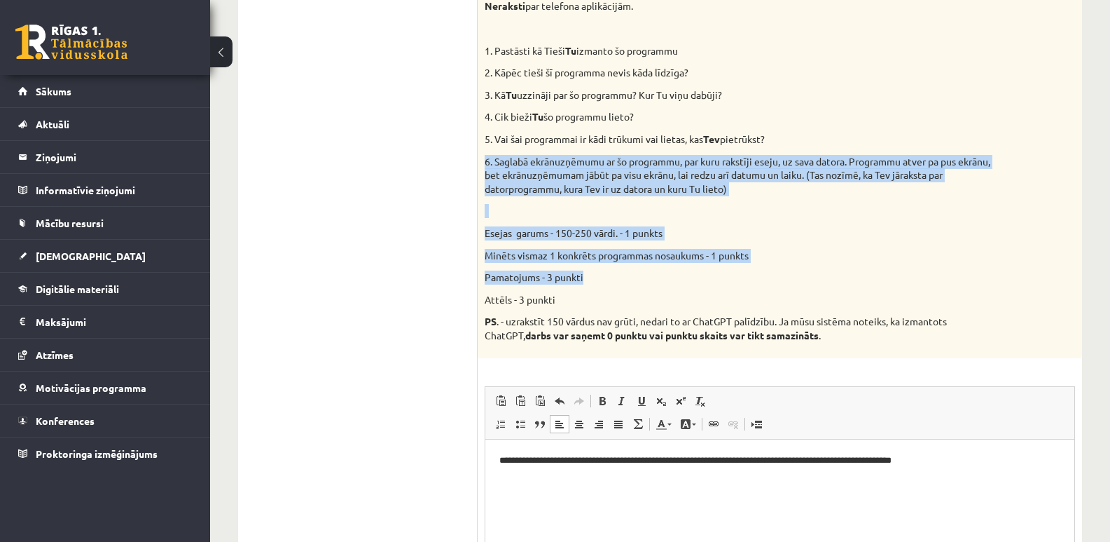
drag, startPoint x: 1098, startPoint y: 266, endPoint x: 1107, endPoint y: 132, distance: 134.1
click at [1107, 132] on div "**********" at bounding box center [660, 186] width 900 height 1068
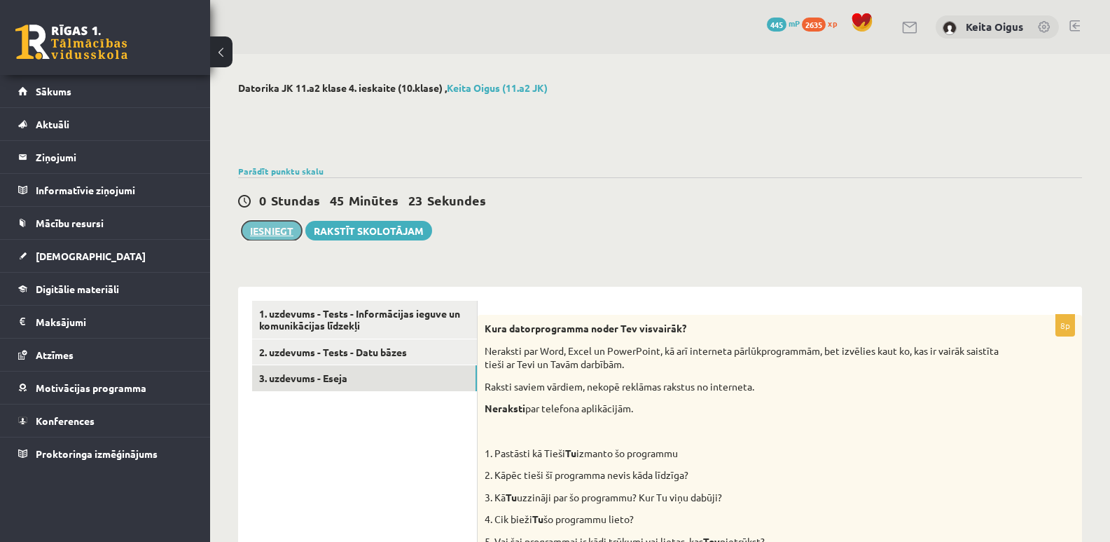
click at [266, 232] on button "Iesniegt" at bounding box center [272, 231] width 60 height 20
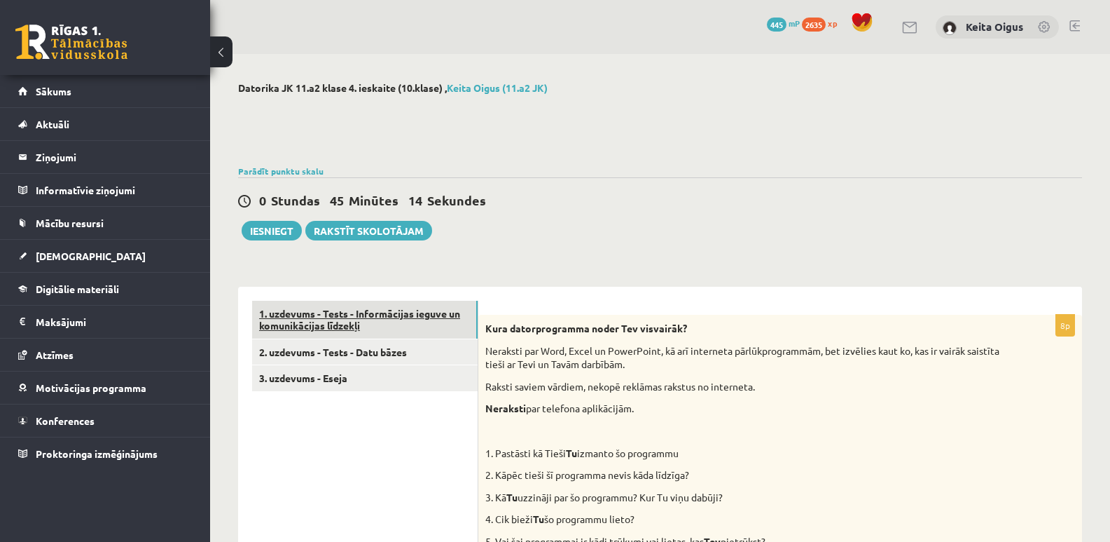
click at [325, 318] on link "1. uzdevums - Tests - Informācijas ieguve un komunikācijas līdzekļi" at bounding box center [365, 320] width 226 height 38
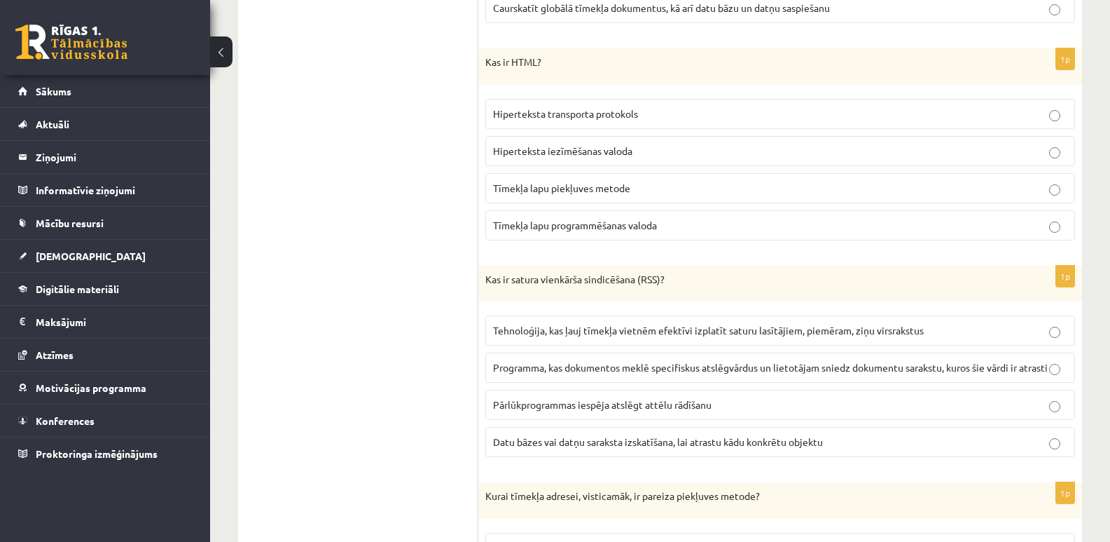
scroll to position [2843, 0]
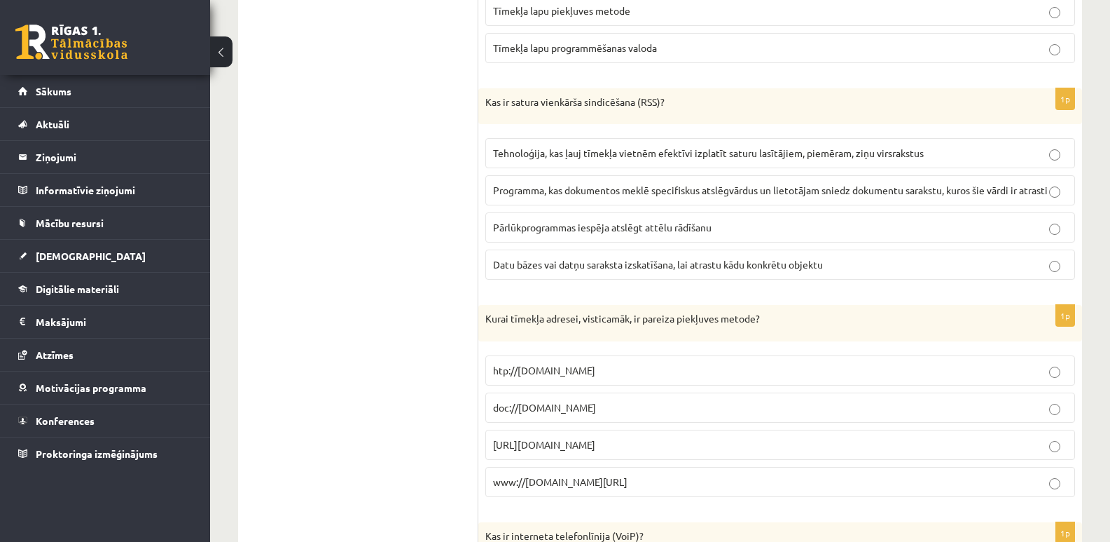
drag, startPoint x: 1108, startPoint y: 327, endPoint x: 1109, endPoint y: 348, distance: 21.1
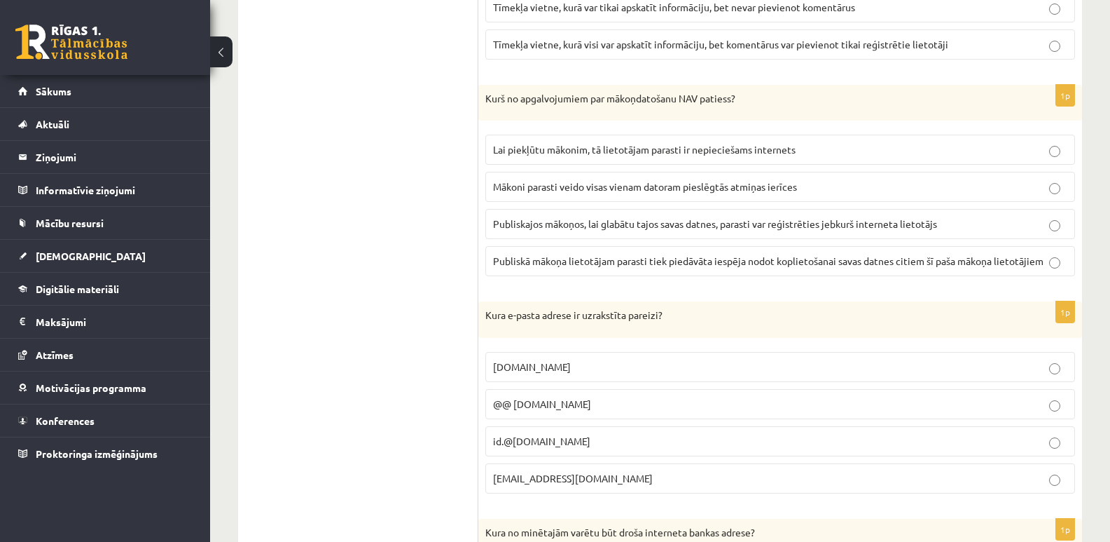
scroll to position [0, 0]
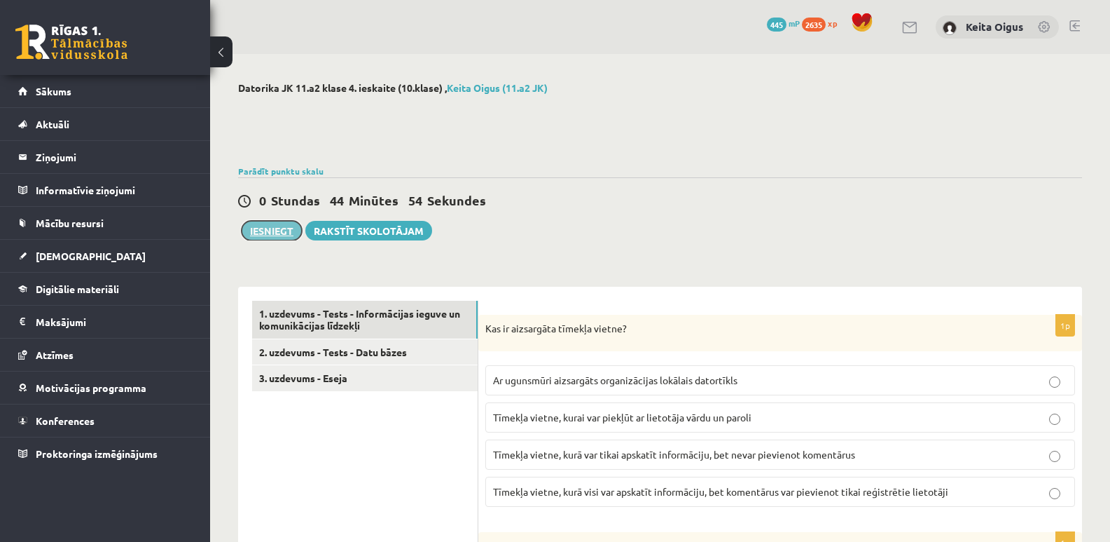
click at [285, 228] on button "Iesniegt" at bounding box center [272, 231] width 60 height 20
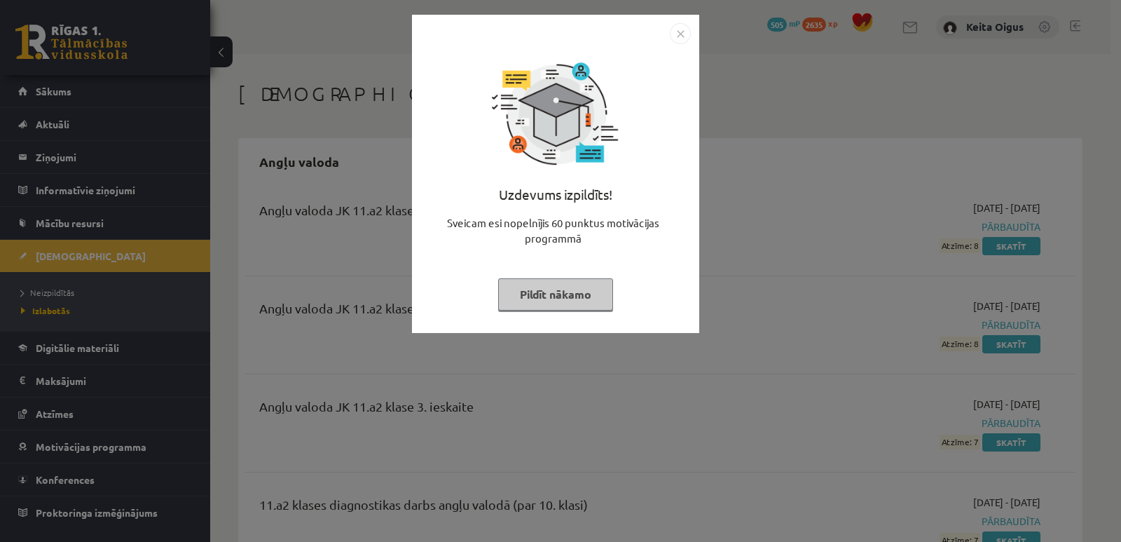
click at [587, 294] on button "Pildīt nākamo" at bounding box center [555, 294] width 115 height 32
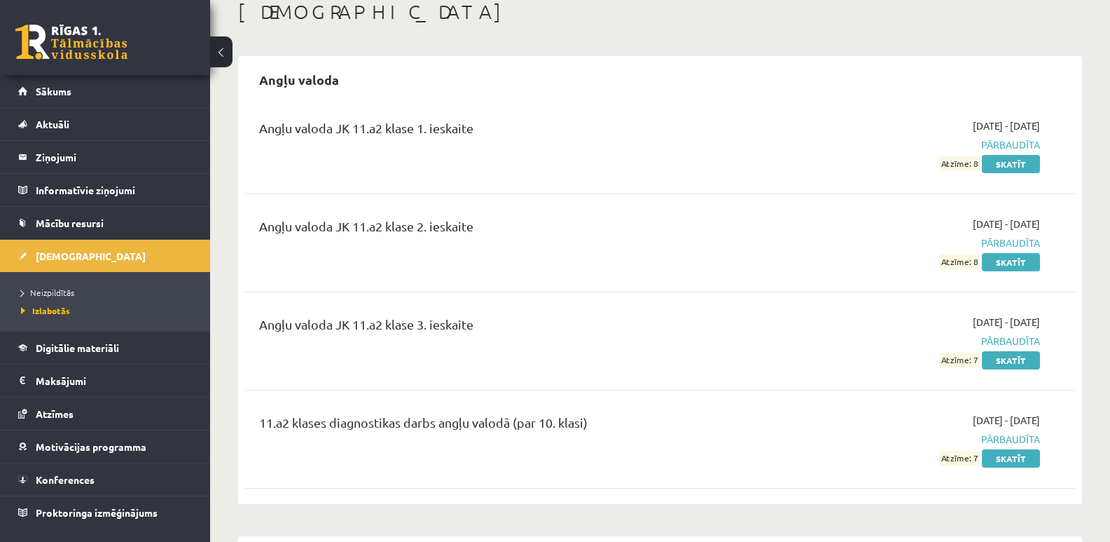
scroll to position [85, 0]
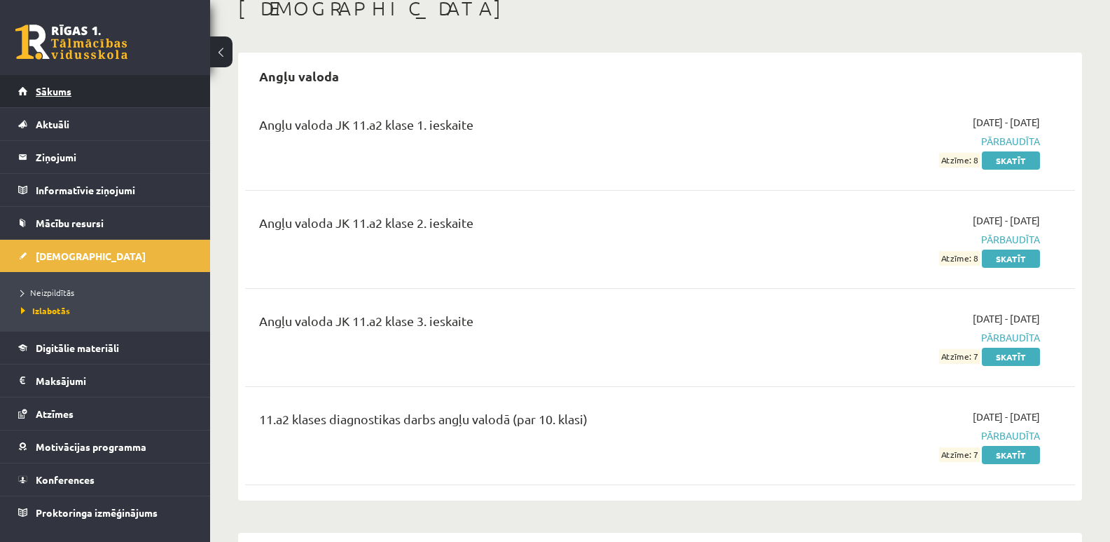
click at [37, 88] on span "Sākums" at bounding box center [54, 91] width 36 height 13
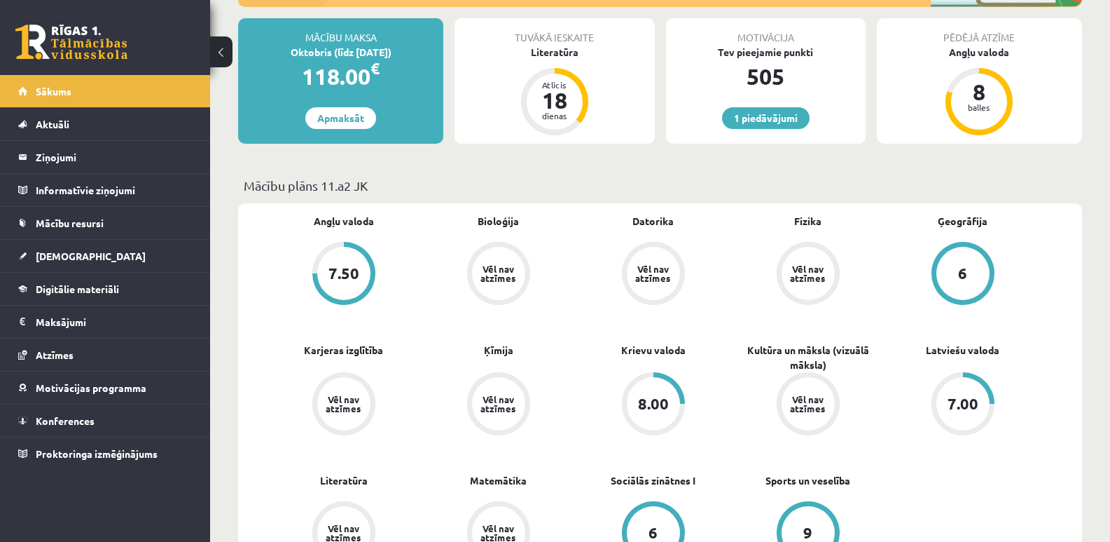
scroll to position [257, 0]
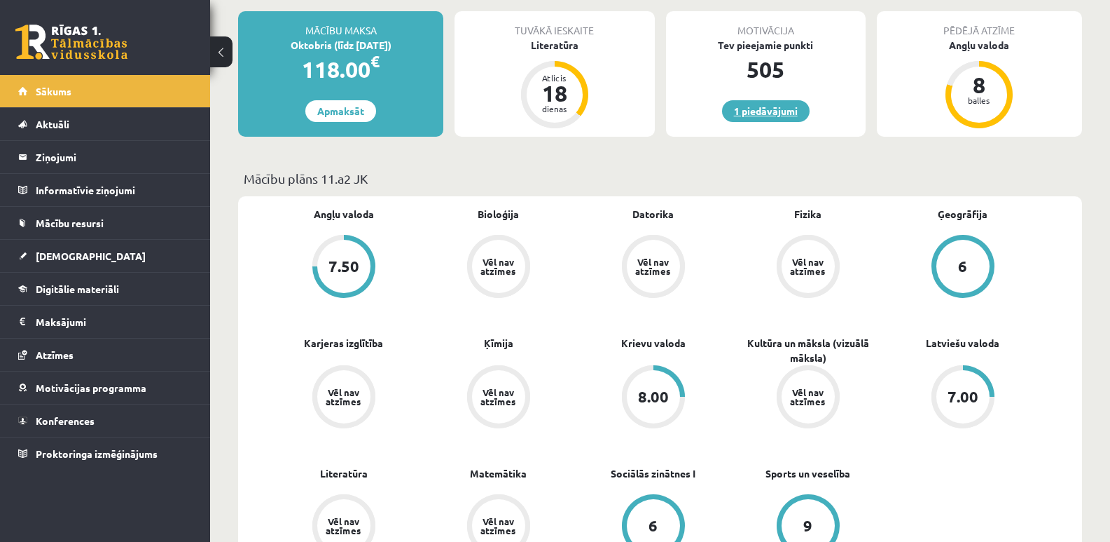
click at [775, 116] on link "1 piedāvājumi" at bounding box center [766, 111] width 88 height 22
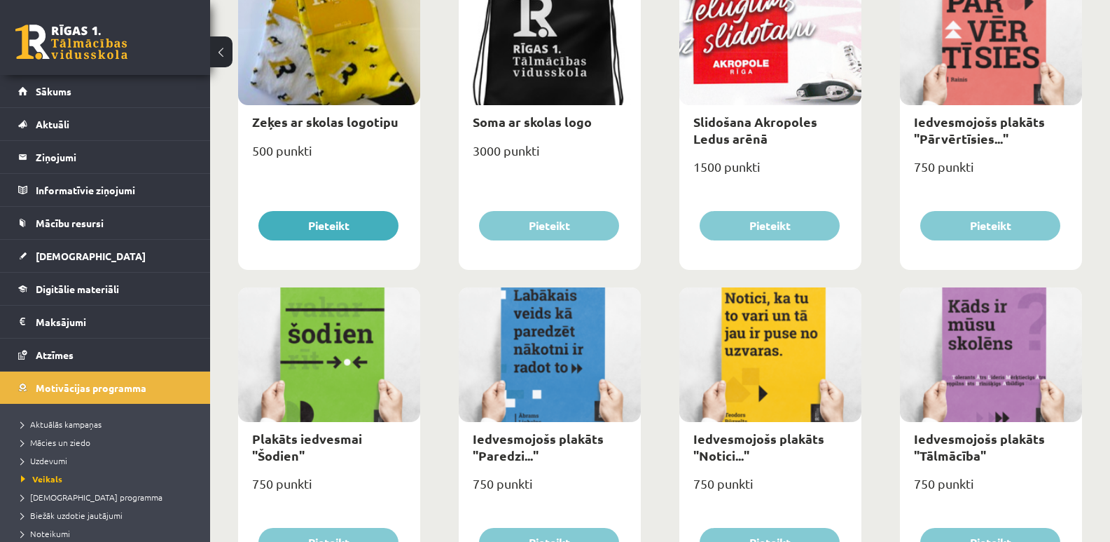
scroll to position [1214, 0]
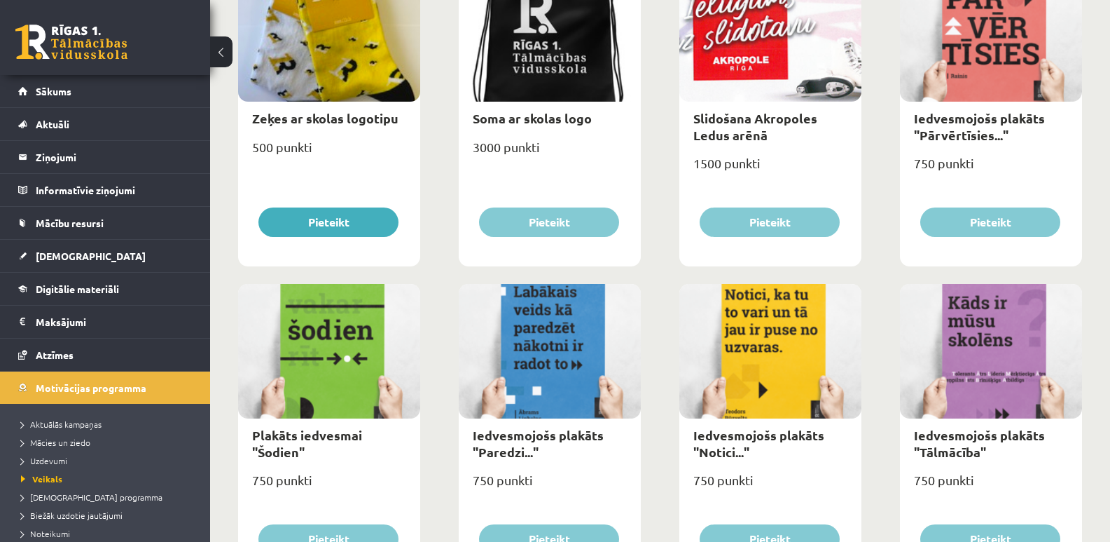
drag, startPoint x: 1035, startPoint y: 397, endPoint x: 1030, endPoint y: 388, distance: 10.0
drag, startPoint x: 1030, startPoint y: 388, endPoint x: 429, endPoint y: 250, distance: 617.4
click at [52, 253] on span "[DEMOGRAPHIC_DATA]" at bounding box center [91, 255] width 110 height 13
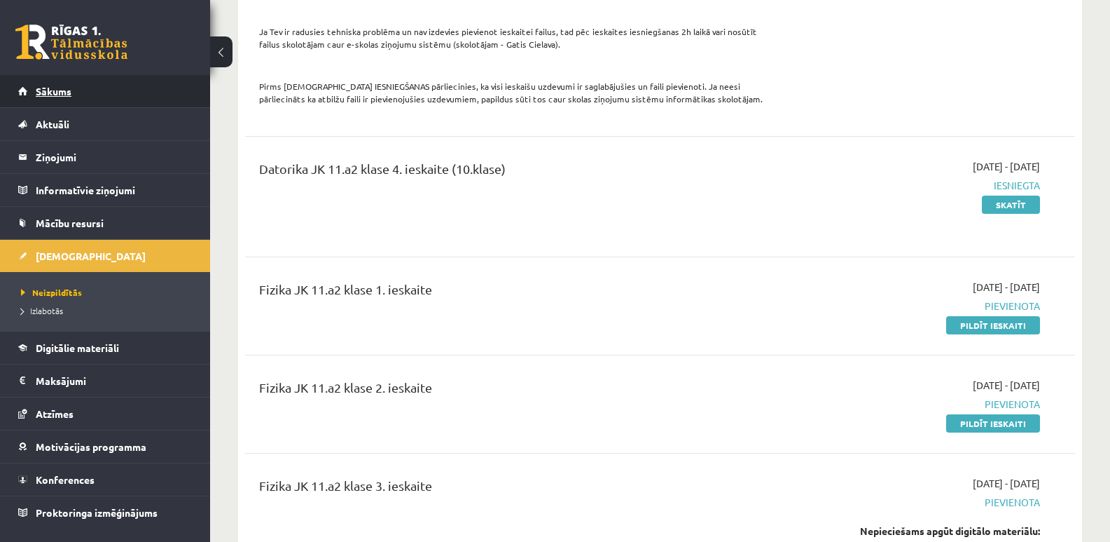
click at [65, 95] on span "Sākums" at bounding box center [54, 91] width 36 height 13
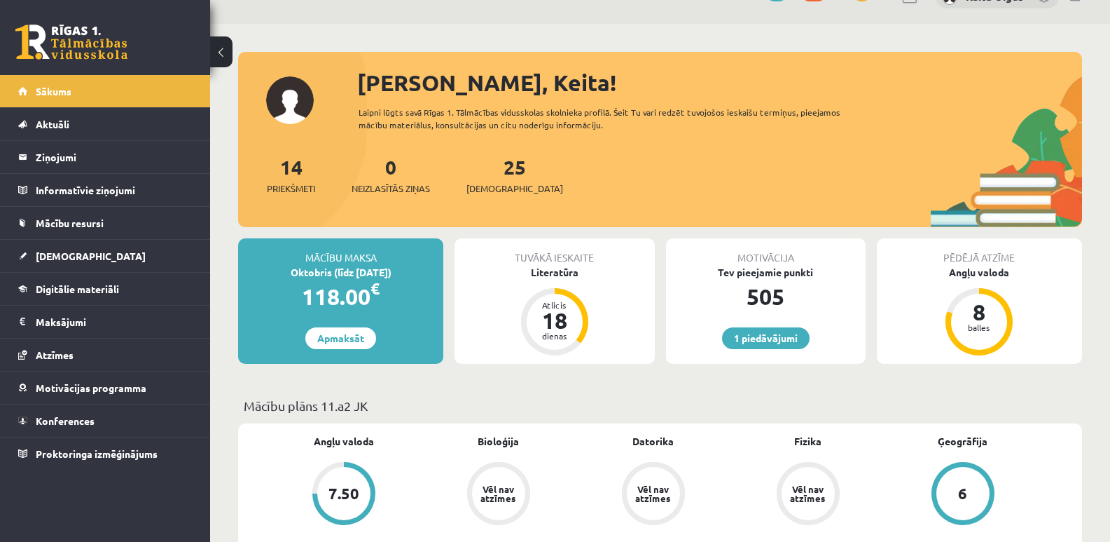
scroll to position [34, 0]
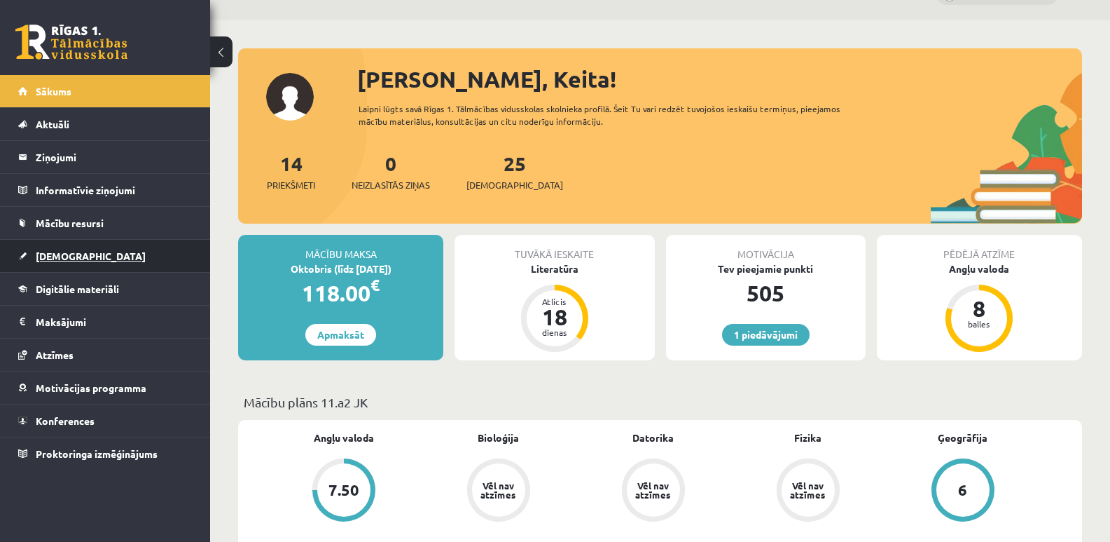
click at [57, 253] on span "[DEMOGRAPHIC_DATA]" at bounding box center [91, 255] width 110 height 13
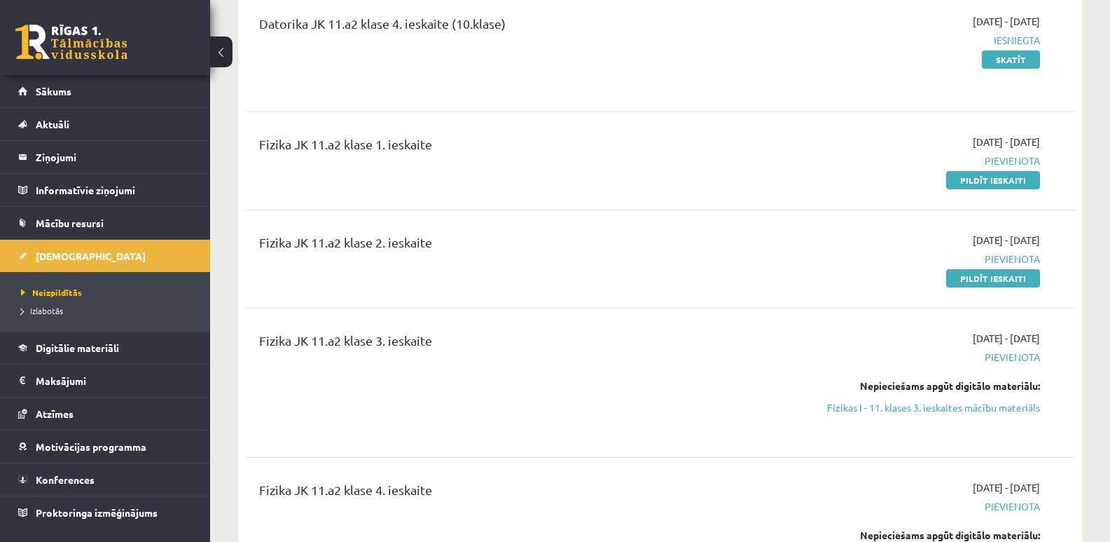
scroll to position [1339, 0]
